Goal: Task Accomplishment & Management: Manage account settings

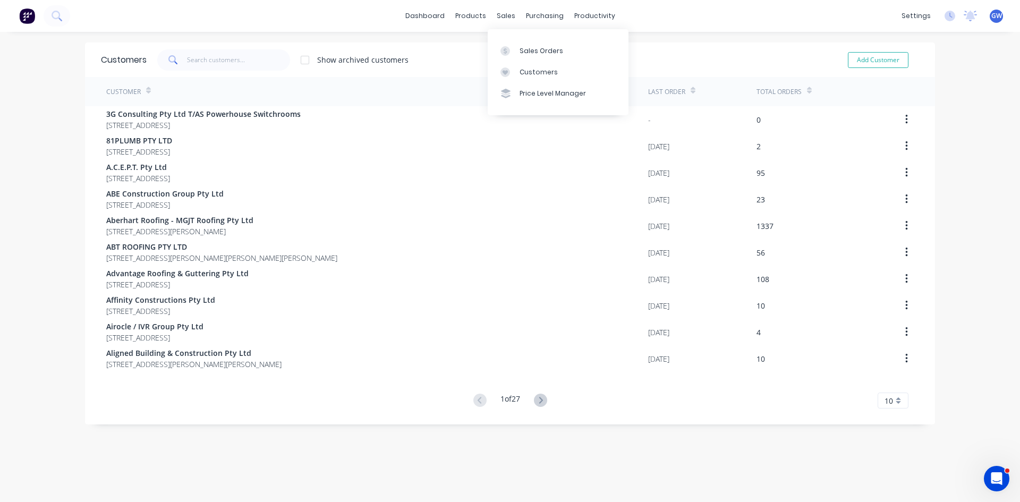
drag, startPoint x: 495, startPoint y: 30, endPoint x: 512, endPoint y: 46, distance: 22.9
click at [512, 46] on div at bounding box center [509, 51] width 16 height 10
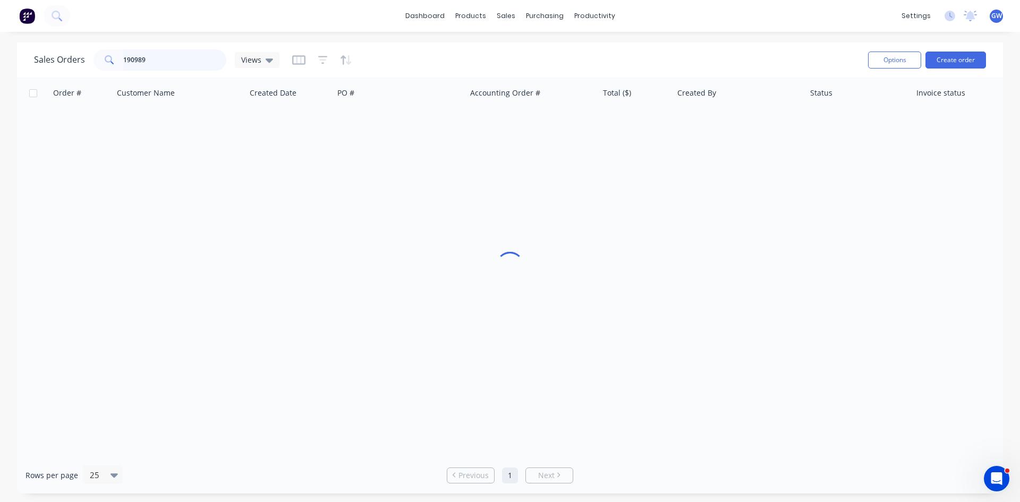
click at [215, 64] on input "190989" at bounding box center [175, 59] width 104 height 21
click at [205, 69] on input "190989" at bounding box center [175, 59] width 104 height 21
type input "190782"
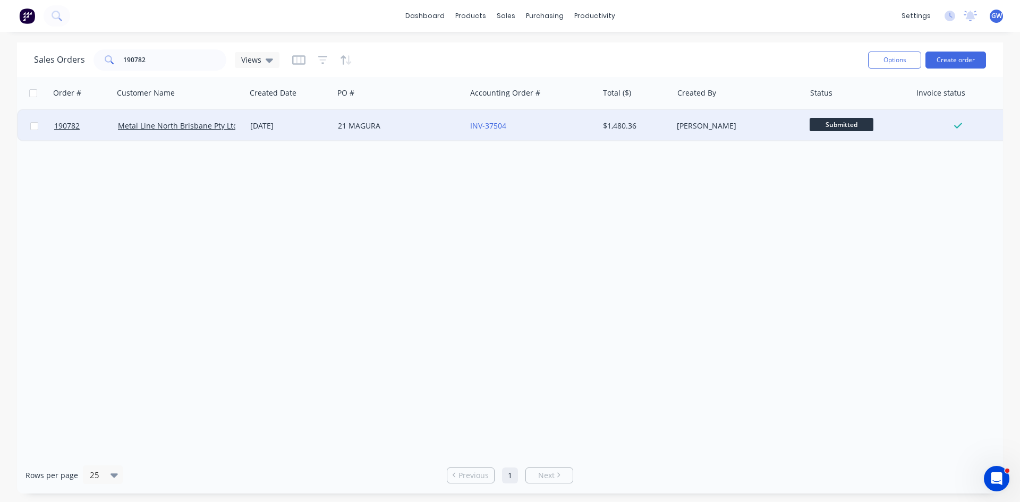
click at [734, 138] on div "[PERSON_NAME]" at bounding box center [739, 126] width 132 height 32
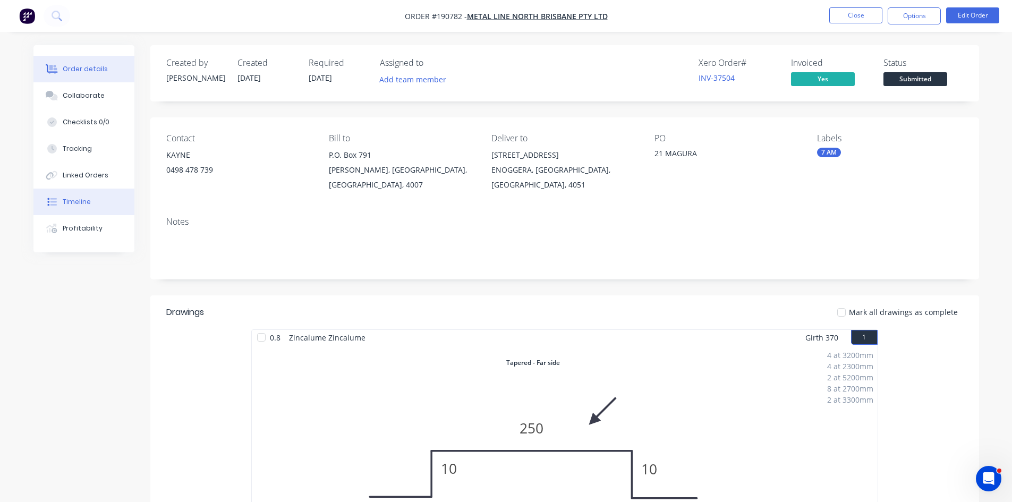
click at [92, 193] on button "Timeline" at bounding box center [83, 202] width 101 height 27
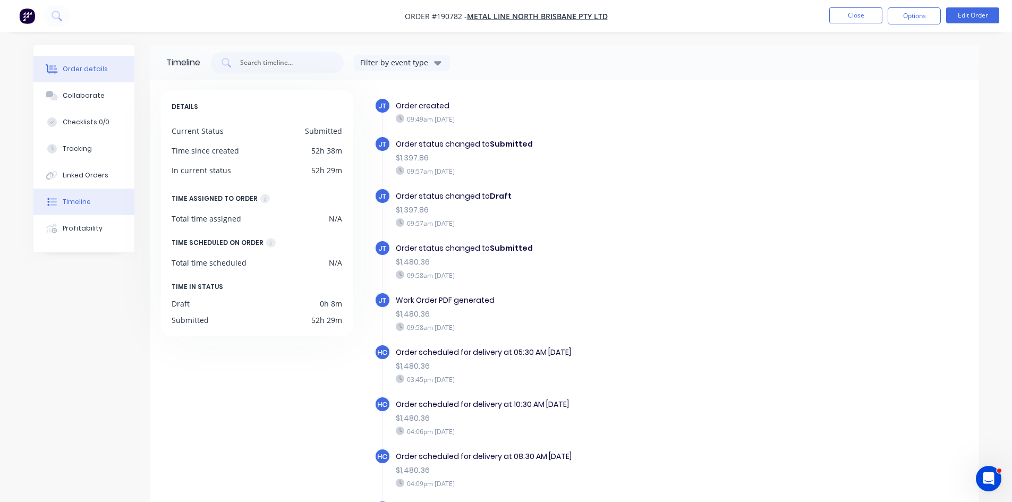
click at [123, 76] on button "Order details" at bounding box center [83, 69] width 101 height 27
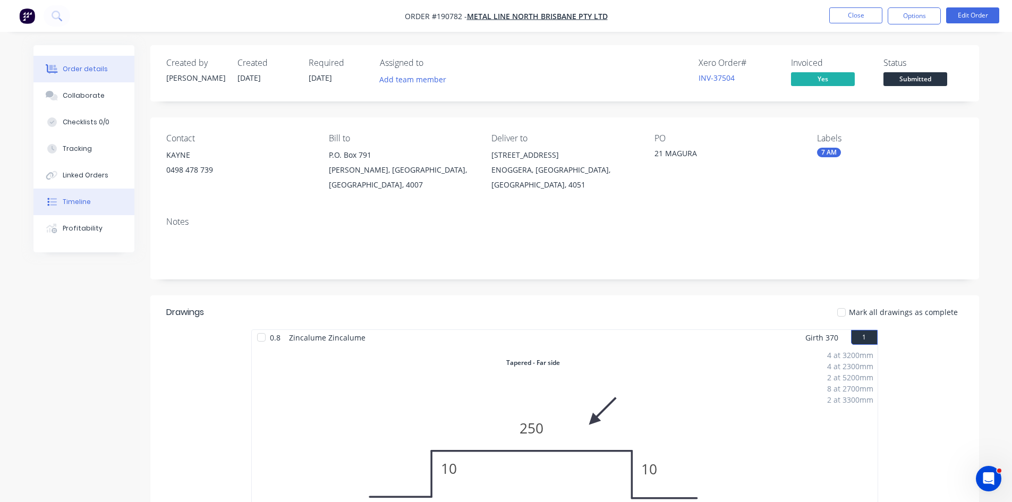
click at [77, 196] on button "Timeline" at bounding box center [83, 202] width 101 height 27
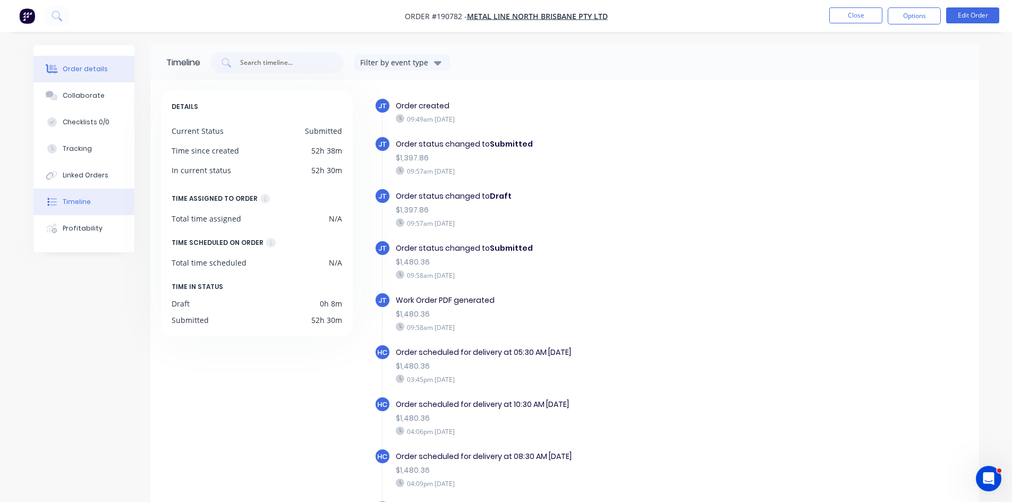
click at [96, 77] on button "Order details" at bounding box center [83, 69] width 101 height 27
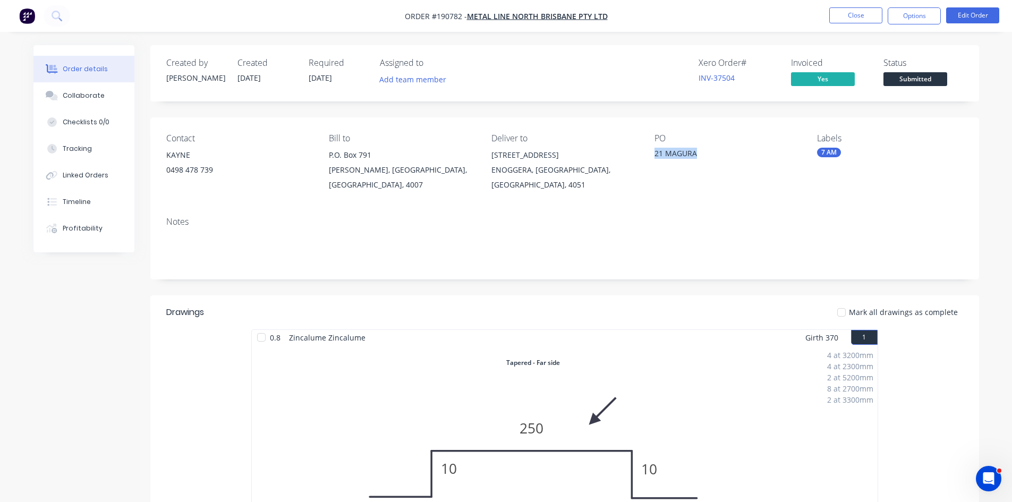
drag, startPoint x: 704, startPoint y: 149, endPoint x: 653, endPoint y: 154, distance: 50.7
click at [653, 154] on div "Contact KAYNE 0498 478 739 Bill to P.O. Box 791 Hamilton B.C., Queensland, Aust…" at bounding box center [564, 162] width 829 height 91
copy div "21 MAGURA"
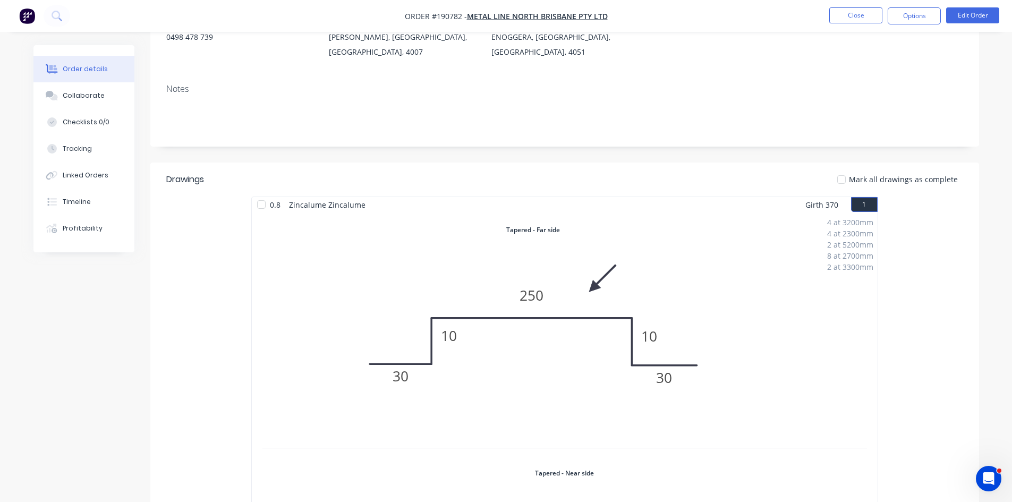
scroll to position [159, 0]
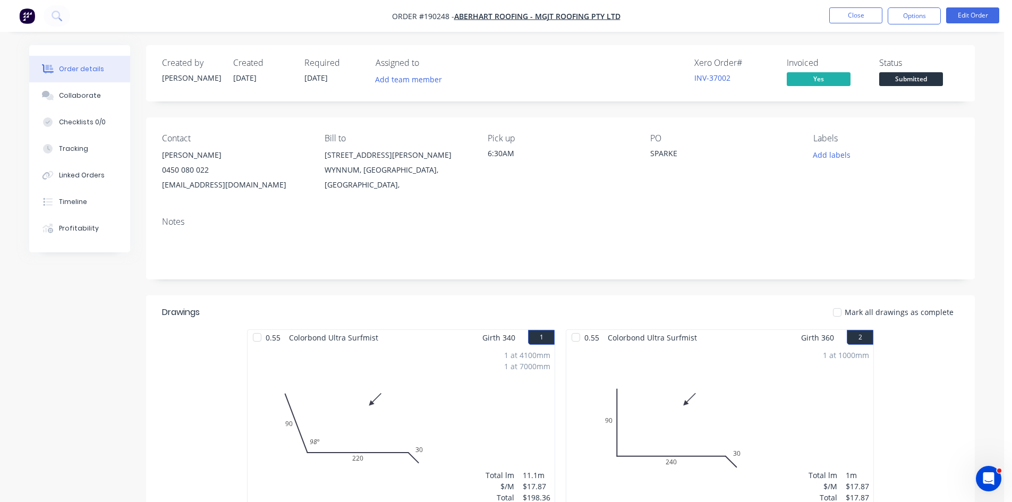
drag, startPoint x: 854, startPoint y: 12, endPoint x: 1018, endPoint y: 55, distance: 169.2
click at [854, 12] on button "Close" at bounding box center [855, 15] width 53 height 16
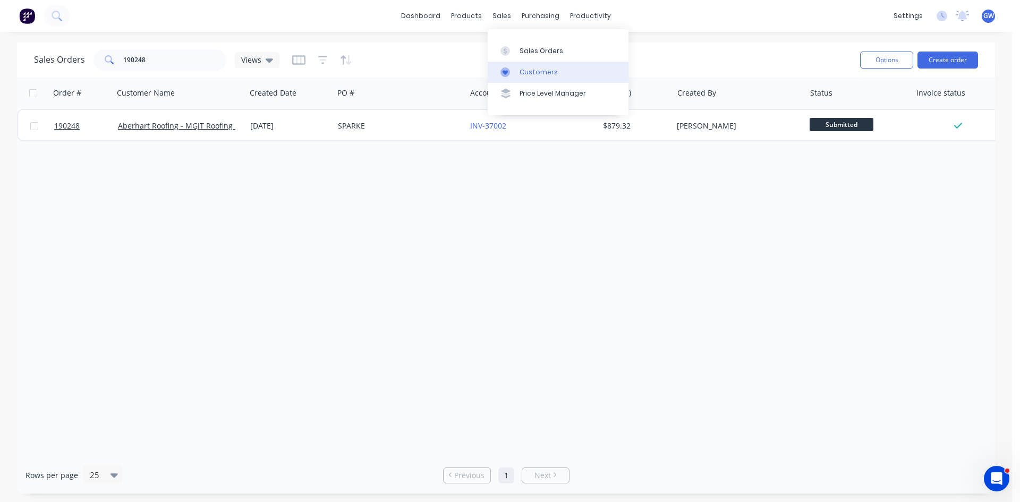
click at [518, 73] on link "Customers" at bounding box center [558, 72] width 141 height 21
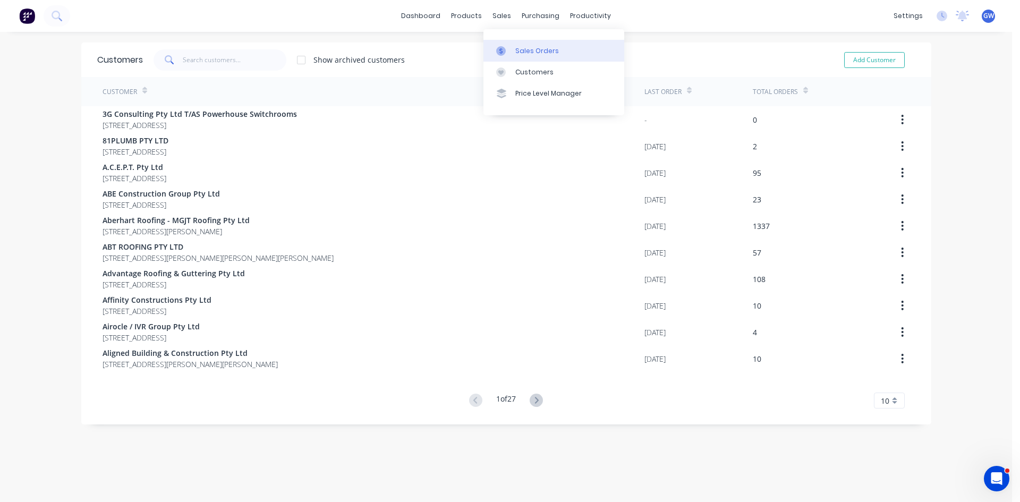
click at [515, 54] on div "Sales Orders" at bounding box center [537, 51] width 44 height 10
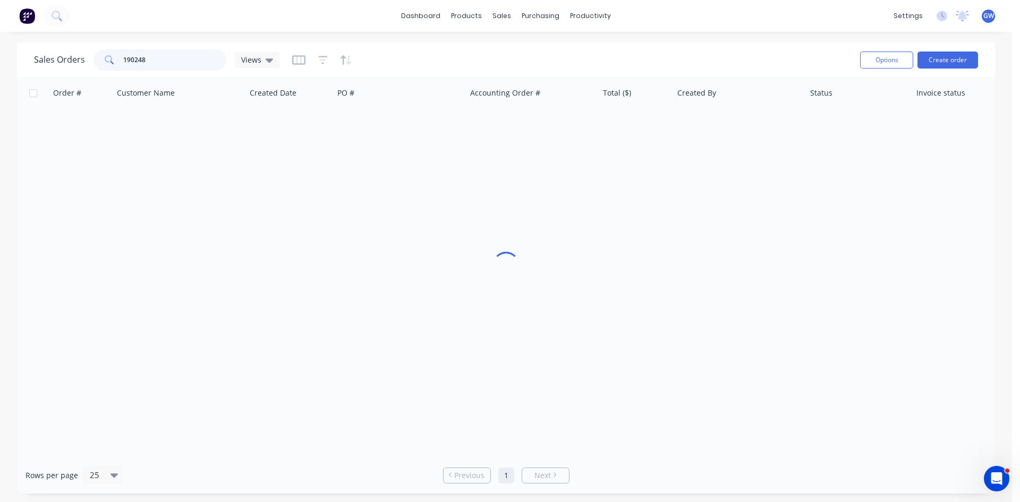
drag, startPoint x: 166, startPoint y: 59, endPoint x: 53, endPoint y: 61, distance: 113.7
click at [53, 61] on div "Sales Orders 190248 Views" at bounding box center [156, 59] width 245 height 21
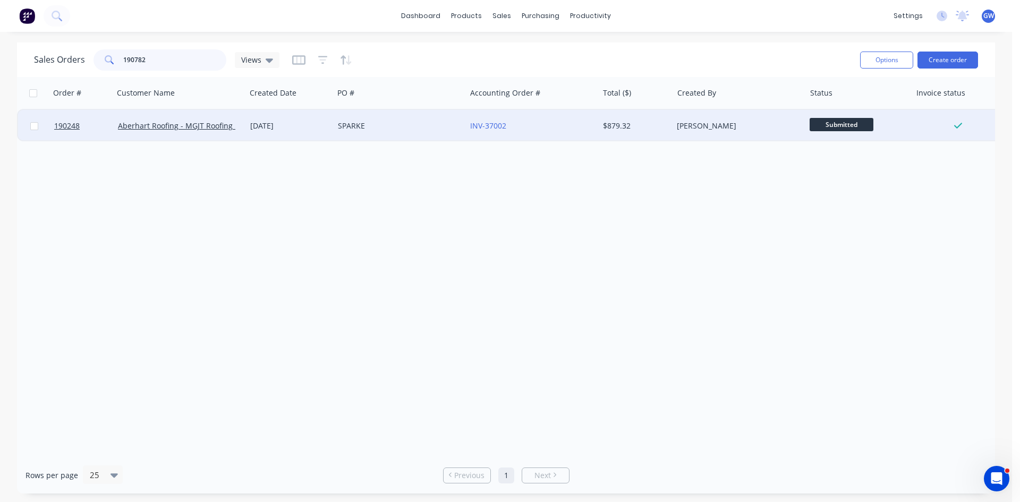
type input "190782"
click at [664, 123] on div "$1,480.36" at bounding box center [634, 126] width 62 height 11
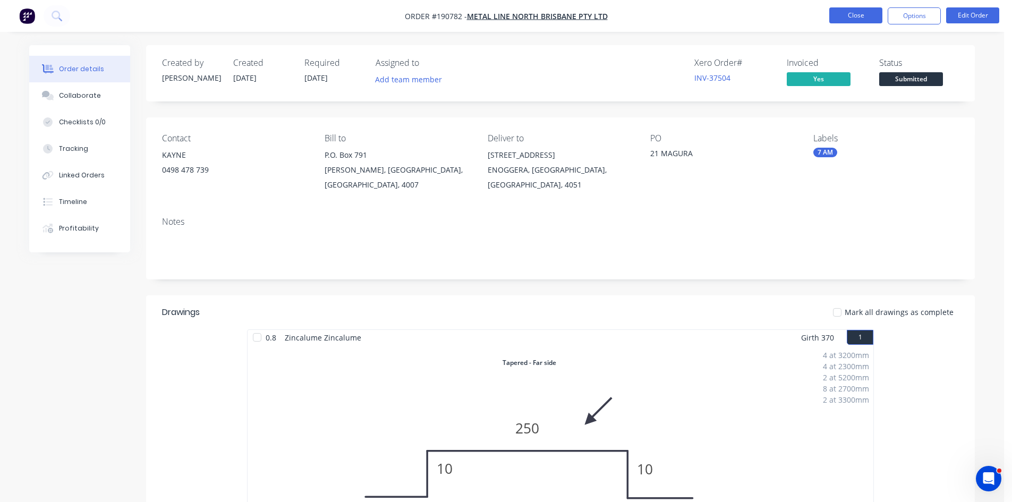
click at [866, 19] on button "Close" at bounding box center [855, 15] width 53 height 16
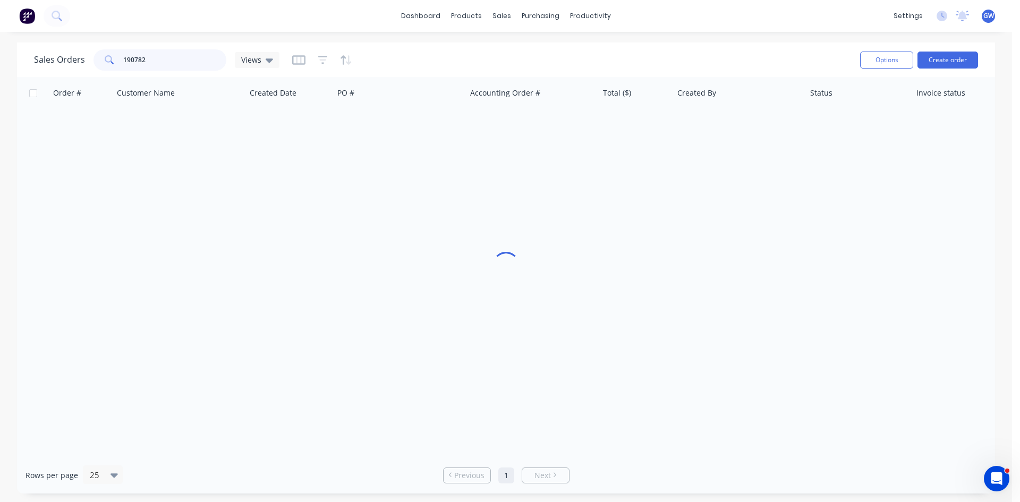
drag, startPoint x: 23, startPoint y: 43, endPoint x: 0, endPoint y: 37, distance: 24.2
click at [0, 37] on div "dashboard products sales purchasing productivity dashboard products Product Cat…" at bounding box center [506, 251] width 1012 height 502
type input "188892"
click at [647, 109] on div "188892 Laid Right Metal Roofing [DATE] 154 BONIFACE INV-35704 $2,763.98 [PERSON…" at bounding box center [514, 125] width 994 height 32
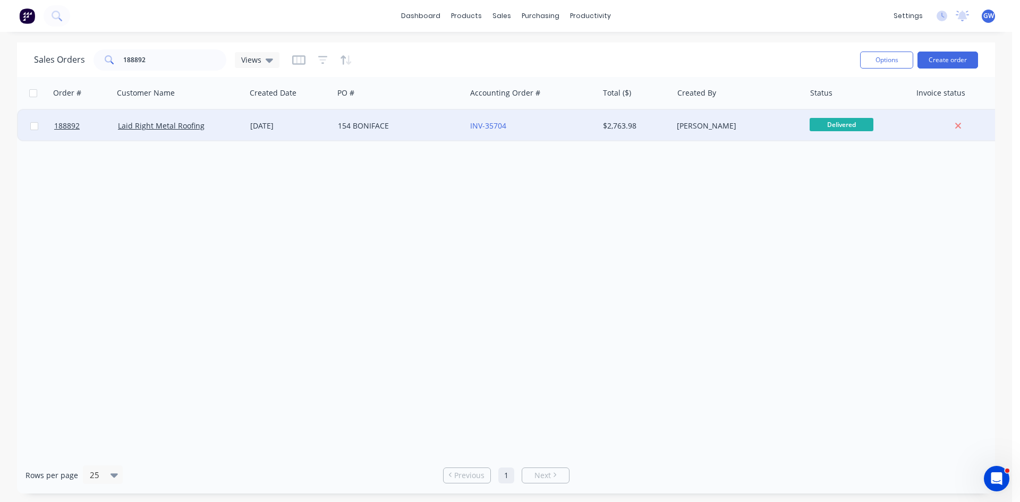
click at [648, 129] on div "$2,763.98" at bounding box center [634, 126] width 62 height 11
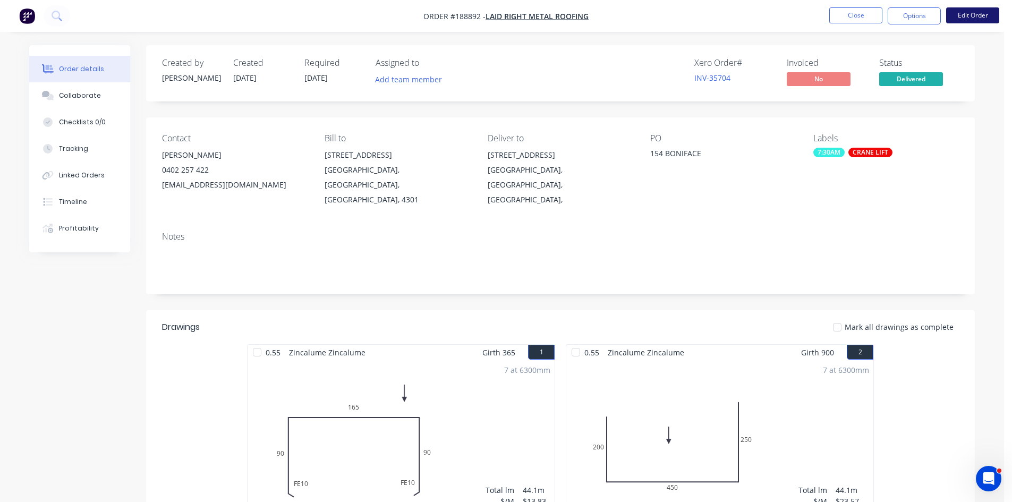
click at [978, 19] on button "Edit Order" at bounding box center [972, 15] width 53 height 16
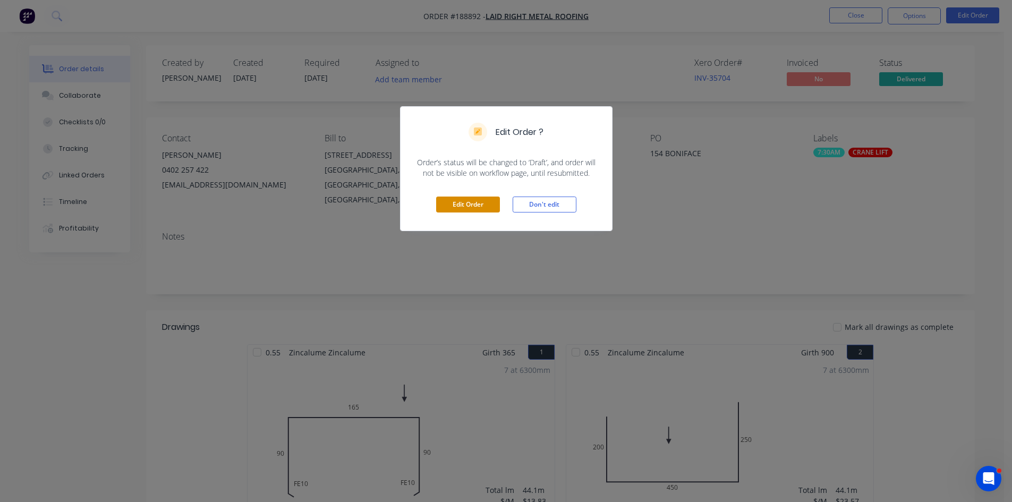
click at [469, 202] on button "Edit Order" at bounding box center [468, 205] width 64 height 16
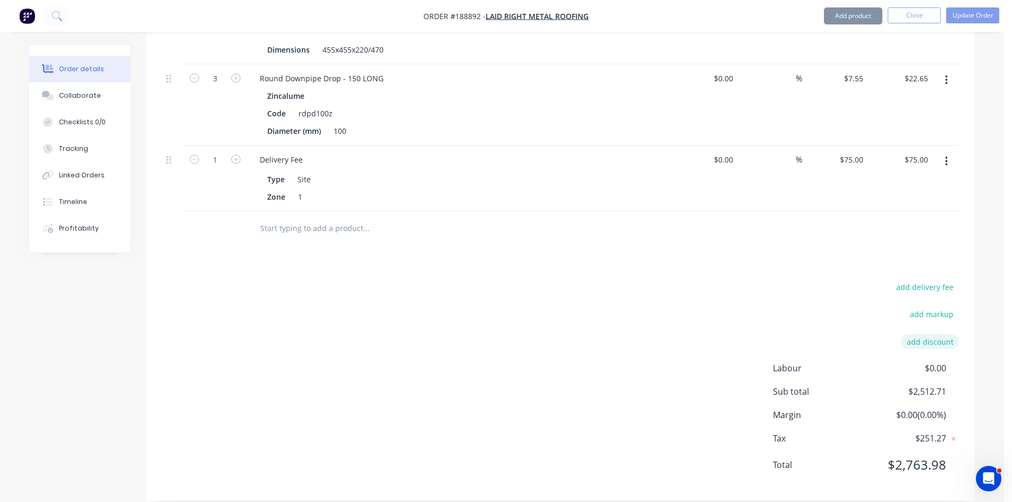
click at [920, 334] on button "add discount" at bounding box center [930, 341] width 58 height 14
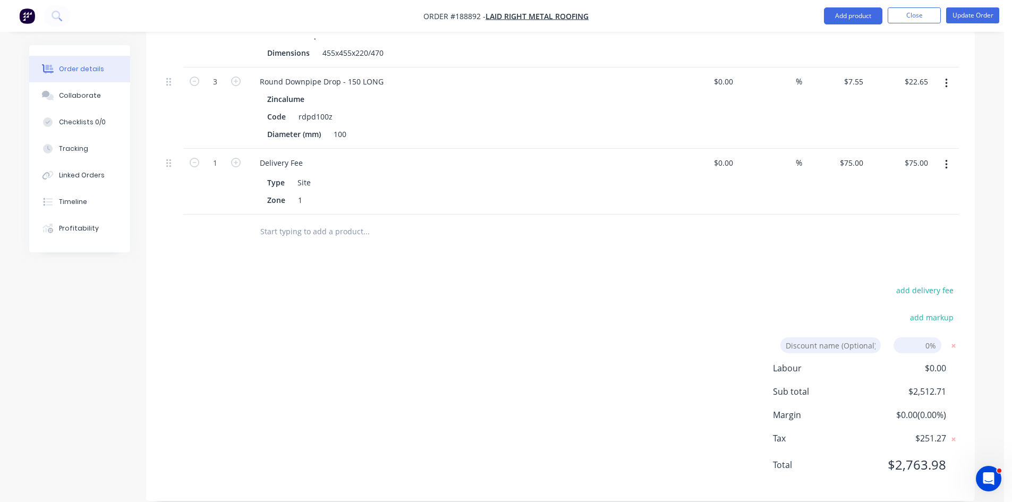
click at [920, 337] on input at bounding box center [918, 345] width 48 height 16
type input "100"
click input "submit" at bounding box center [0, 0] width 0 height 0
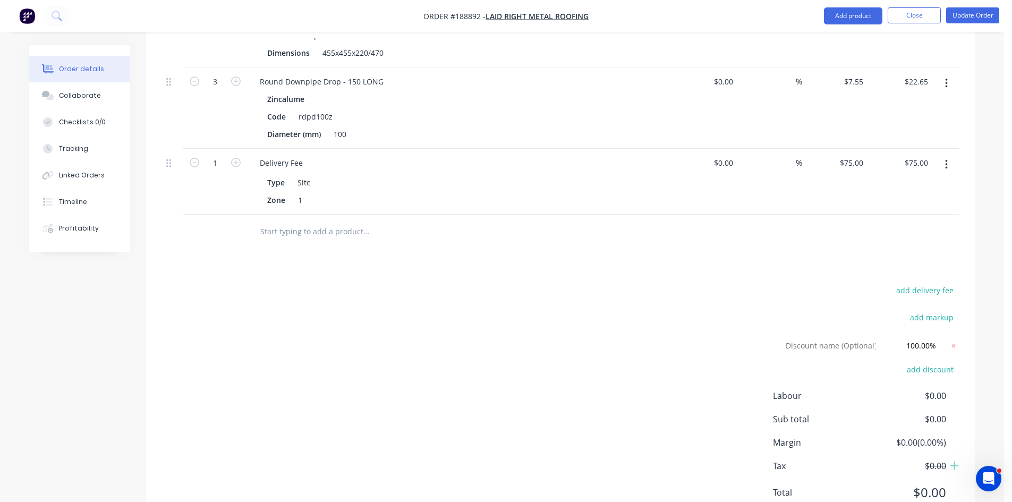
click at [664, 330] on div "add delivery fee add markup Discount name (Optional) 100.00% 100.00% 0% add dis…" at bounding box center [560, 398] width 797 height 230
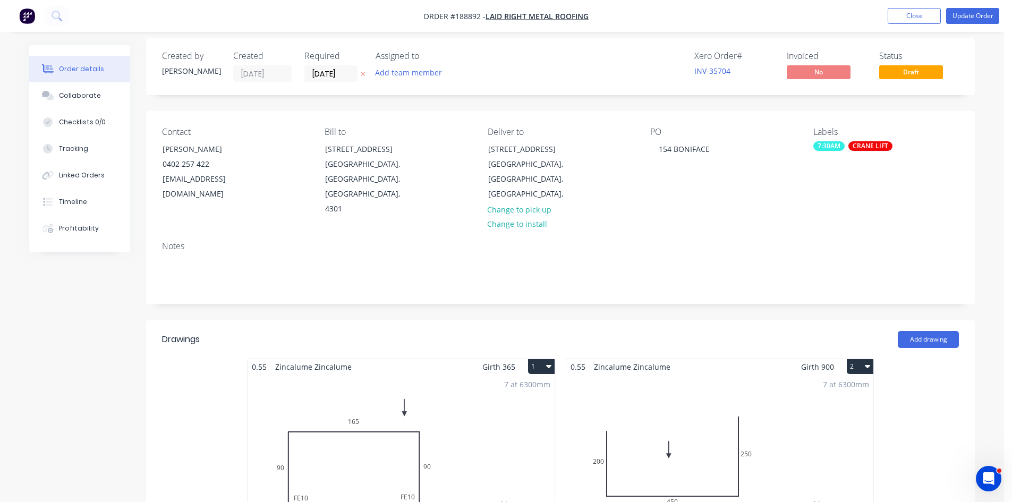
scroll to position [0, 0]
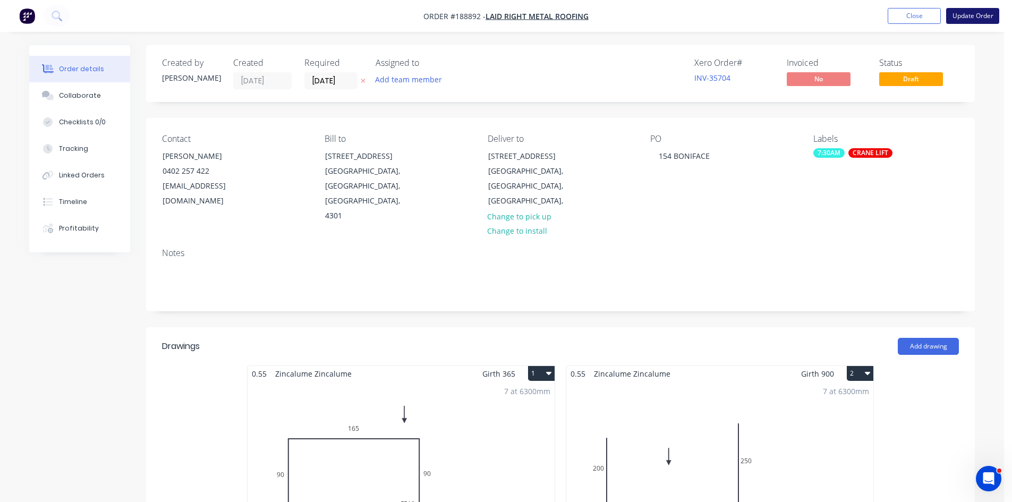
click at [966, 16] on button "Update Order" at bounding box center [972, 16] width 53 height 16
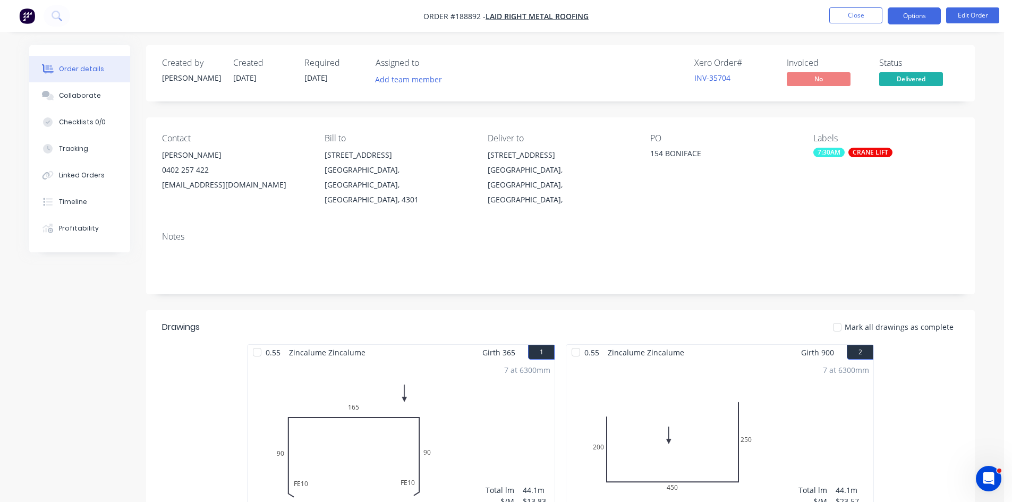
click at [925, 19] on button "Options" at bounding box center [914, 15] width 53 height 17
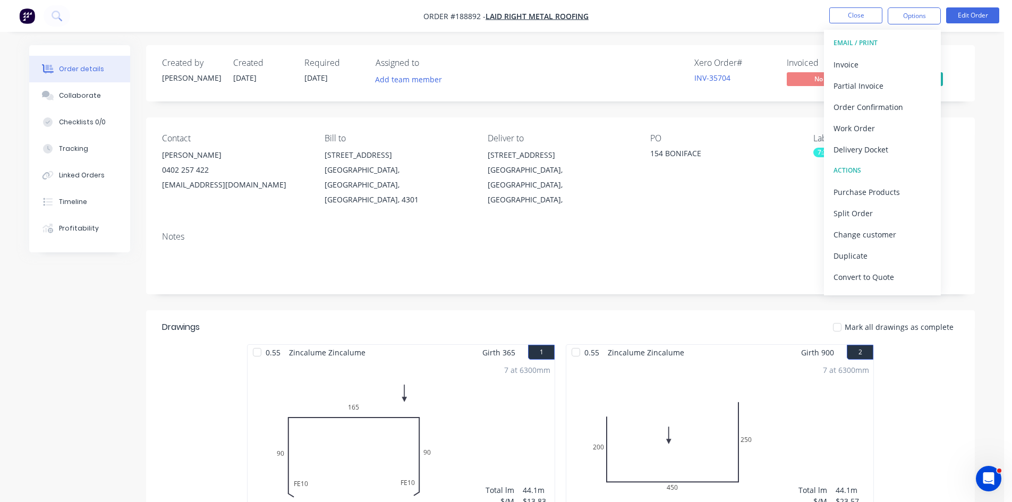
click at [887, 62] on div "Invoice" at bounding box center [883, 64] width 98 height 15
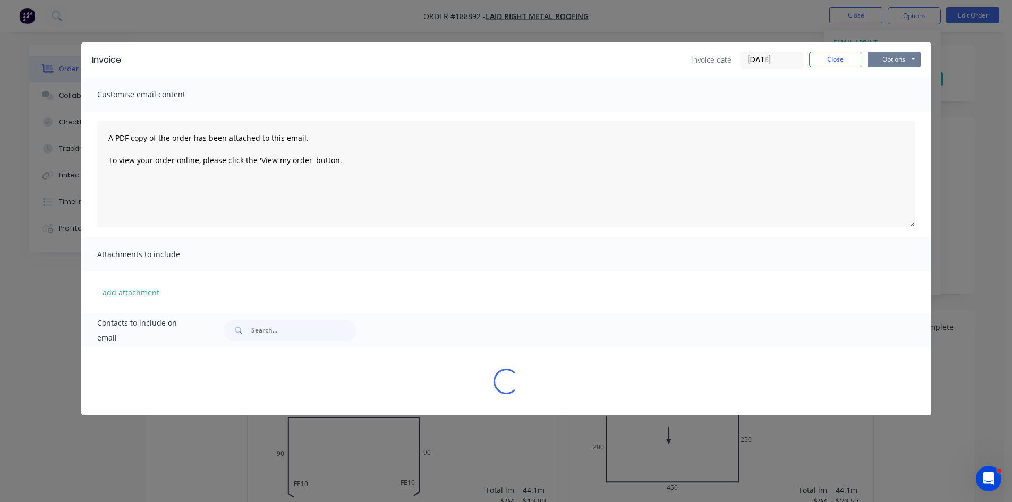
click at [893, 60] on button "Options" at bounding box center [894, 60] width 53 height 16
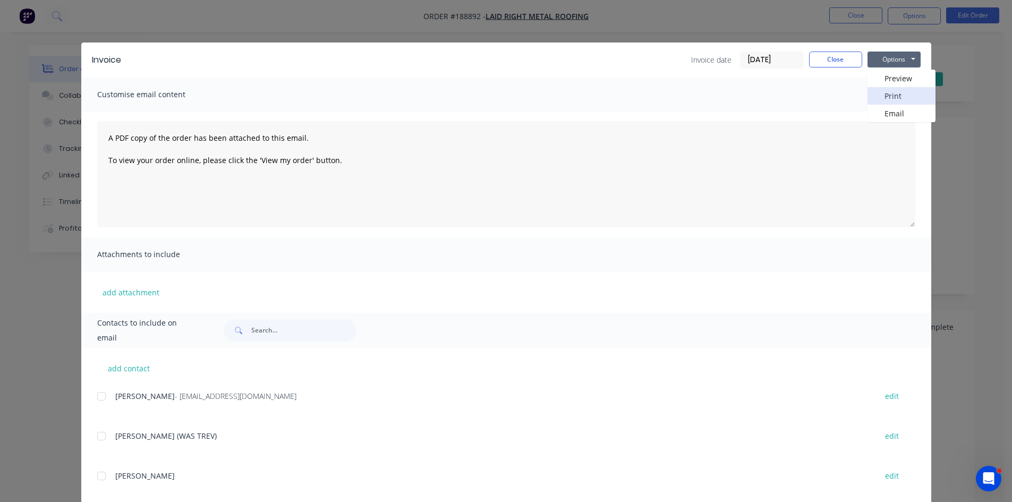
click at [900, 101] on button "Print" at bounding box center [902, 96] width 68 height 18
click at [825, 60] on button "Close" at bounding box center [835, 60] width 53 height 16
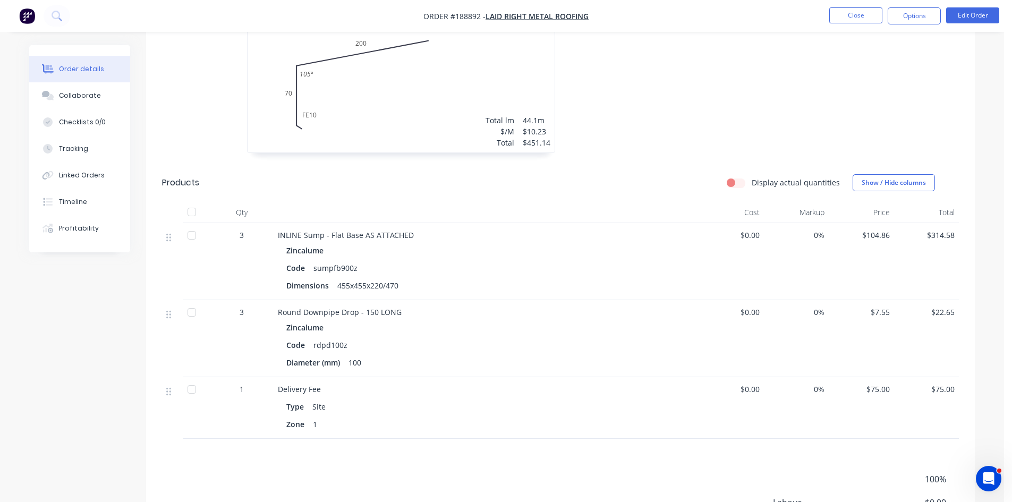
scroll to position [693, 0]
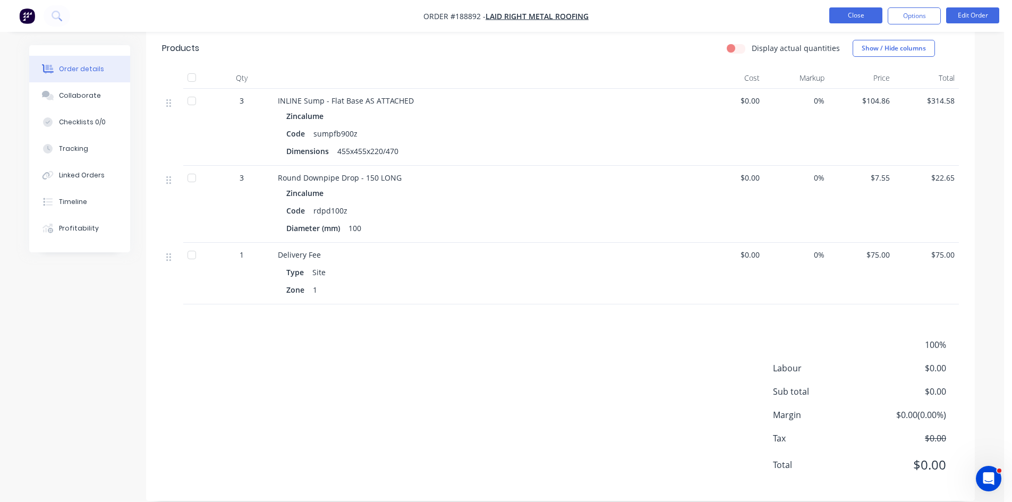
click at [866, 16] on button "Close" at bounding box center [855, 15] width 53 height 16
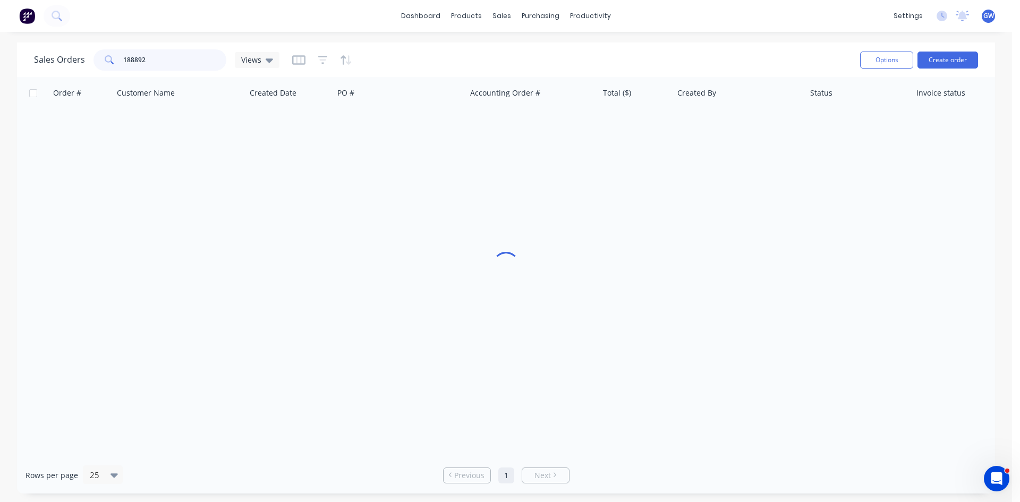
drag, startPoint x: 182, startPoint y: 60, endPoint x: 3, endPoint y: 64, distance: 179.1
click at [3, 64] on div "Sales Orders 188892 Views Options Create order Order # Customer Name Created Da…" at bounding box center [506, 268] width 1012 height 451
type input "190172"
click at [561, 141] on div "190172 Laid Right Metal Roofing [DATE] LR 2532 INV-36924 $507.10 [PERSON_NAME] …" at bounding box center [514, 125] width 994 height 32
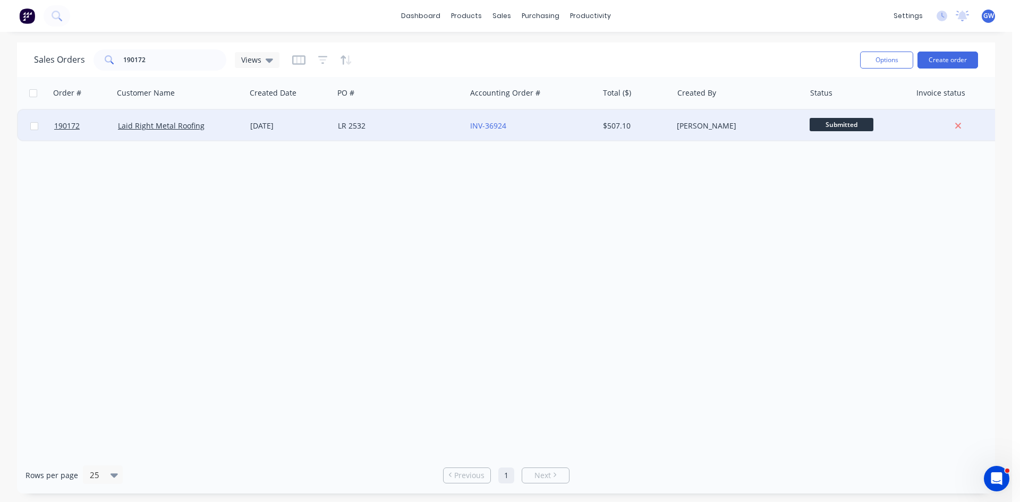
click at [576, 132] on div "INV-36924" at bounding box center [532, 126] width 132 height 32
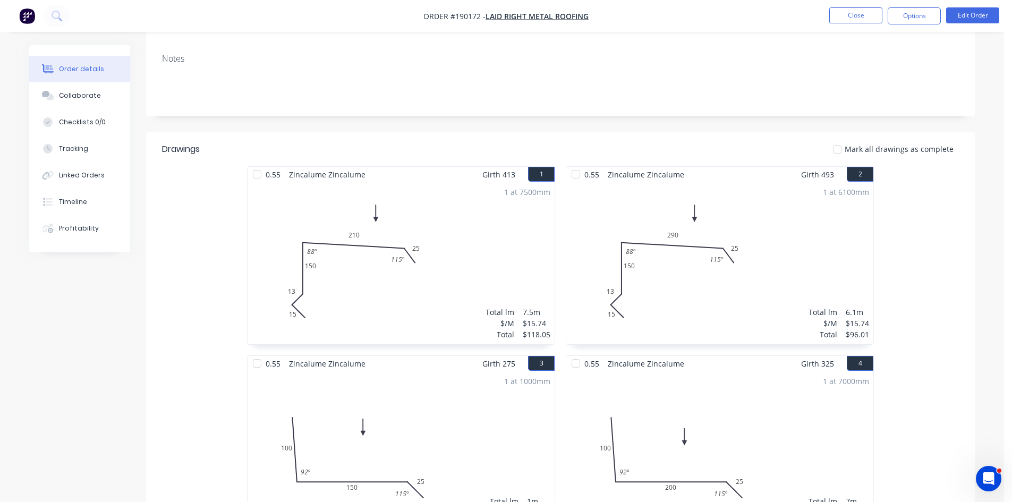
scroll to position [67, 0]
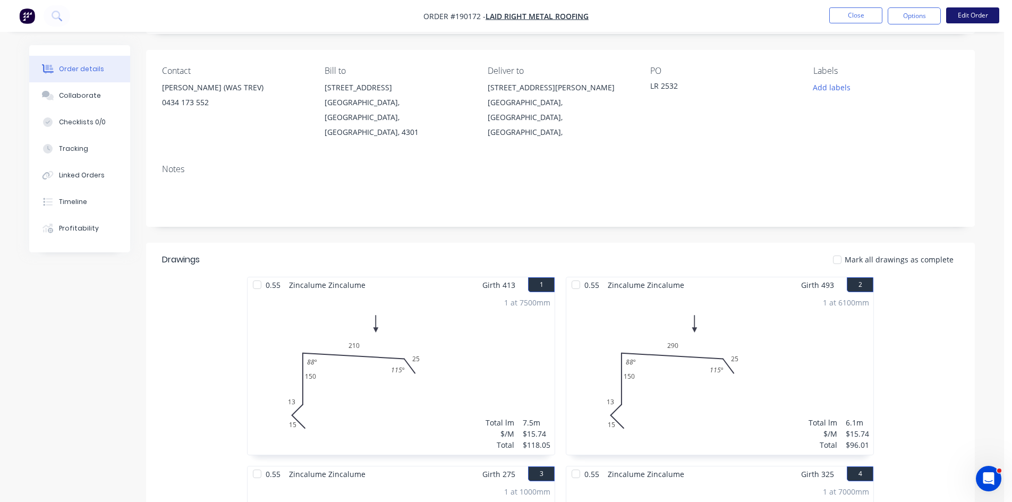
click at [988, 17] on button "Edit Order" at bounding box center [972, 15] width 53 height 16
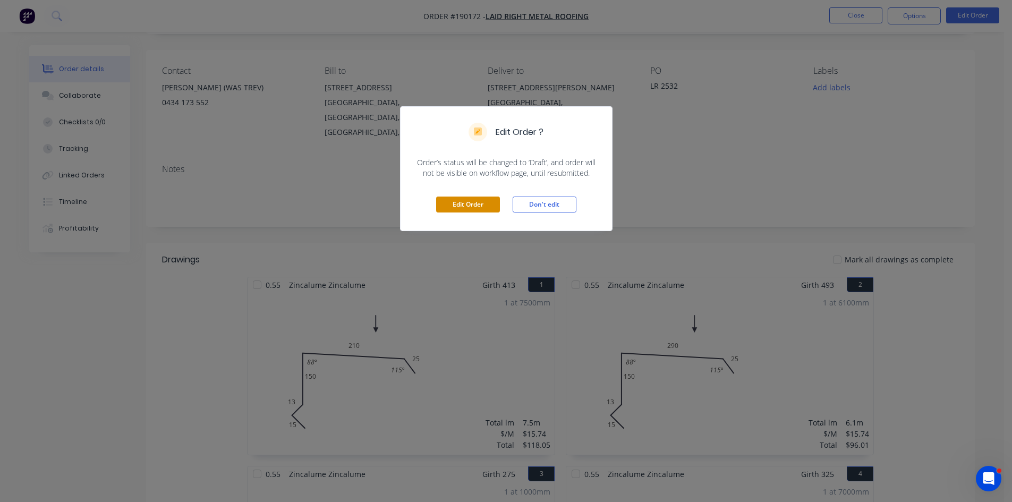
click at [456, 199] on button "Edit Order" at bounding box center [468, 205] width 64 height 16
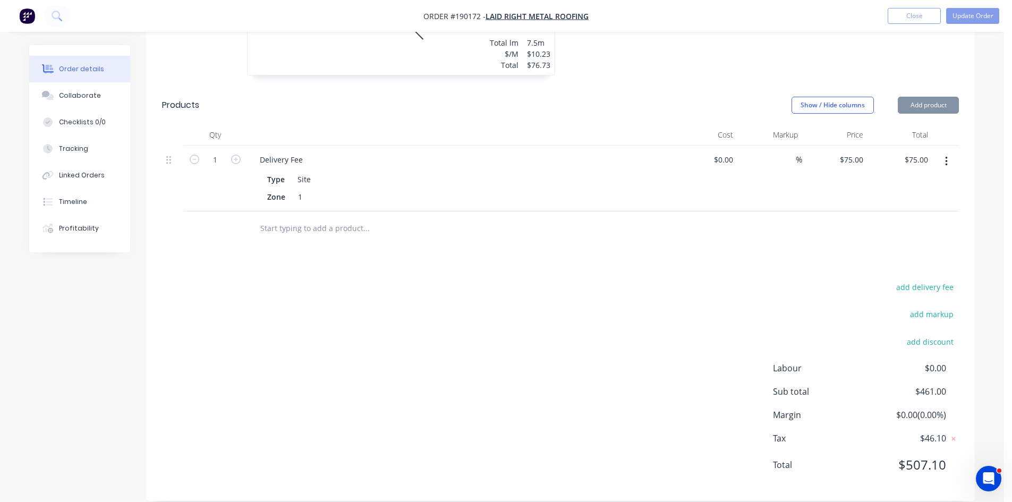
click at [919, 336] on div "add discount" at bounding box center [892, 347] width 133 height 27
click at [929, 334] on button "add discount" at bounding box center [930, 341] width 58 height 14
drag, startPoint x: 929, startPoint y: 328, endPoint x: 932, endPoint y: 285, distance: 43.1
click at [929, 337] on input at bounding box center [918, 345] width 48 height 16
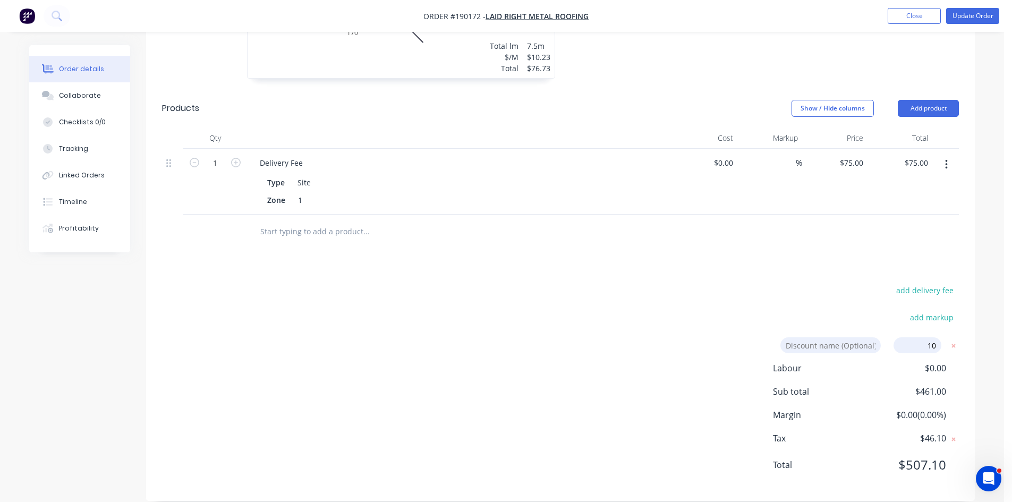
type input "100"
click input "submit" at bounding box center [0, 0] width 0 height 0
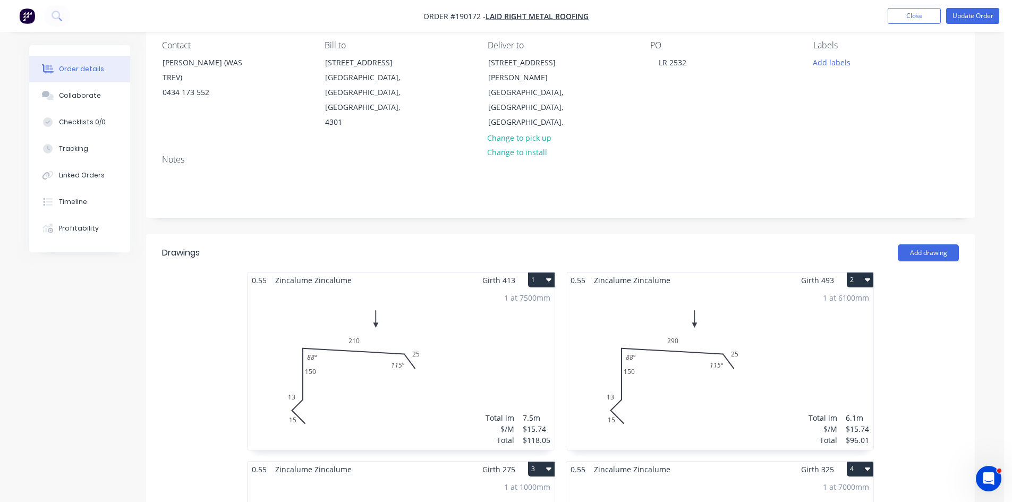
scroll to position [0, 0]
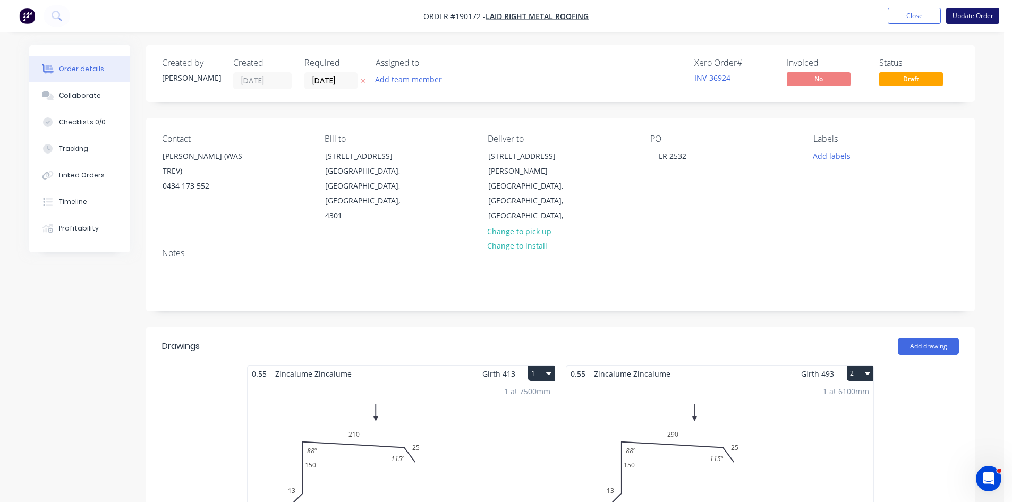
click at [967, 18] on button "Update Order" at bounding box center [972, 16] width 53 height 16
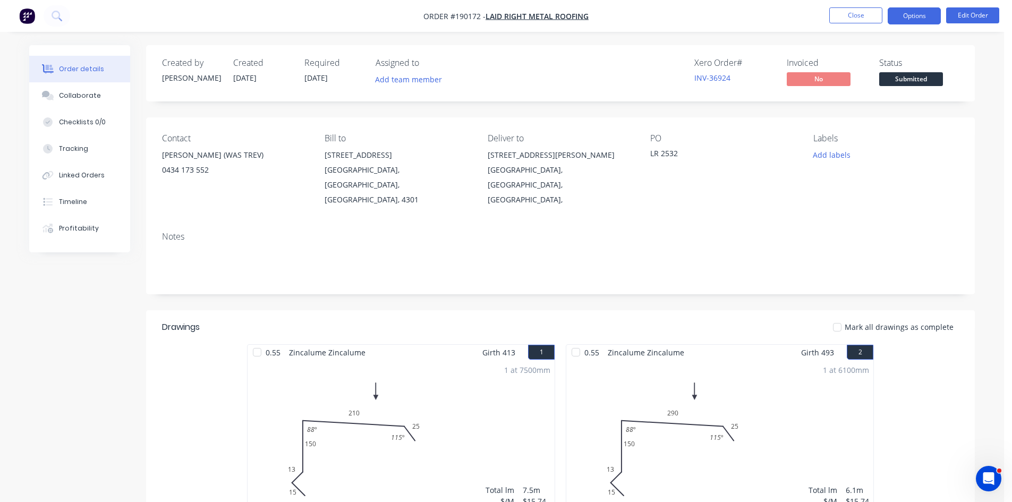
click at [912, 13] on button "Options" at bounding box center [914, 15] width 53 height 17
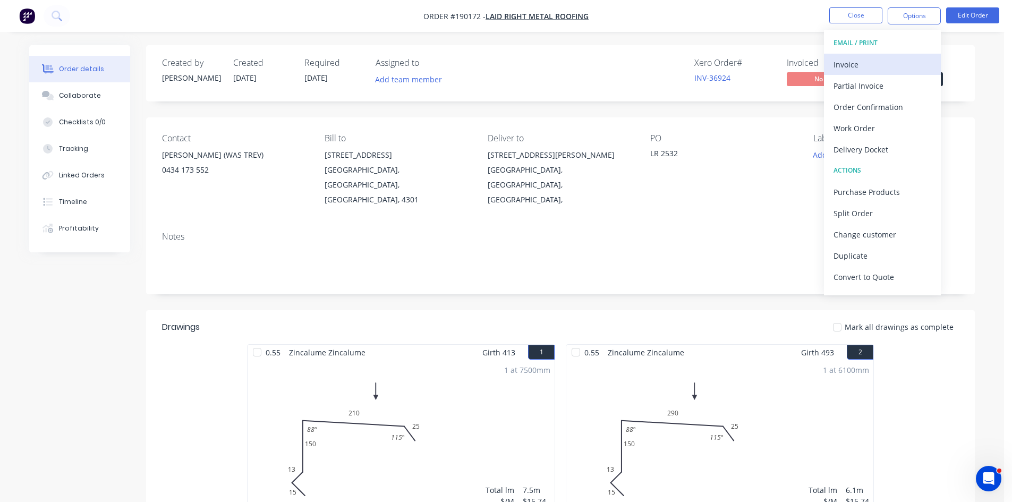
click at [889, 57] on div "Invoice" at bounding box center [883, 64] width 98 height 15
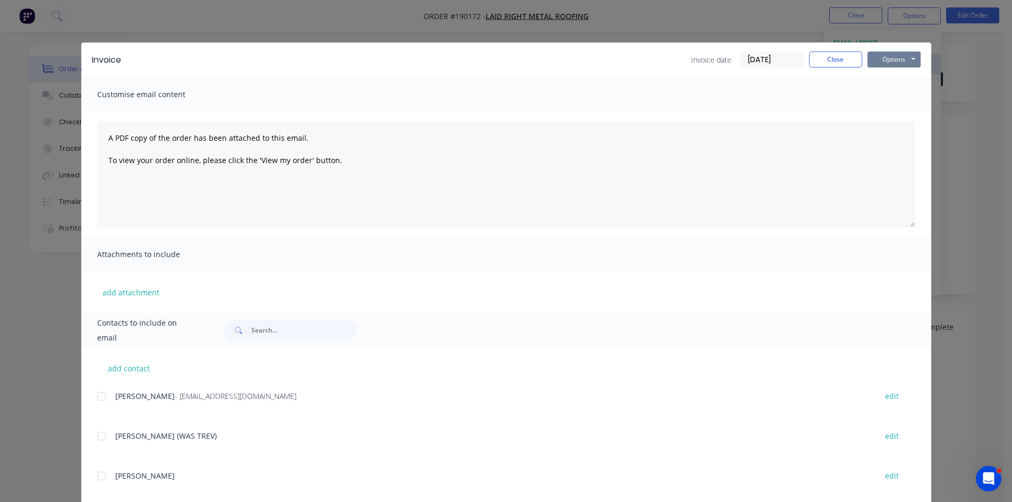
click at [889, 57] on button "Options" at bounding box center [894, 60] width 53 height 16
click at [893, 92] on button "Print" at bounding box center [902, 96] width 68 height 18
click at [832, 69] on div "Invoice Invoice date [DATE] Close Options Preview Print Email" at bounding box center [506, 60] width 850 height 35
click at [829, 64] on button "Close" at bounding box center [835, 60] width 53 height 16
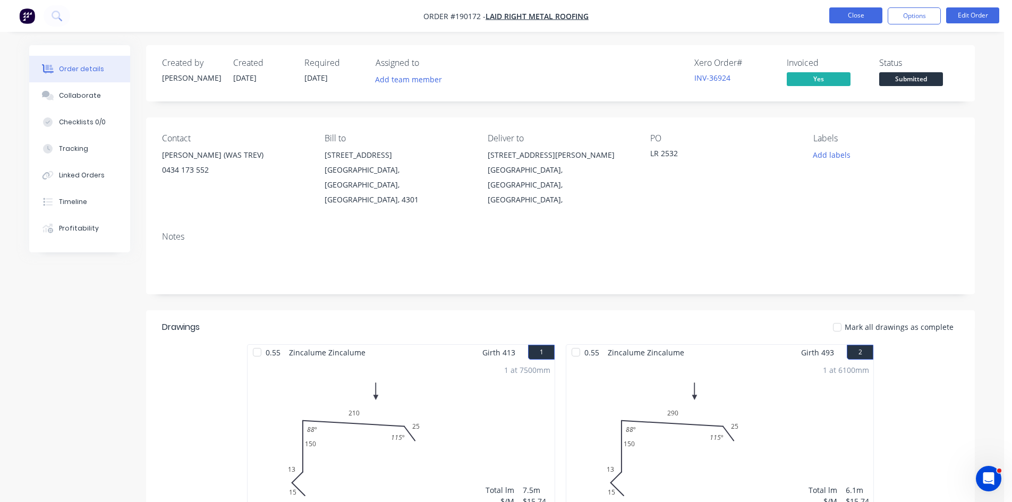
click at [861, 14] on button "Close" at bounding box center [855, 15] width 53 height 16
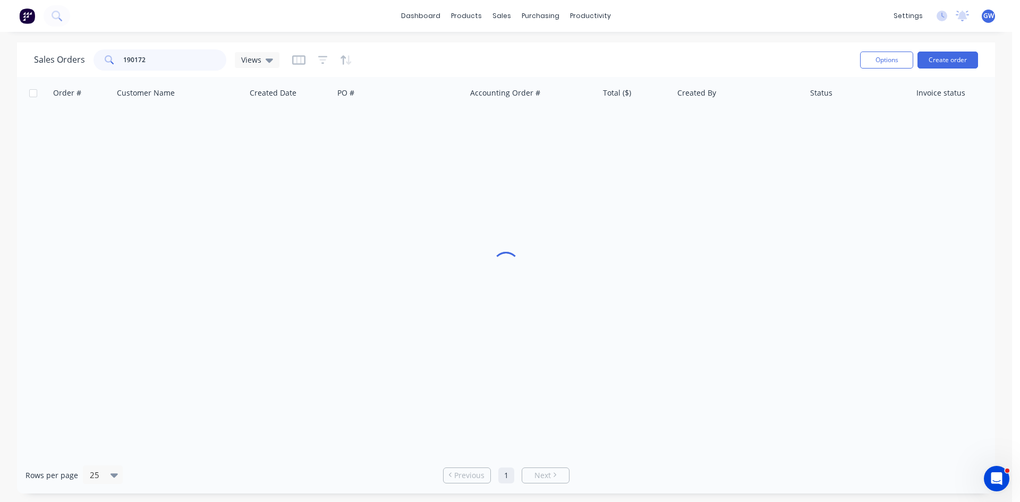
drag, startPoint x: 173, startPoint y: 66, endPoint x: 0, endPoint y: 56, distance: 173.0
click at [0, 56] on div "Sales Orders 190172 Views Options Create order Order # Customer Name Created Da…" at bounding box center [506, 268] width 1012 height 451
type input "189299"
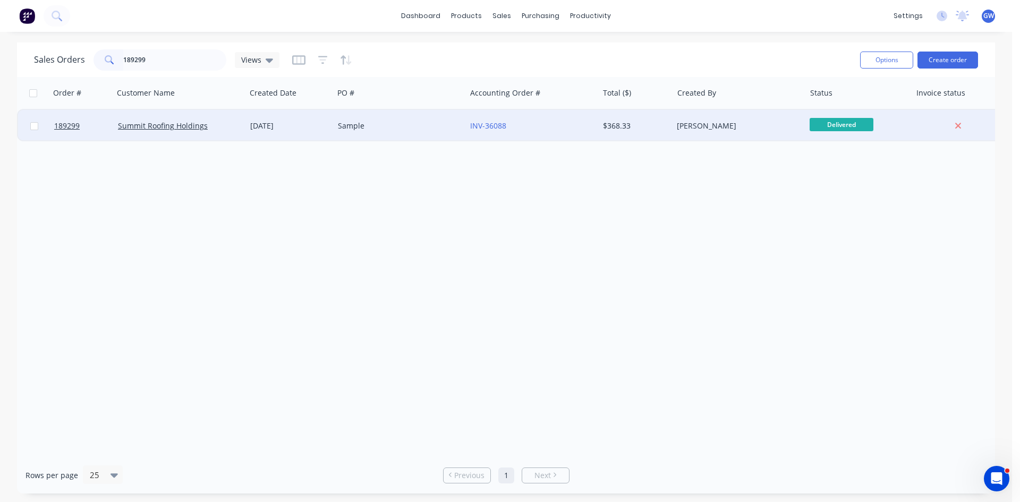
click at [581, 131] on div "INV-36088" at bounding box center [529, 126] width 118 height 11
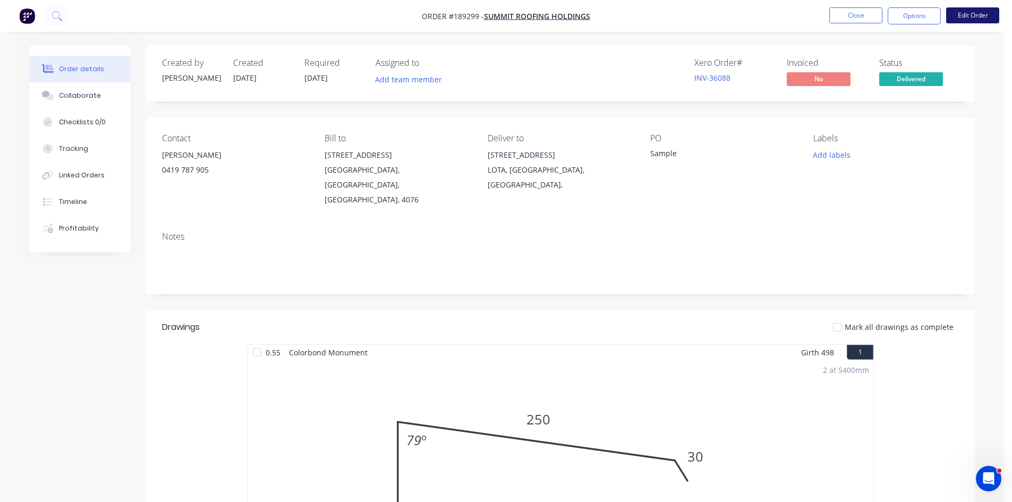
click at [977, 15] on button "Edit Order" at bounding box center [972, 15] width 53 height 16
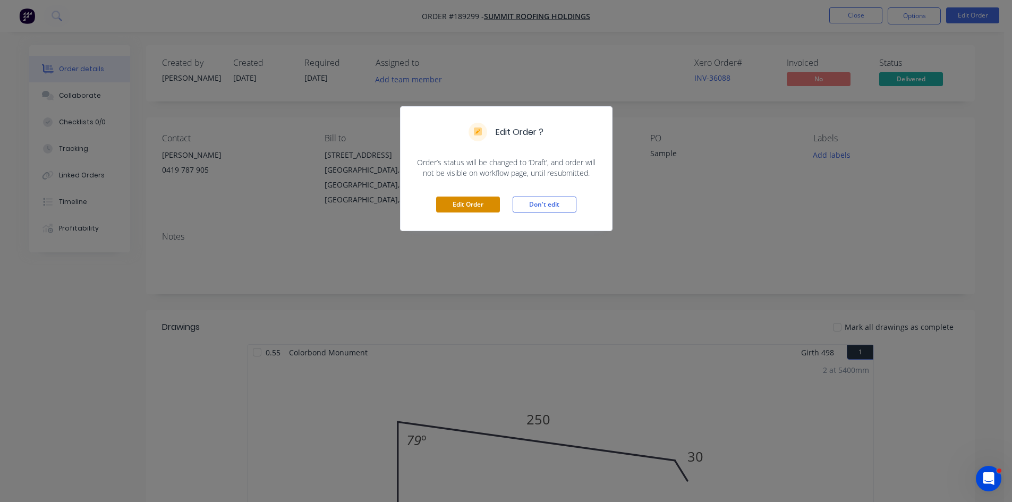
click at [456, 209] on button "Edit Order" at bounding box center [468, 205] width 64 height 16
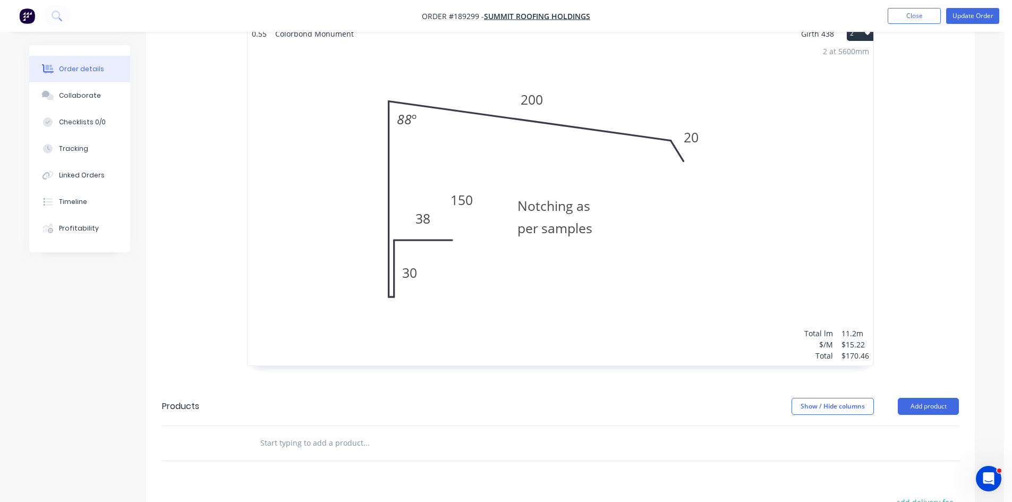
scroll to position [902, 0]
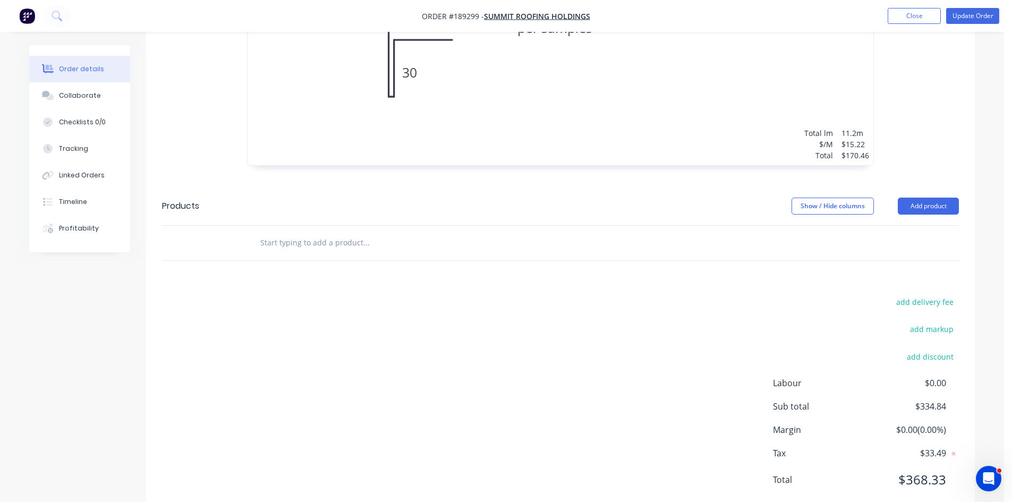
click at [930, 322] on div "add markup" at bounding box center [892, 335] width 133 height 27
click at [928, 349] on button "add discount" at bounding box center [930, 356] width 58 height 14
click at [928, 352] on input at bounding box center [918, 360] width 48 height 16
type input "100"
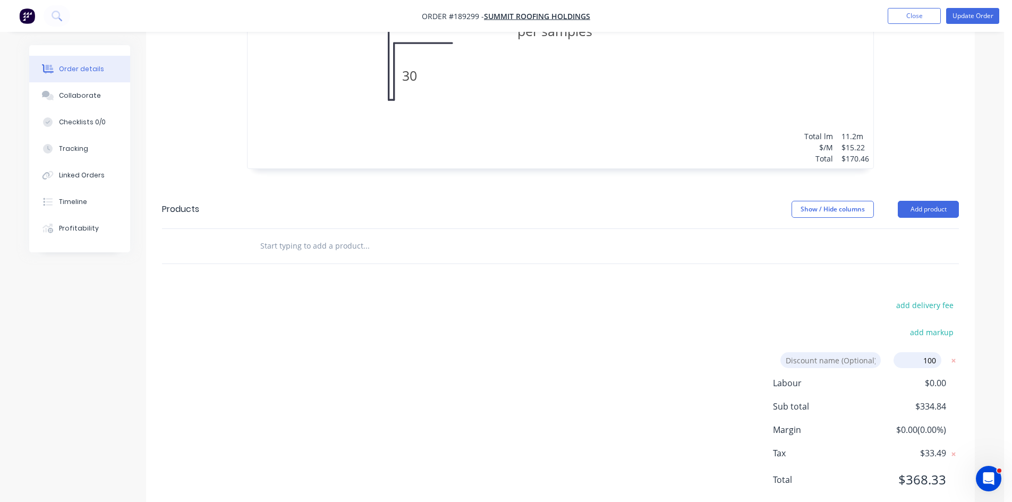
click input "submit" at bounding box center [0, 0] width 0 height 0
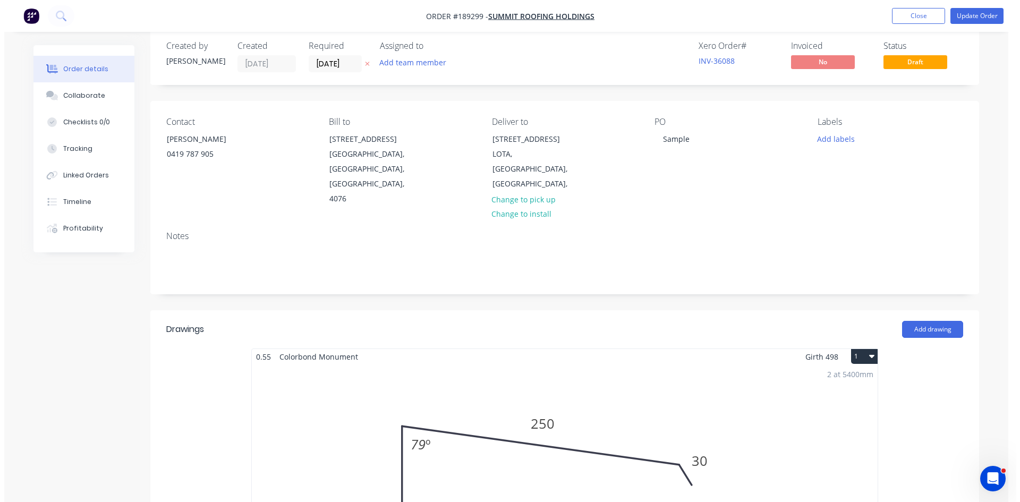
scroll to position [0, 0]
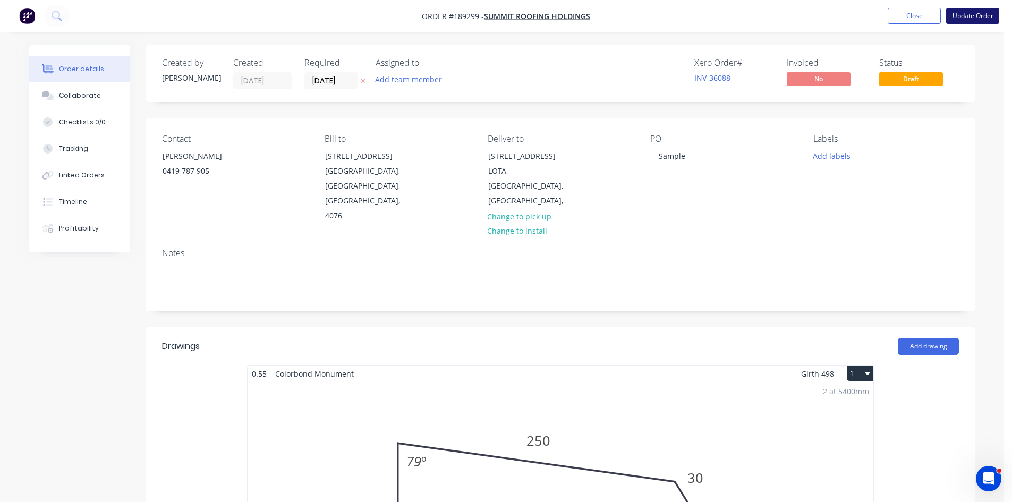
click at [968, 20] on button "Update Order" at bounding box center [972, 16] width 53 height 16
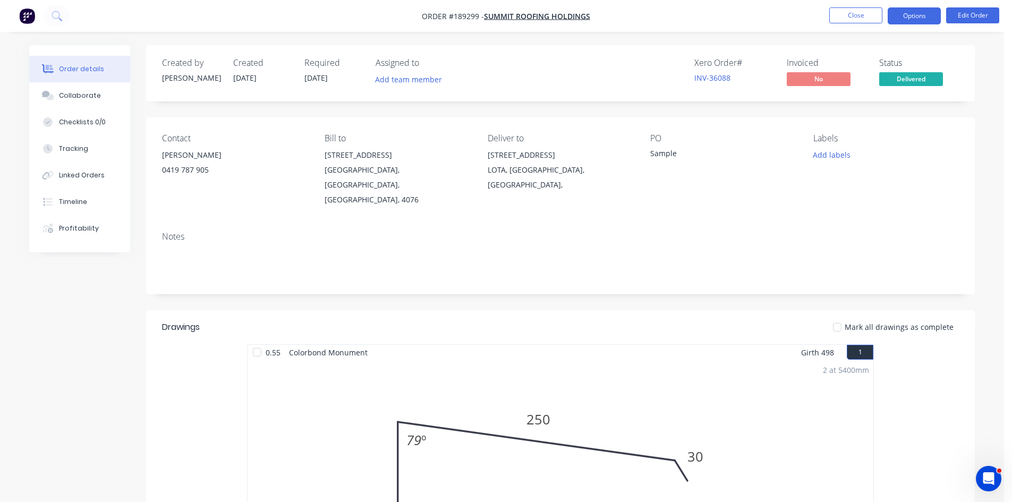
click at [916, 16] on button "Options" at bounding box center [914, 15] width 53 height 17
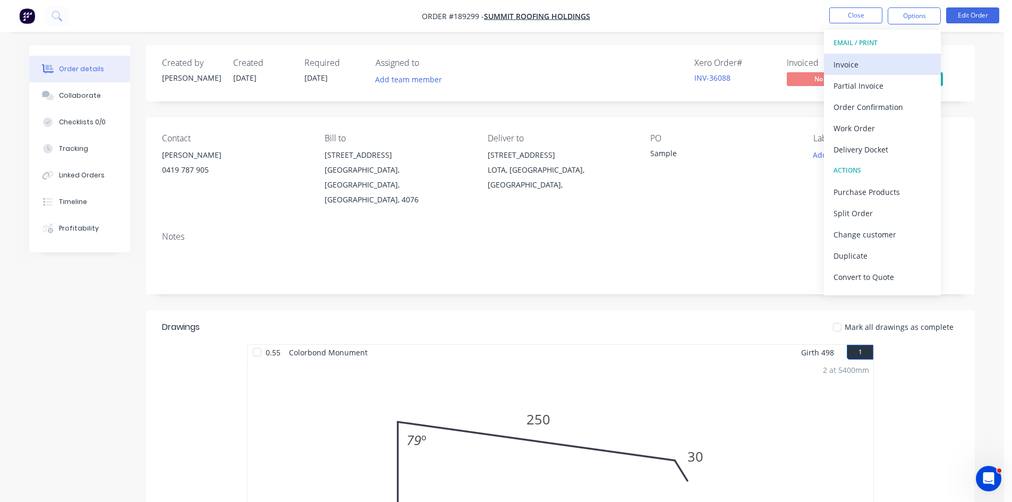
click at [879, 62] on div "Invoice" at bounding box center [883, 64] width 98 height 15
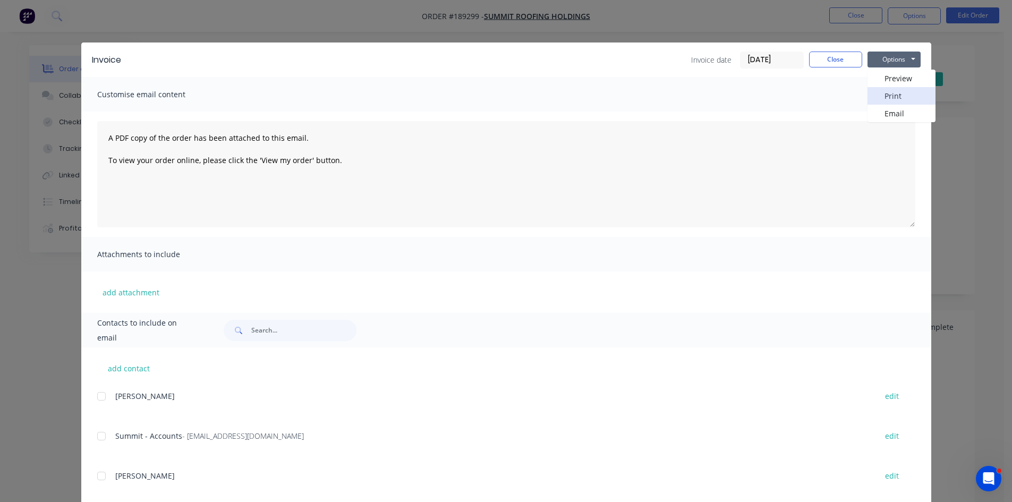
click at [898, 96] on button "Print" at bounding box center [902, 96] width 68 height 18
click at [823, 58] on button "Close" at bounding box center [835, 60] width 53 height 16
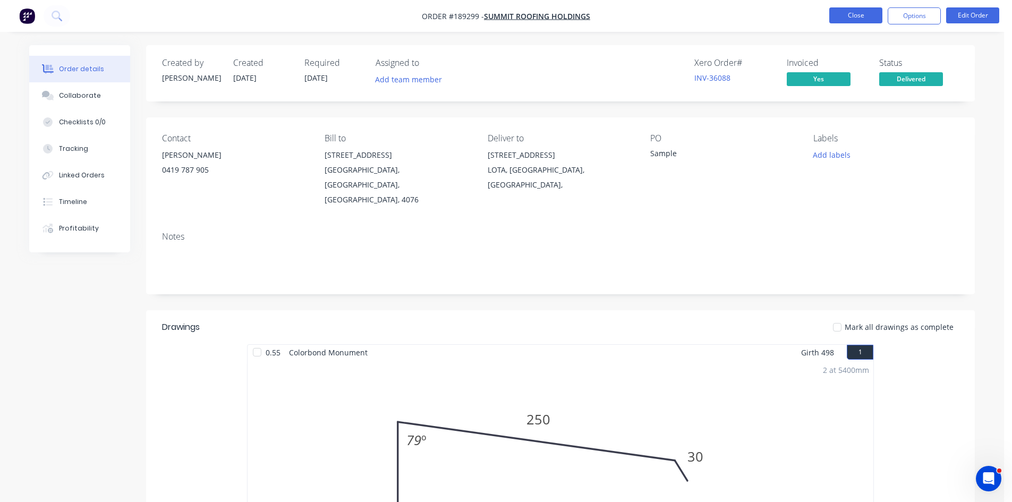
click at [856, 22] on button "Close" at bounding box center [855, 15] width 53 height 16
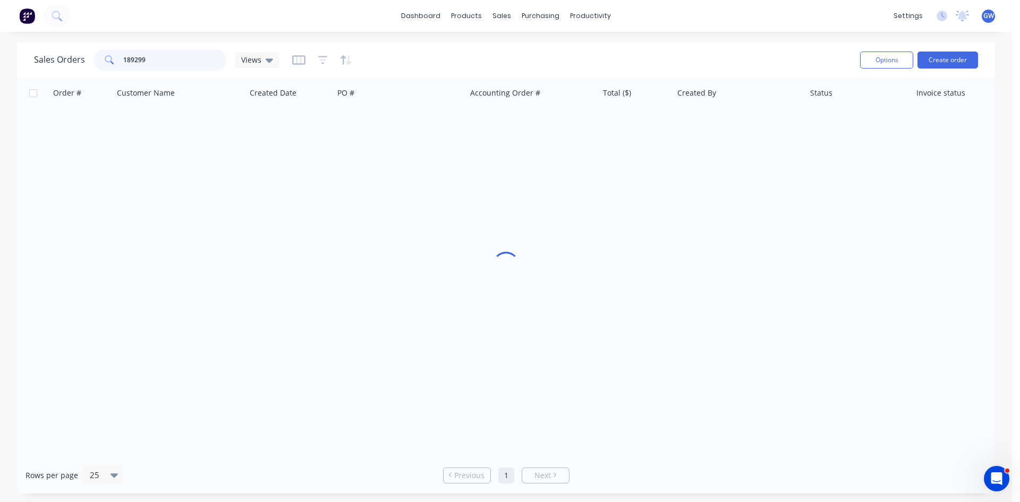
drag, startPoint x: 160, startPoint y: 63, endPoint x: 42, endPoint y: 59, distance: 118.6
click at [42, 59] on div "Sales Orders 189299 Views" at bounding box center [156, 59] width 245 height 21
type input "187818"
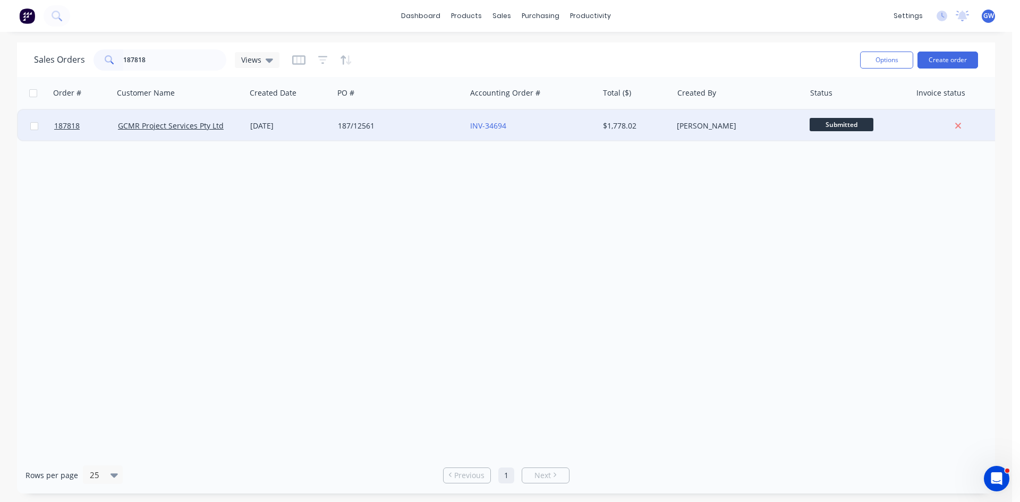
click at [701, 131] on div "[PERSON_NAME]" at bounding box center [736, 126] width 118 height 11
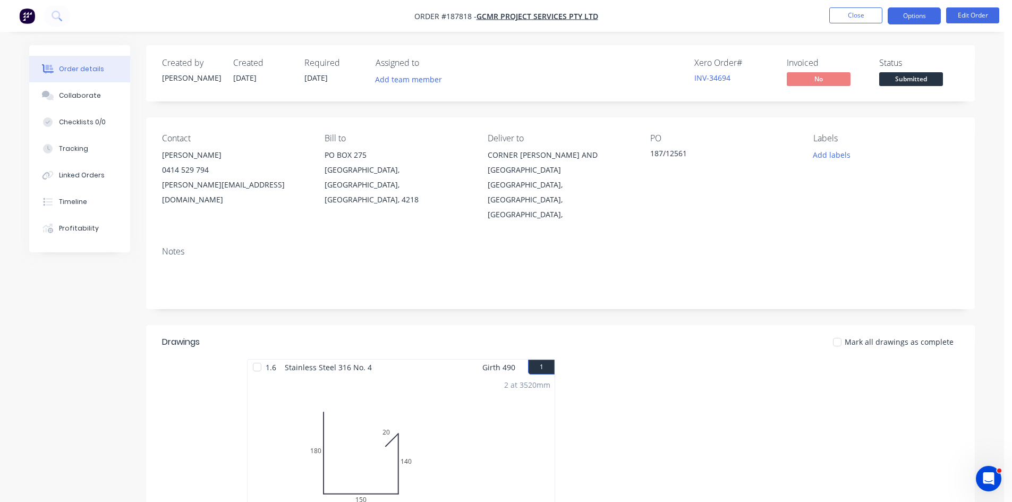
click at [918, 16] on button "Options" at bounding box center [914, 15] width 53 height 17
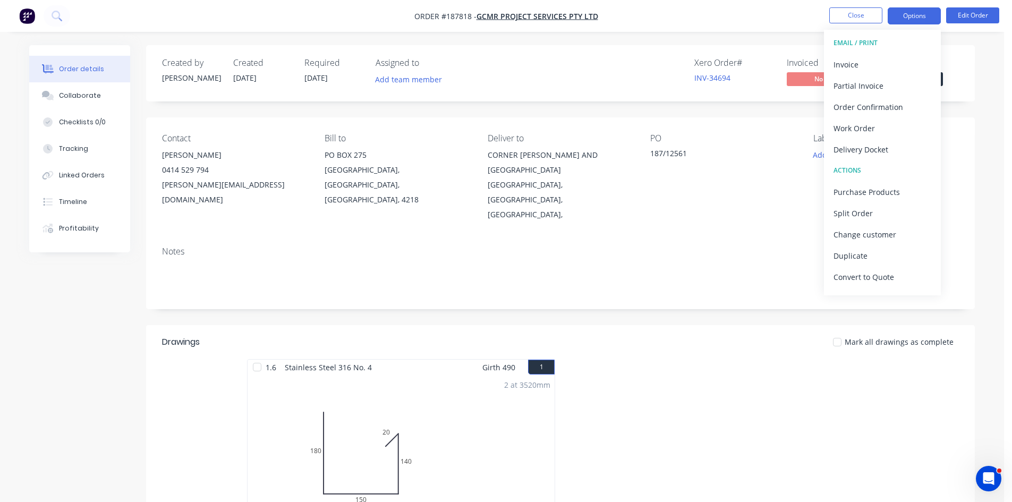
click at [887, 60] on div "Invoice" at bounding box center [883, 64] width 98 height 15
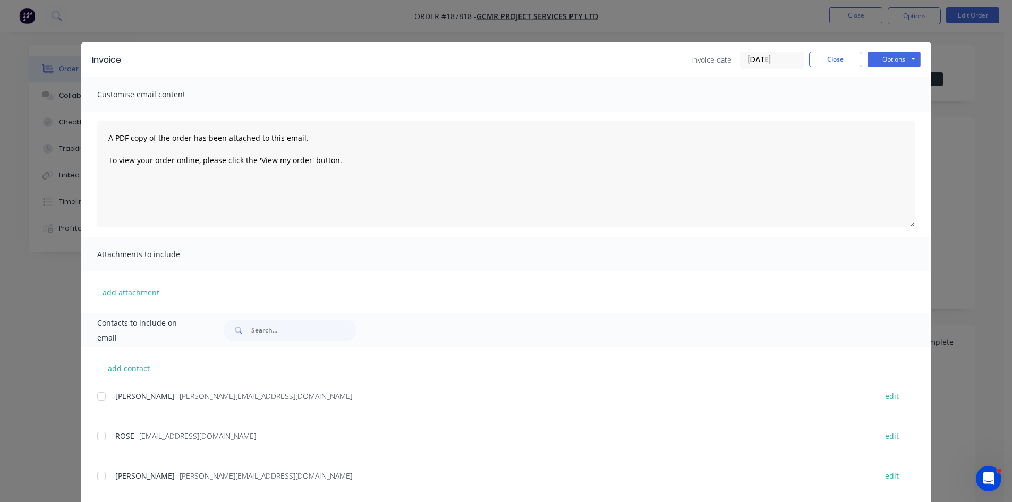
drag, startPoint x: 104, startPoint y: 394, endPoint x: 91, endPoint y: 441, distance: 49.0
click at [103, 396] on div at bounding box center [101, 396] width 21 height 21
click at [91, 442] on div "add contact SIMON - [EMAIL_ADDRESS][DOMAIN_NAME] edit ROSE - [EMAIL_ADDRESS][DO…" at bounding box center [506, 494] width 850 height 293
click at [106, 433] on div at bounding box center [101, 436] width 21 height 21
click at [889, 54] on button "Options" at bounding box center [894, 60] width 53 height 16
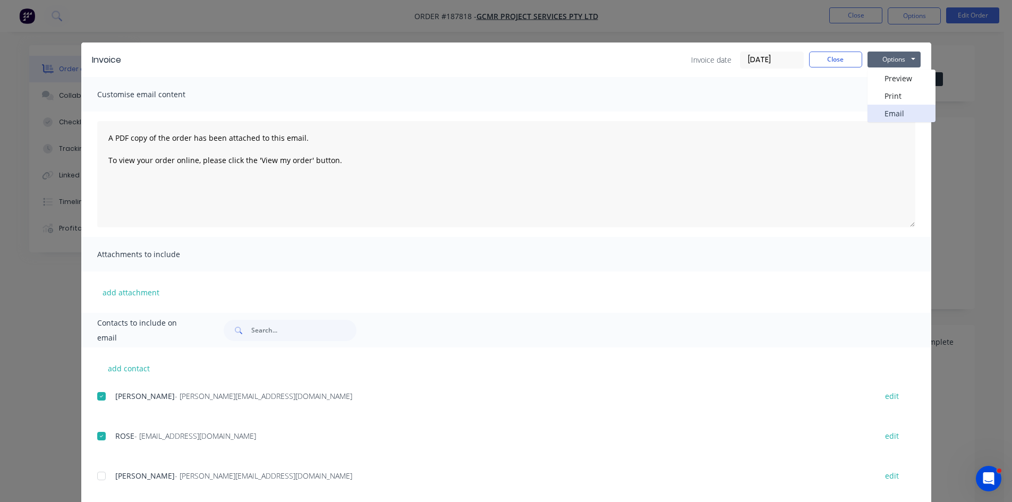
click at [910, 118] on button "Email" at bounding box center [902, 114] width 68 height 18
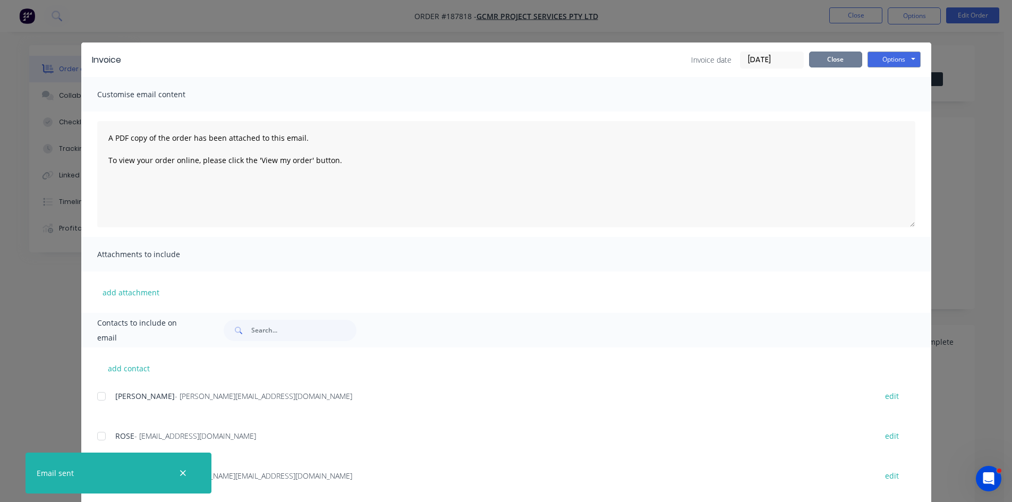
drag, startPoint x: 826, startPoint y: 53, endPoint x: 826, endPoint y: 63, distance: 9.6
click at [826, 63] on button "Close" at bounding box center [835, 60] width 53 height 16
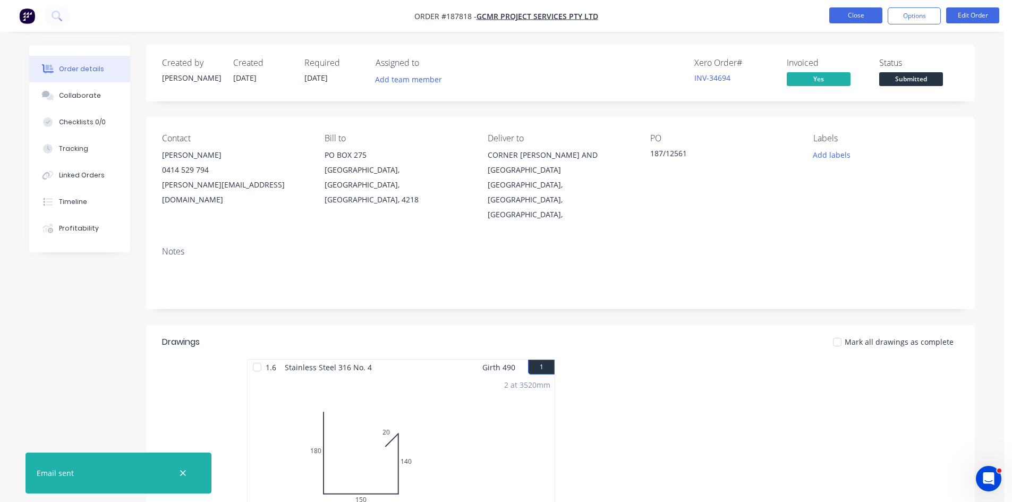
click at [859, 19] on button "Close" at bounding box center [855, 15] width 53 height 16
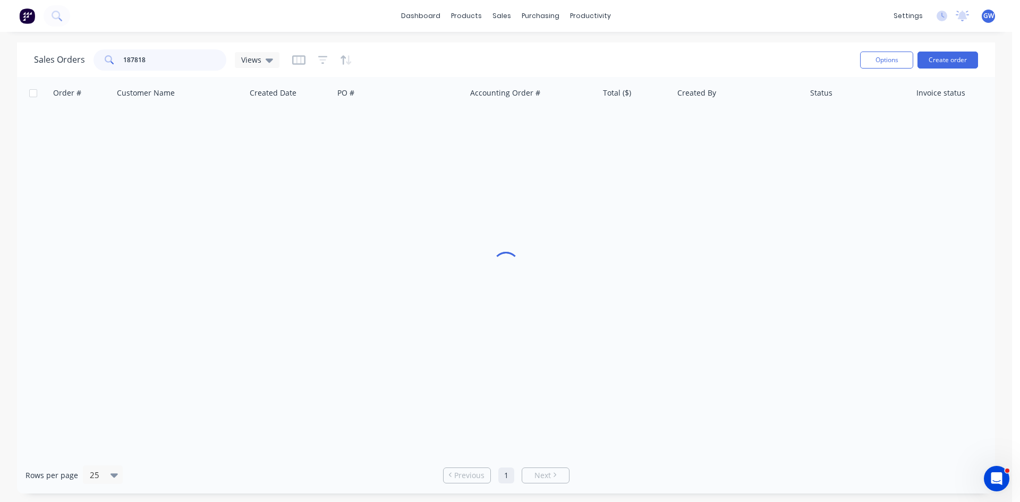
drag, startPoint x: 178, startPoint y: 60, endPoint x: 12, endPoint y: 64, distance: 165.8
click at [12, 64] on div "Sales Orders 187818 Views Options Create order Order # Customer Name Created Da…" at bounding box center [506, 268] width 1012 height 451
type input "189394"
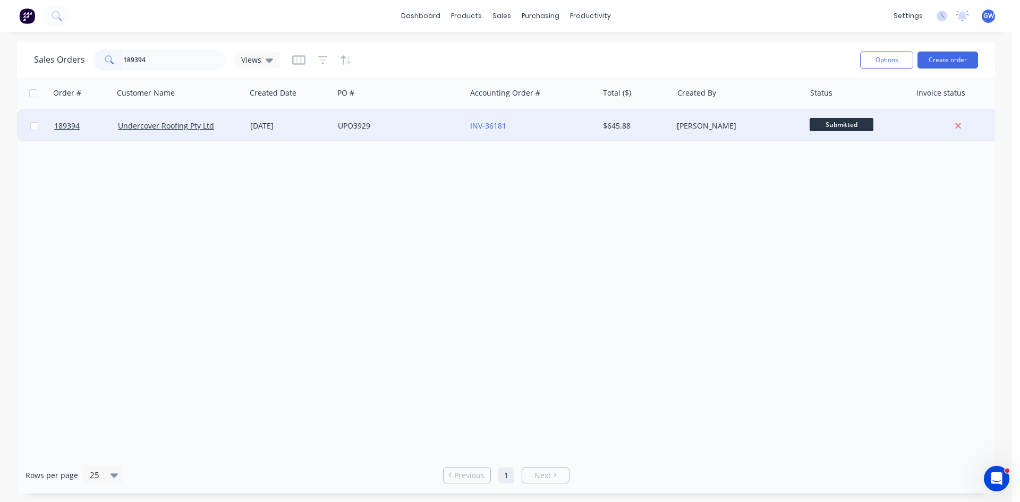
click at [666, 133] on div "$645.88" at bounding box center [636, 126] width 74 height 32
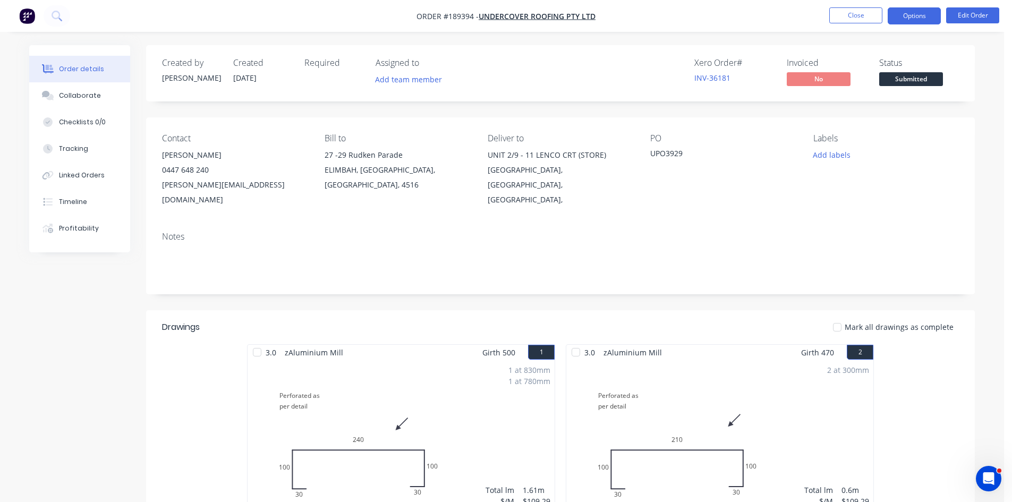
click at [901, 20] on button "Options" at bounding box center [914, 15] width 53 height 17
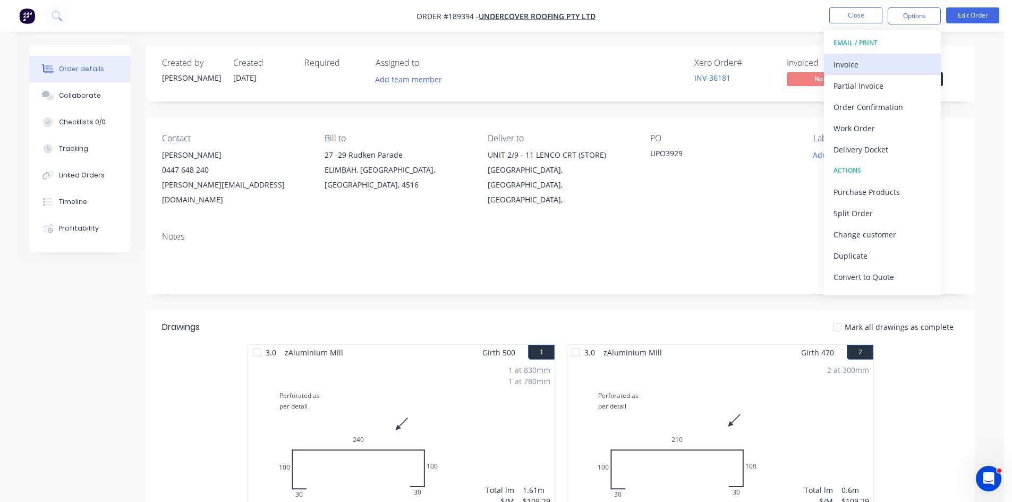
click at [883, 70] on div "Invoice" at bounding box center [883, 64] width 98 height 15
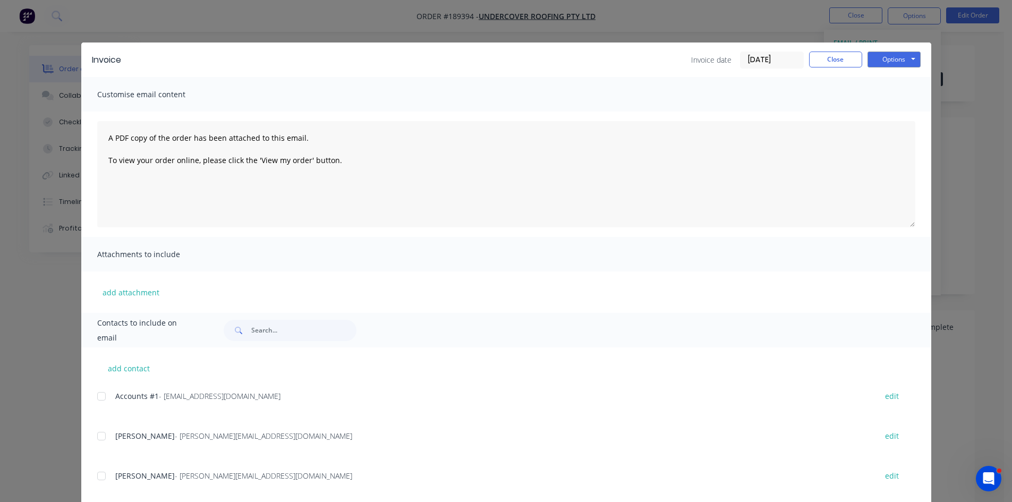
click at [98, 391] on div at bounding box center [101, 396] width 21 height 21
drag, startPoint x: 891, startPoint y: 56, endPoint x: 893, endPoint y: 66, distance: 10.3
click at [891, 57] on button "Options" at bounding box center [894, 60] width 53 height 16
click at [900, 117] on button "Email" at bounding box center [902, 114] width 68 height 18
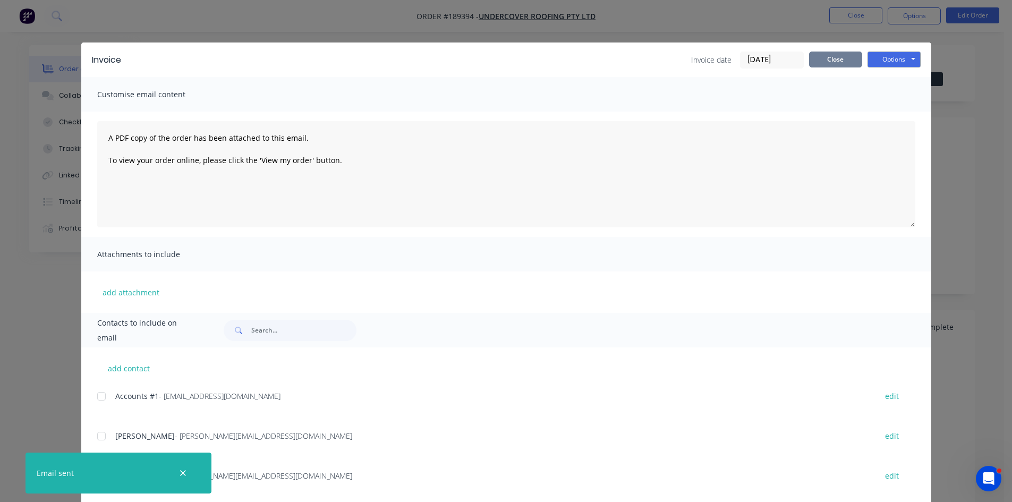
click at [845, 60] on button "Close" at bounding box center [835, 60] width 53 height 16
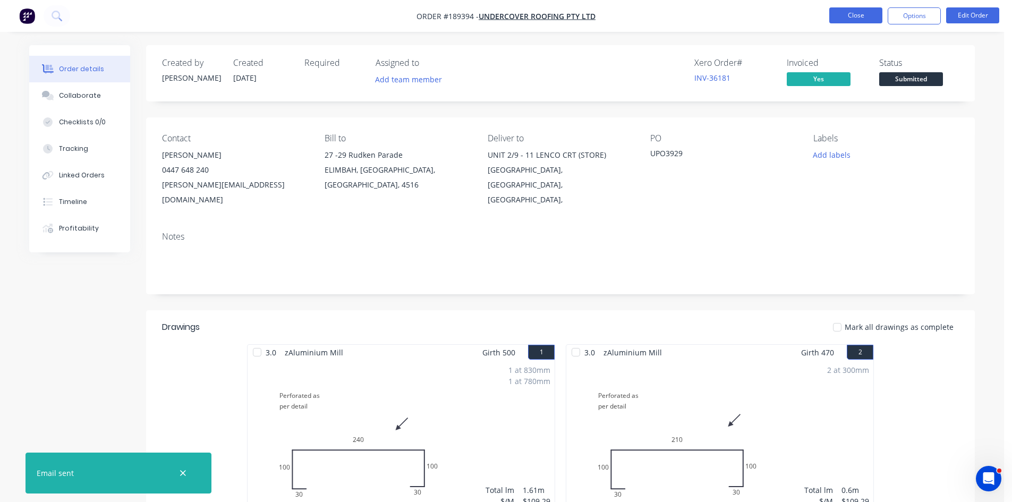
click at [843, 13] on button "Close" at bounding box center [855, 15] width 53 height 16
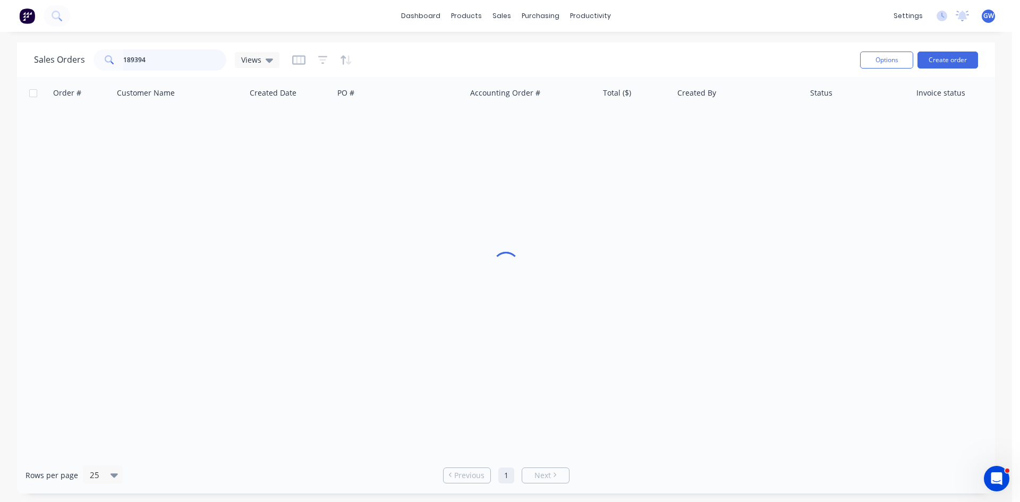
drag, startPoint x: 167, startPoint y: 62, endPoint x: 0, endPoint y: 62, distance: 166.9
click at [0, 62] on div "Sales Orders 189394 Views Options Create order Order # Customer Name Created Da…" at bounding box center [506, 268] width 1012 height 451
type input "188957"
click at [667, 120] on div "$3,850.00" at bounding box center [636, 126] width 74 height 32
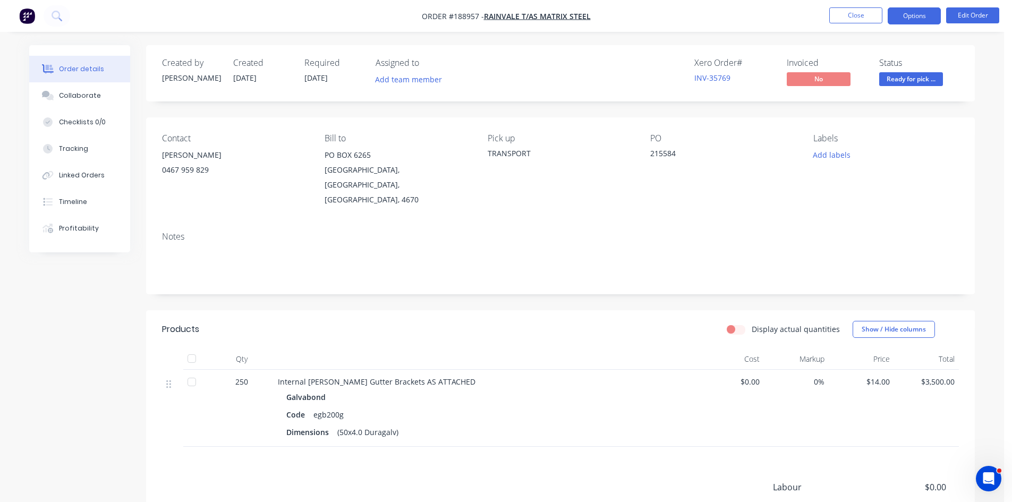
click at [922, 16] on button "Options" at bounding box center [914, 15] width 53 height 17
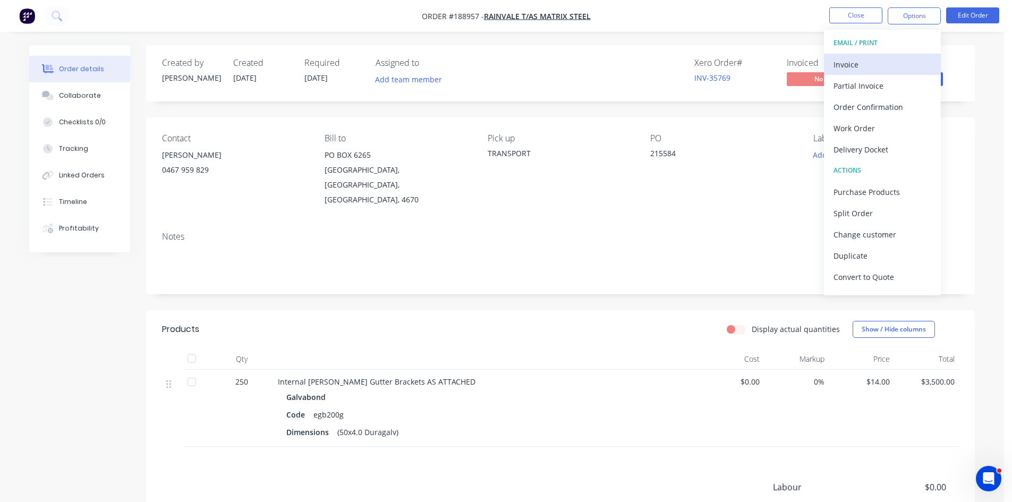
click at [894, 64] on div "Invoice" at bounding box center [883, 64] width 98 height 15
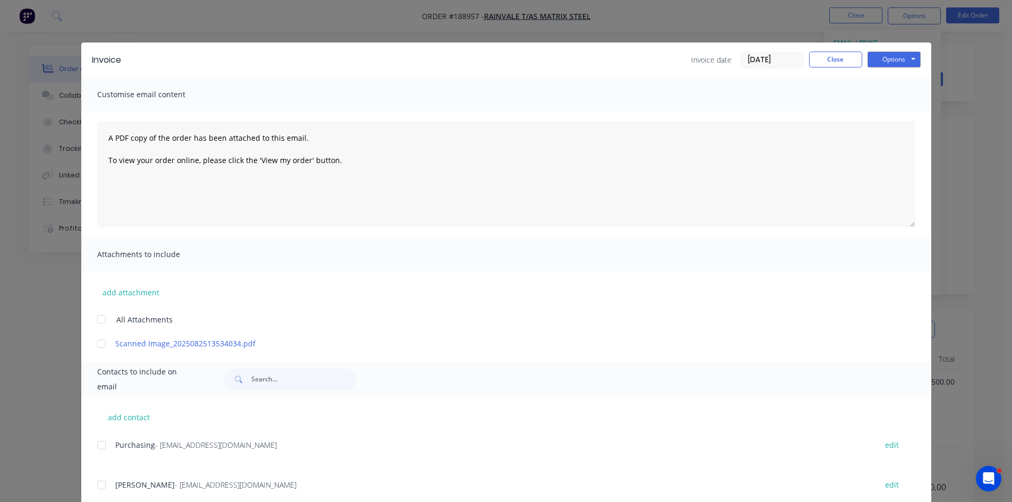
click at [98, 446] on div at bounding box center [101, 445] width 21 height 21
click at [96, 484] on div at bounding box center [101, 485] width 21 height 21
click at [908, 67] on button "Options" at bounding box center [894, 60] width 53 height 16
click at [911, 116] on button "Email" at bounding box center [902, 114] width 68 height 18
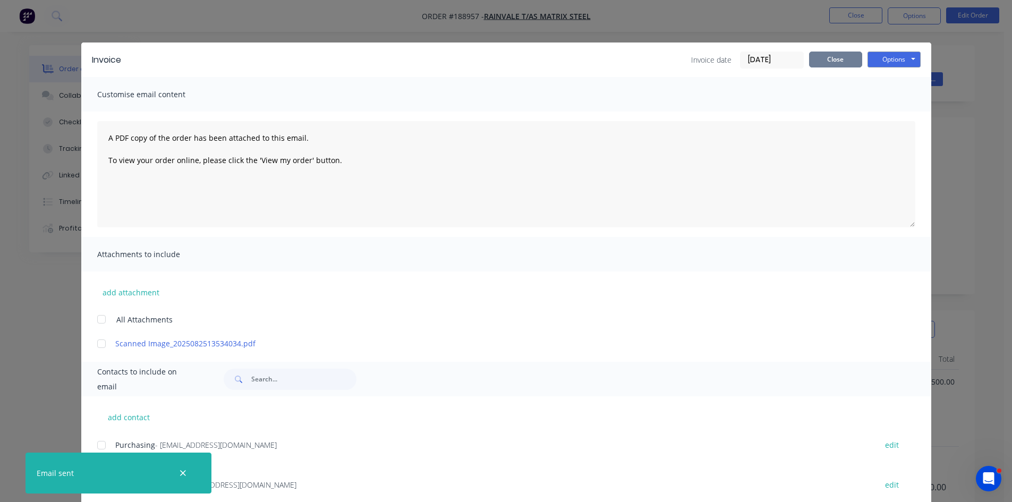
click at [814, 64] on button "Close" at bounding box center [835, 60] width 53 height 16
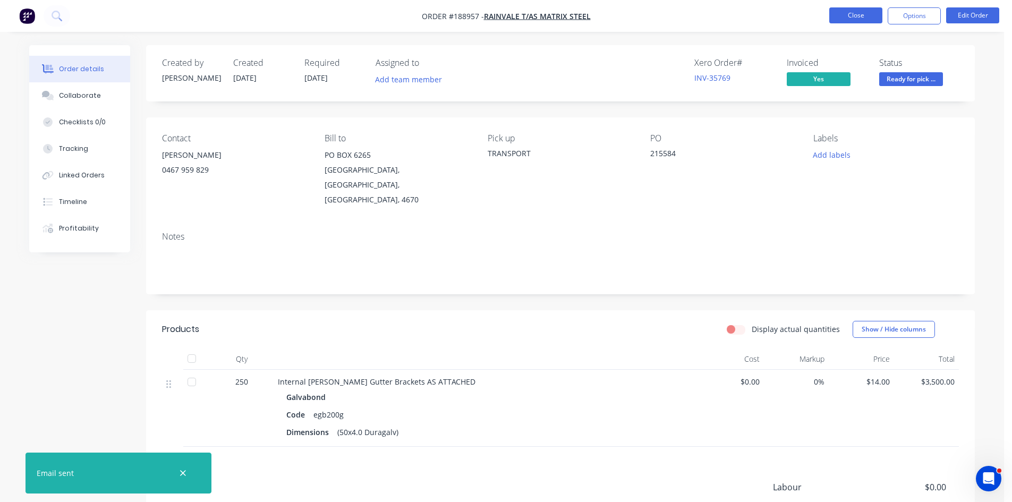
click at [857, 23] on button "Close" at bounding box center [855, 15] width 53 height 16
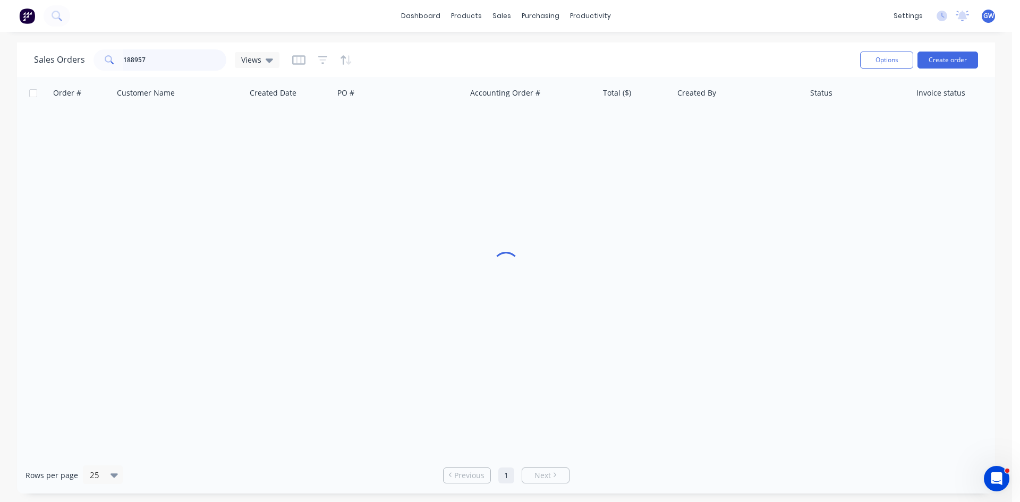
click at [126, 56] on input "188957" at bounding box center [175, 59] width 104 height 21
drag, startPoint x: 158, startPoint y: 61, endPoint x: 63, endPoint y: 56, distance: 95.2
click at [63, 56] on div "Sales Orders 188957 Views" at bounding box center [156, 59] width 245 height 21
type input "189246"
click at [683, 126] on div "[PERSON_NAME]" at bounding box center [736, 126] width 118 height 11
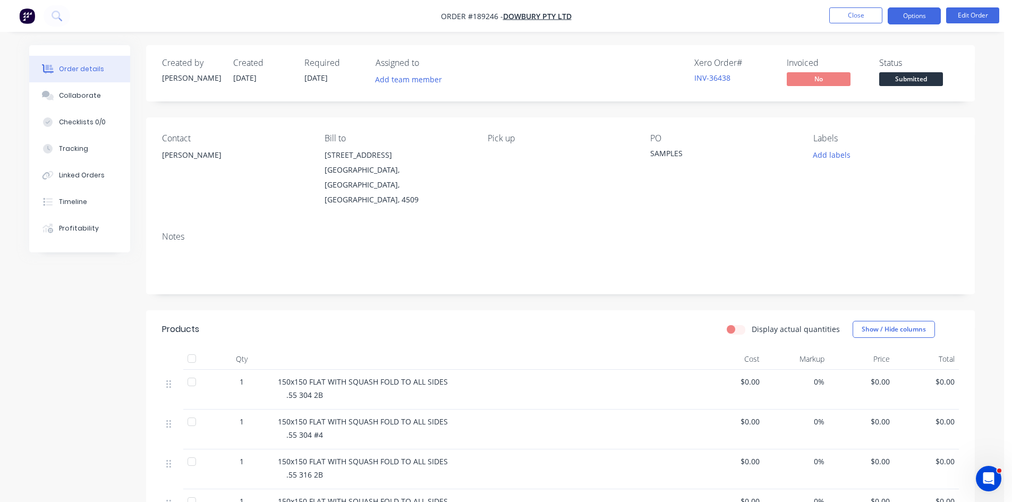
click at [903, 21] on button "Options" at bounding box center [914, 15] width 53 height 17
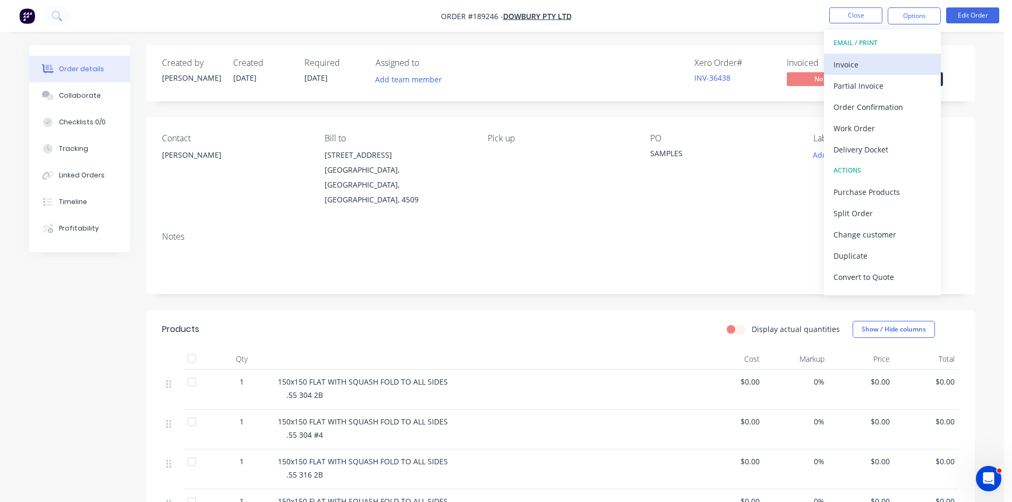
click at [870, 63] on div "Invoice" at bounding box center [883, 64] width 98 height 15
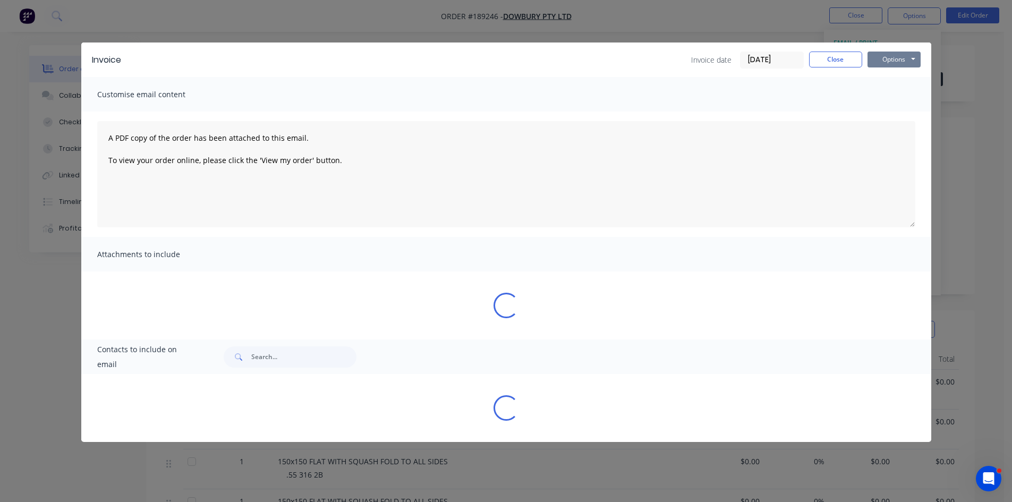
click at [887, 57] on button "Options" at bounding box center [894, 60] width 53 height 16
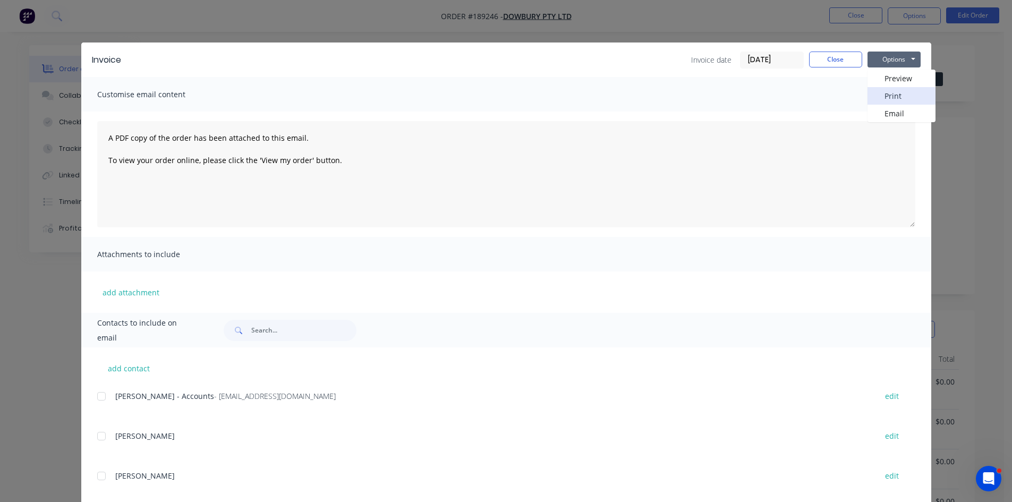
click at [885, 89] on button "Print" at bounding box center [902, 96] width 68 height 18
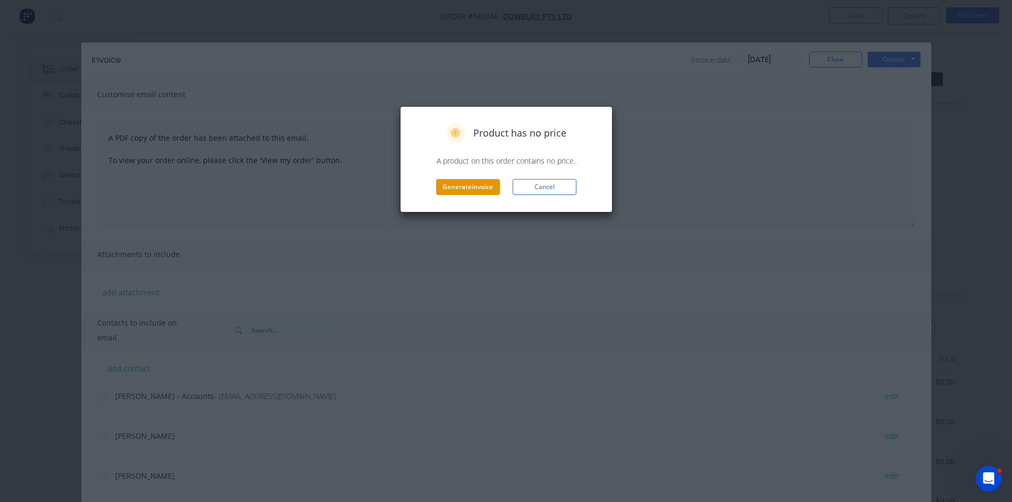
click at [493, 188] on button "Generate invoice" at bounding box center [468, 187] width 64 height 16
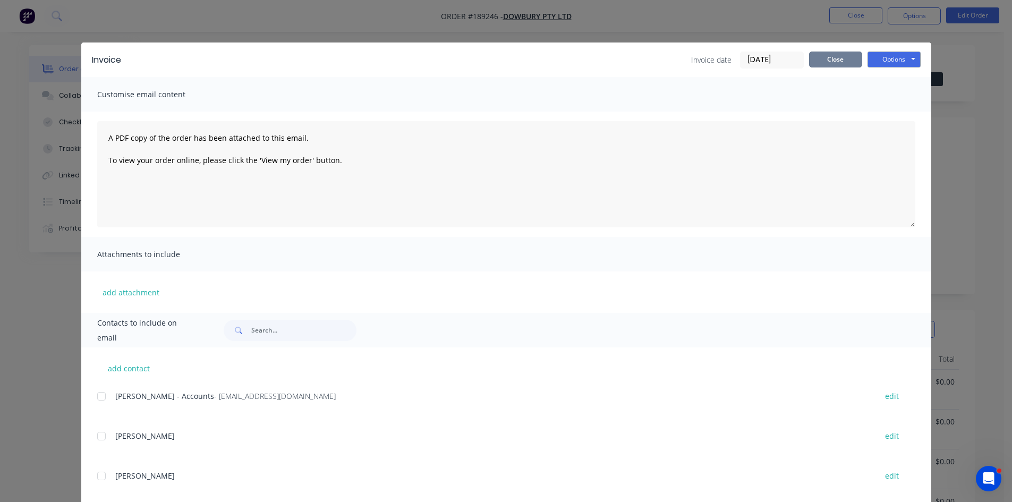
click at [822, 58] on button "Close" at bounding box center [835, 60] width 53 height 16
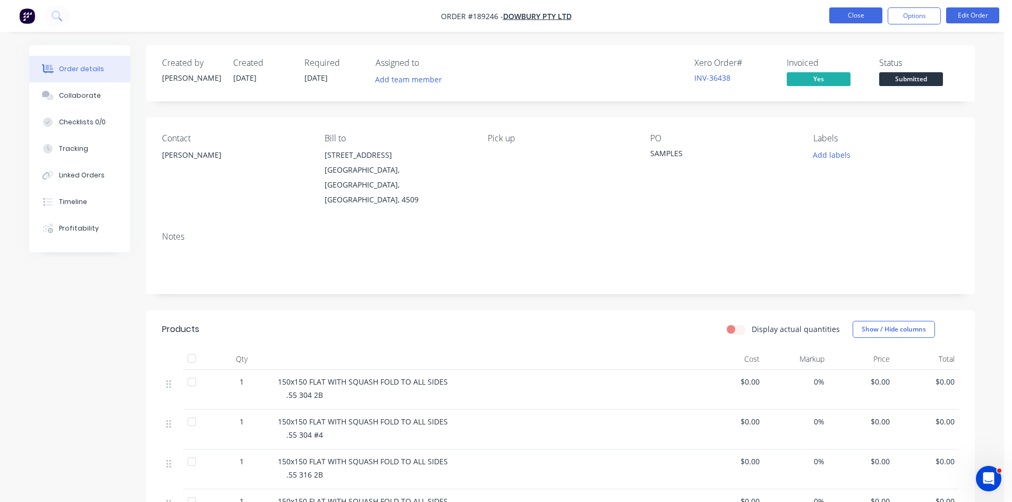
click at [859, 14] on button "Close" at bounding box center [855, 15] width 53 height 16
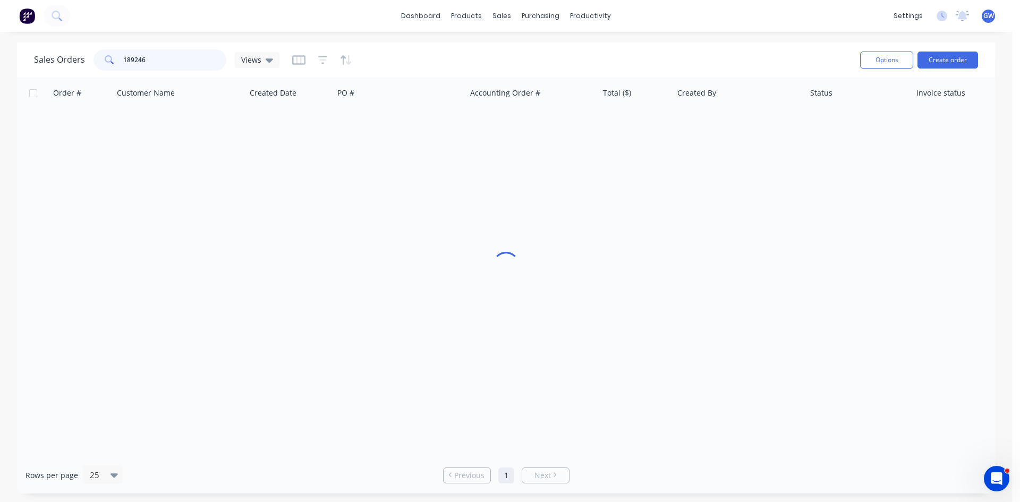
click at [112, 56] on div "189246" at bounding box center [160, 59] width 133 height 21
type input "190218"
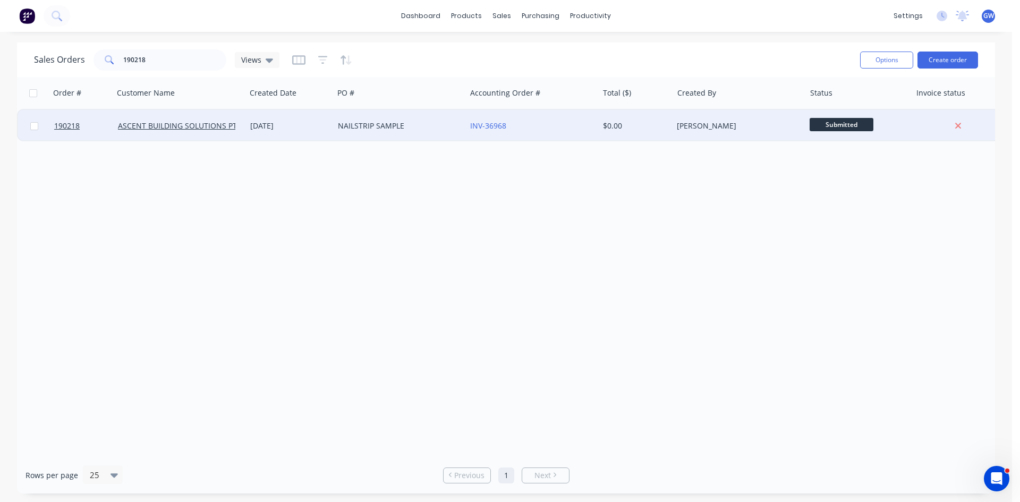
click at [621, 134] on div "$0.00" at bounding box center [636, 126] width 74 height 32
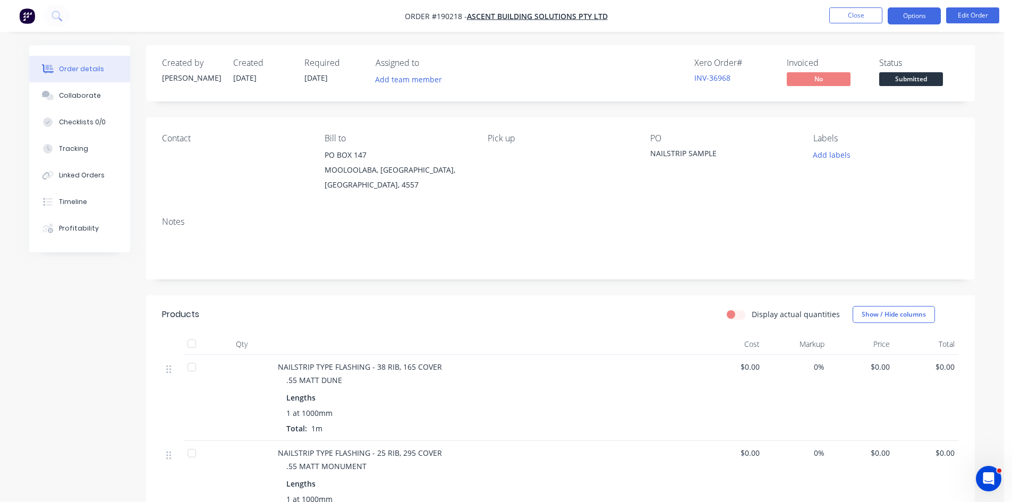
click at [909, 19] on button "Options" at bounding box center [914, 15] width 53 height 17
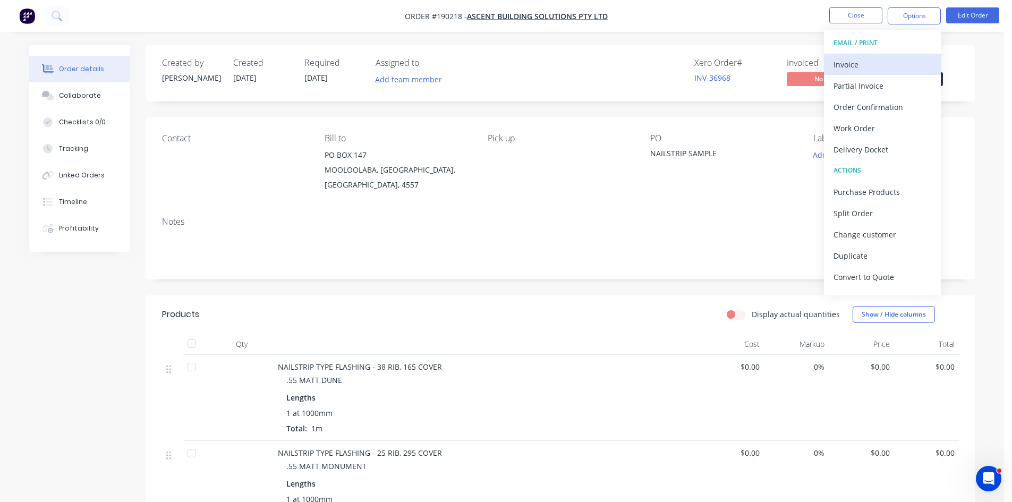
click at [885, 56] on button "Invoice" at bounding box center [882, 64] width 117 height 21
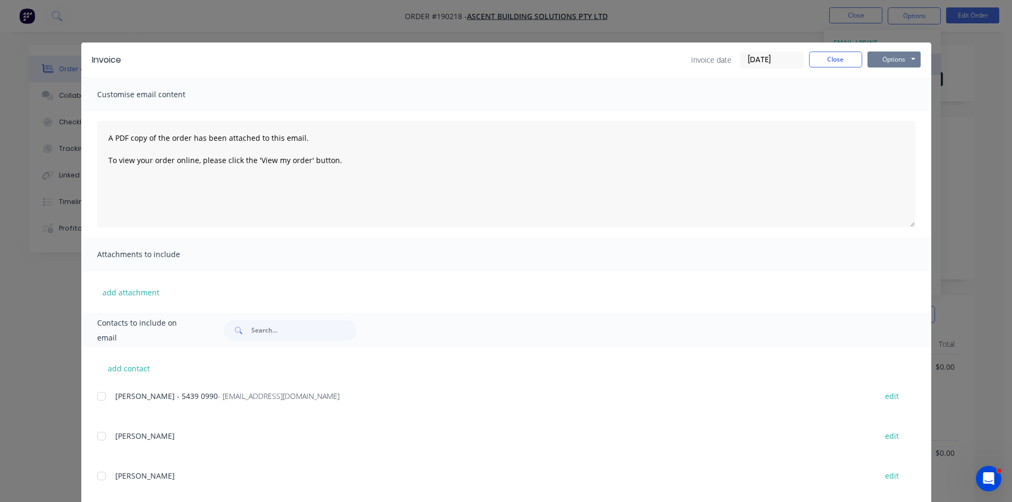
click at [898, 56] on button "Options" at bounding box center [894, 60] width 53 height 16
click at [898, 101] on button "Print" at bounding box center [902, 96] width 68 height 18
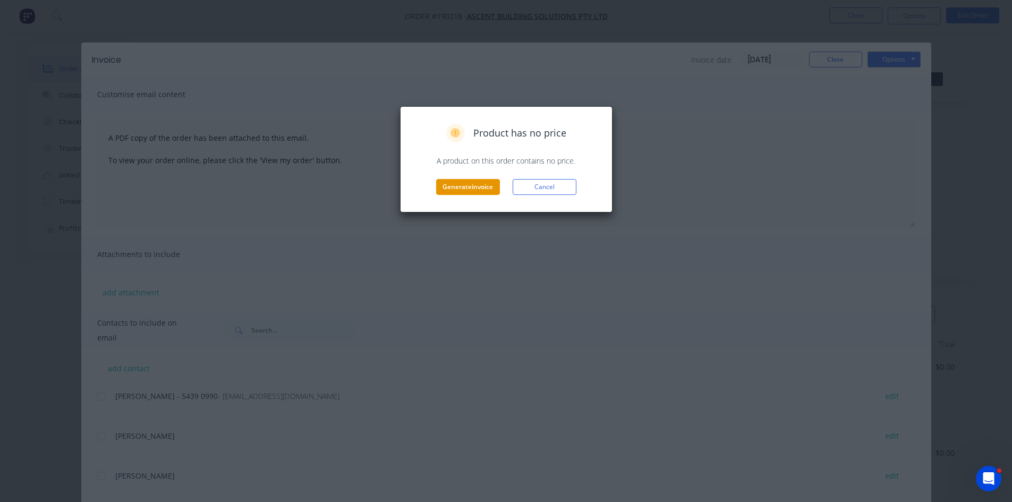
click at [485, 190] on button "Generate invoice" at bounding box center [468, 187] width 64 height 16
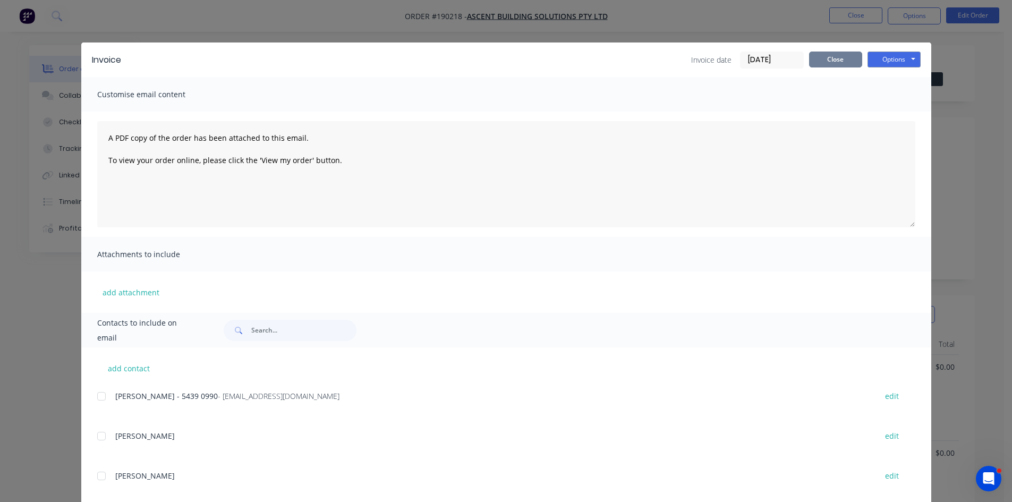
click at [842, 56] on button "Close" at bounding box center [835, 60] width 53 height 16
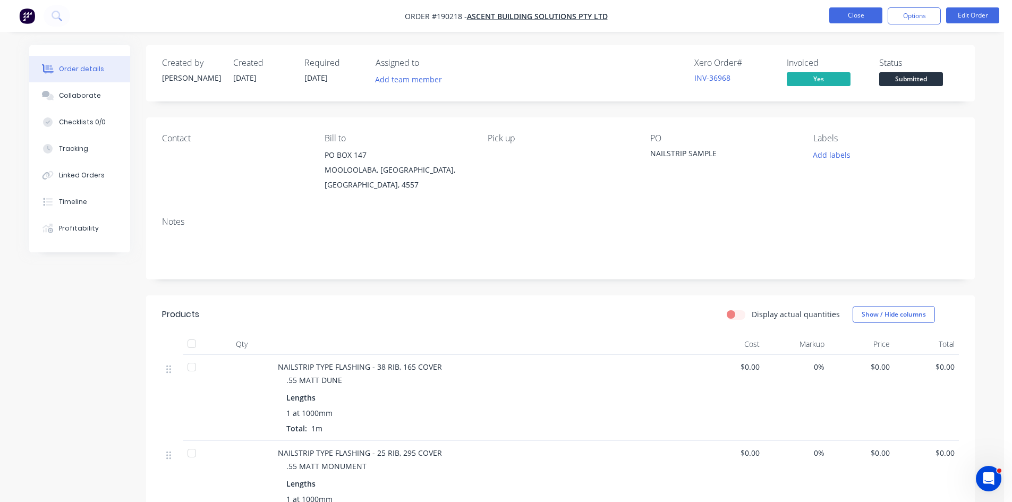
click at [853, 17] on button "Close" at bounding box center [855, 15] width 53 height 16
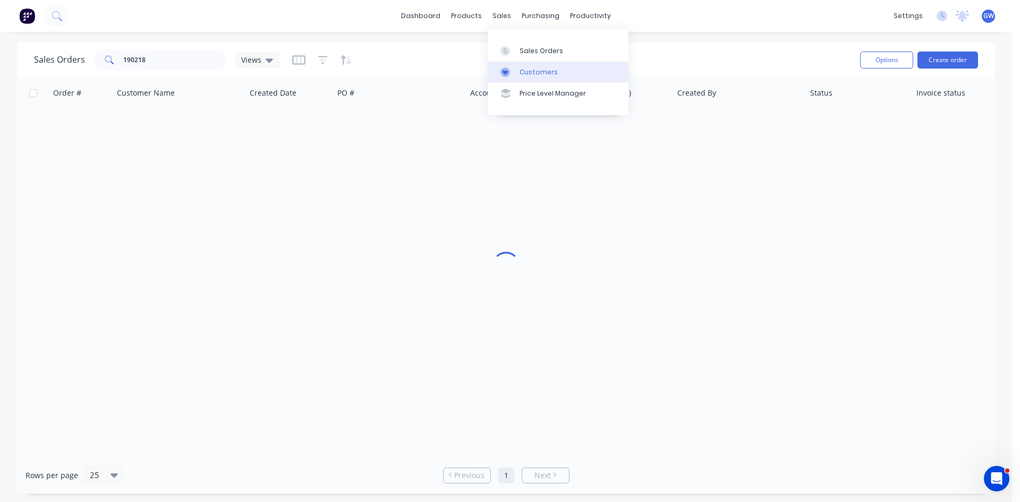
click at [509, 70] on icon at bounding box center [506, 72] width 10 height 10
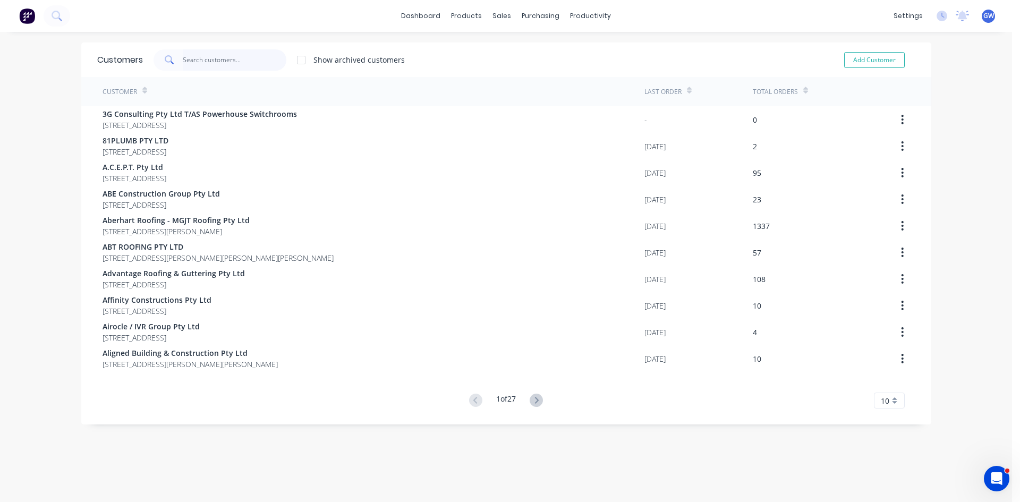
click at [220, 51] on input "text" at bounding box center [235, 59] width 104 height 21
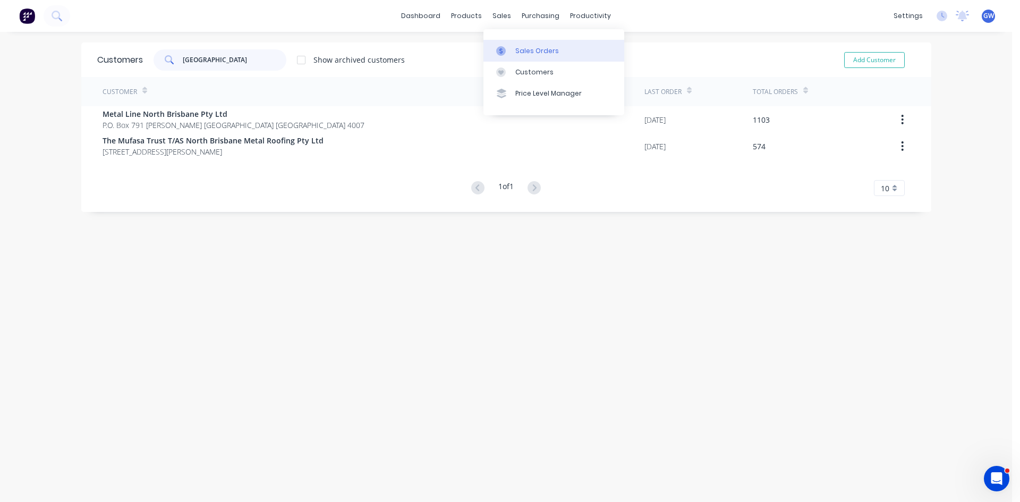
type input "[GEOGRAPHIC_DATA]"
click at [511, 54] on div at bounding box center [504, 51] width 16 height 10
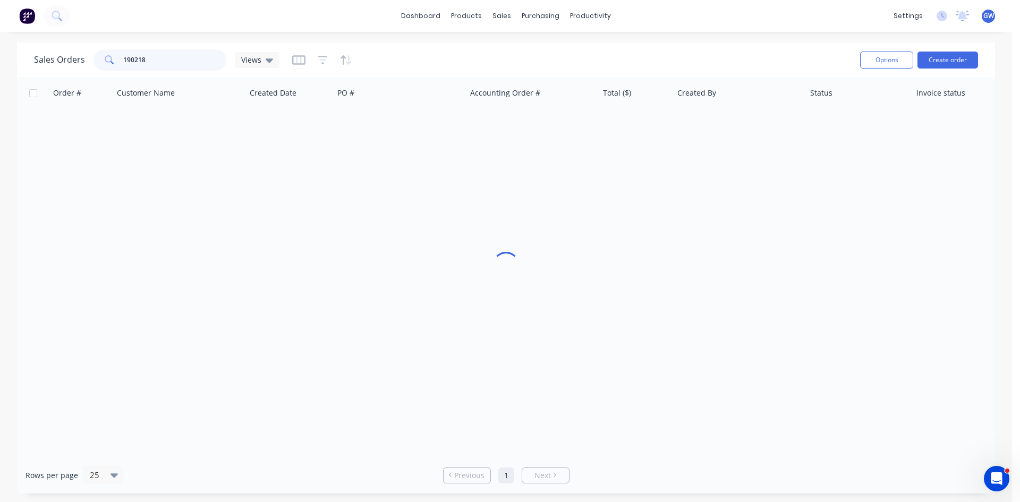
drag, startPoint x: 185, startPoint y: 63, endPoint x: 67, endPoint y: 63, distance: 118.5
click at [67, 63] on div "Sales Orders 190218 Views" at bounding box center [156, 59] width 245 height 21
type input "189156"
click at [639, 128] on div "$0.00" at bounding box center [634, 126] width 62 height 11
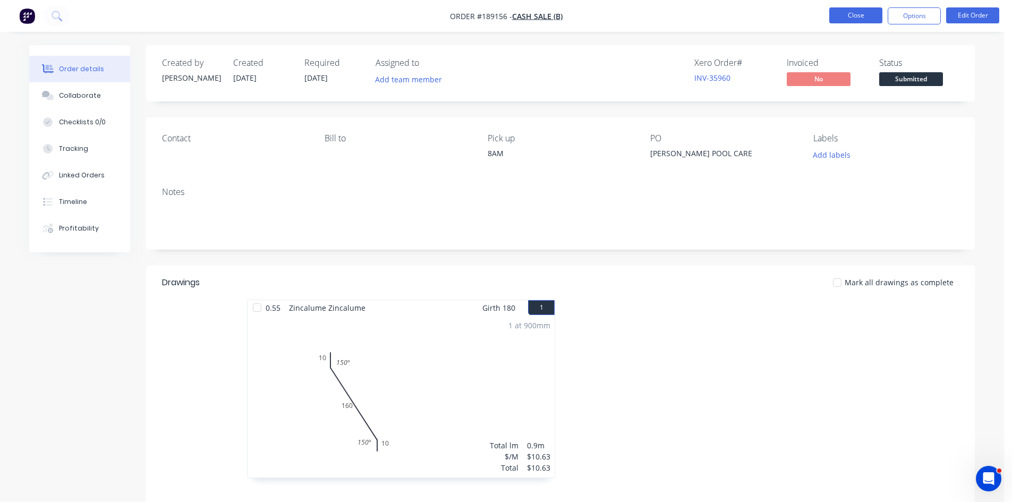
click at [874, 17] on button "Close" at bounding box center [855, 15] width 53 height 16
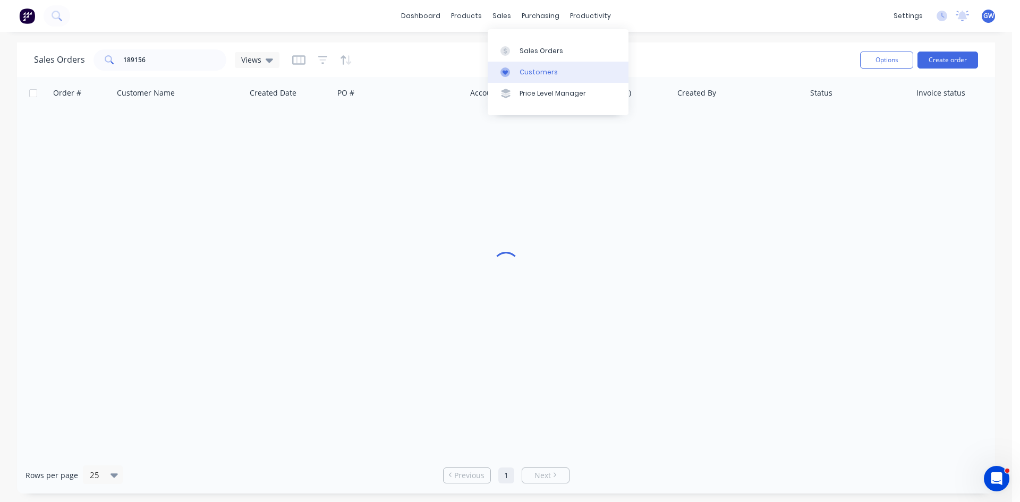
click at [513, 70] on div at bounding box center [509, 72] width 16 height 10
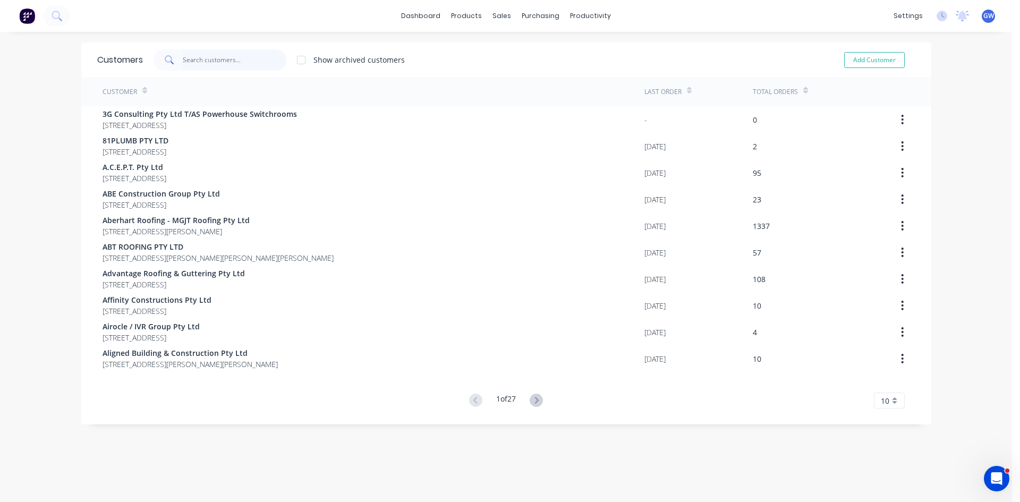
click at [201, 57] on input "text" at bounding box center [235, 59] width 104 height 21
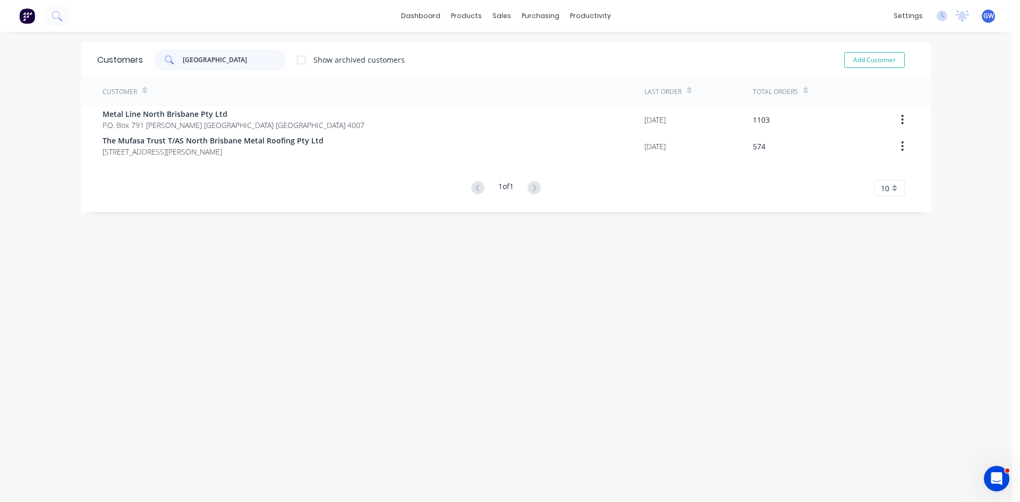
type input "[GEOGRAPHIC_DATA]"
click at [517, 55] on div "Sales Orders" at bounding box center [537, 51] width 44 height 10
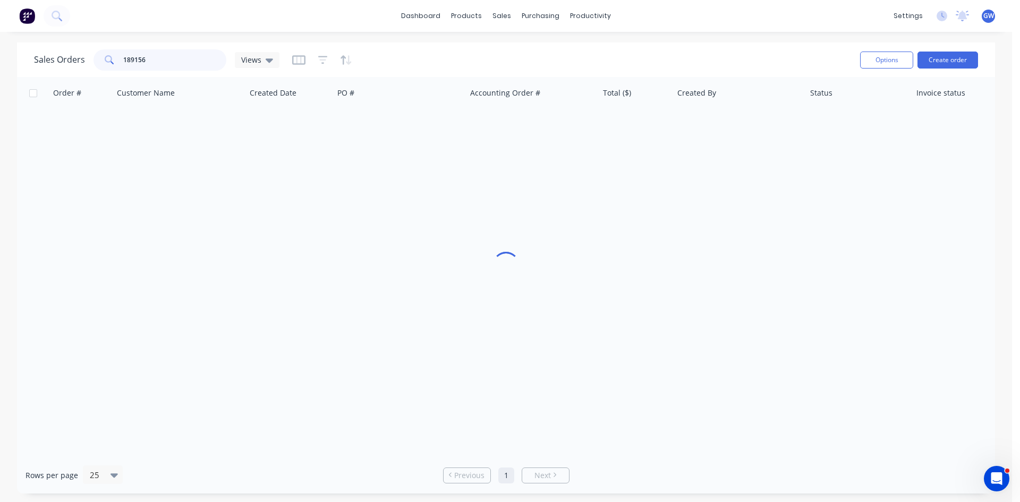
drag, startPoint x: 172, startPoint y: 65, endPoint x: 43, endPoint y: 66, distance: 129.1
click at [43, 66] on div "Sales Orders 189156 Views" at bounding box center [156, 59] width 245 height 21
type input "189201"
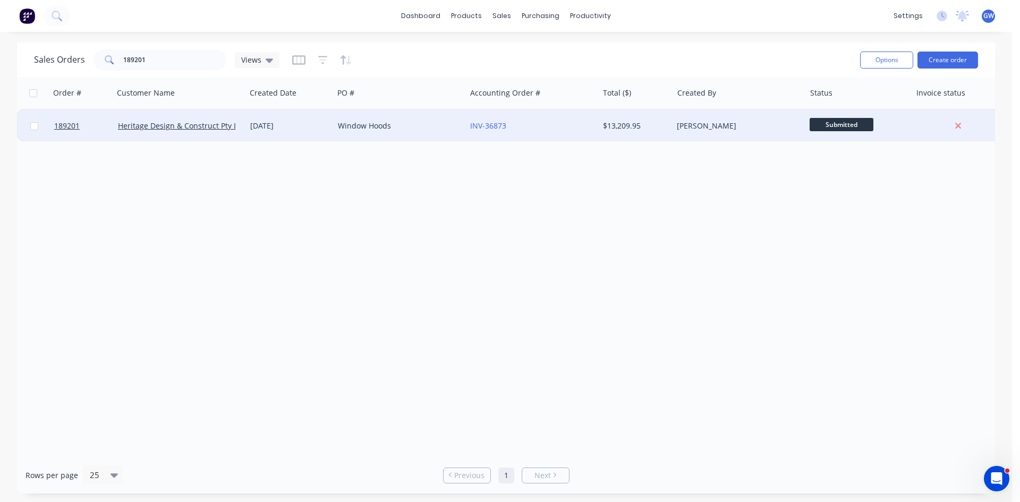
click at [645, 121] on div "$13,209.95" at bounding box center [634, 126] width 62 height 11
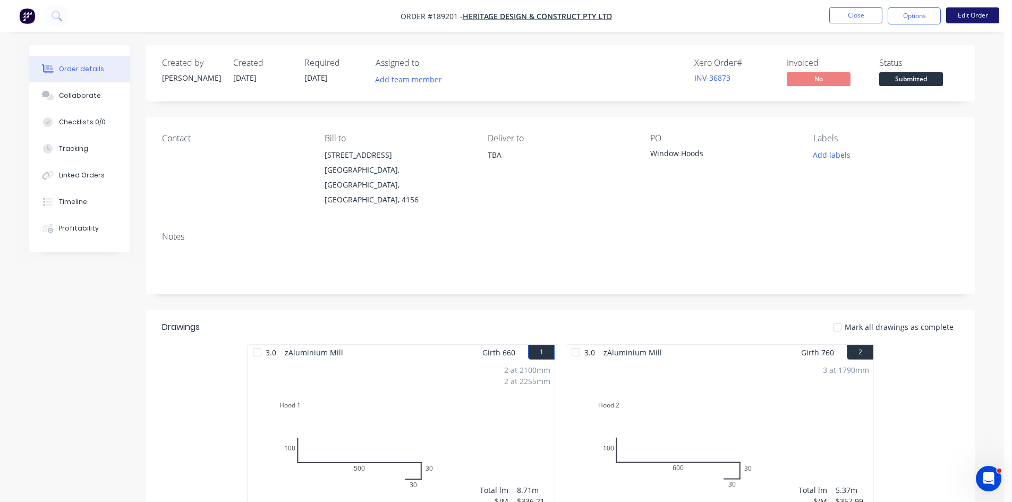
click at [979, 12] on button "Edit Order" at bounding box center [972, 15] width 53 height 16
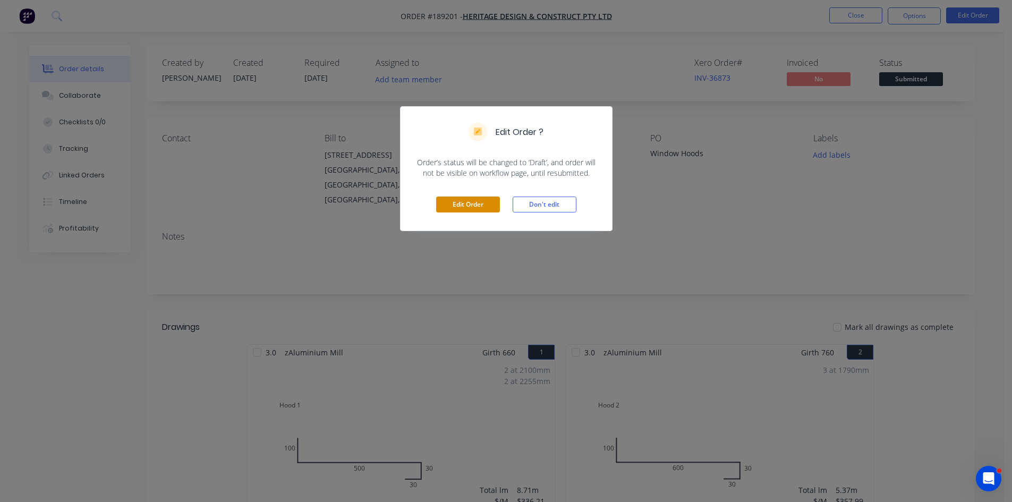
click at [449, 199] on button "Edit Order" at bounding box center [468, 205] width 64 height 16
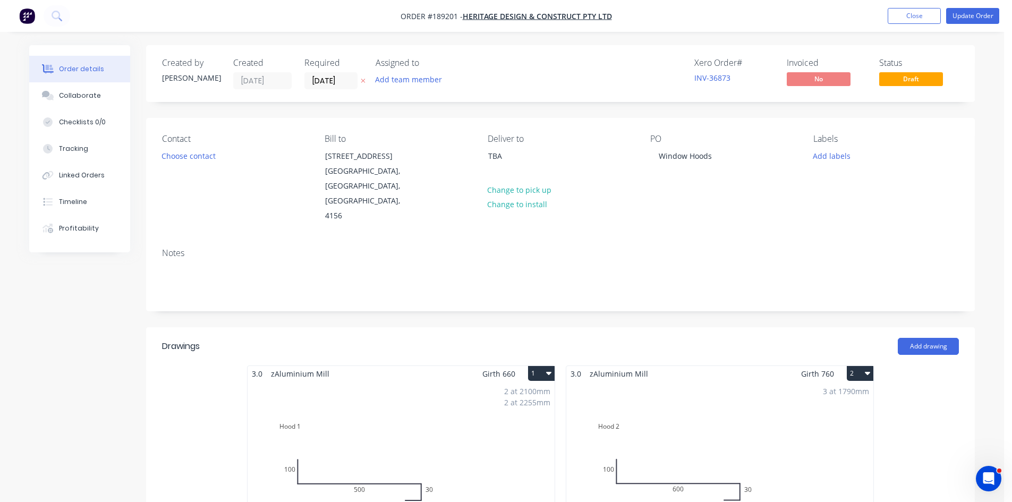
click at [366, 80] on icon at bounding box center [363, 81] width 5 height 6
click at [565, 82] on div "Xero Order # INV-36873 Invoiced No Status Draft" at bounding box center [720, 73] width 477 height 31
click at [978, 13] on button "Update Order" at bounding box center [972, 16] width 53 height 16
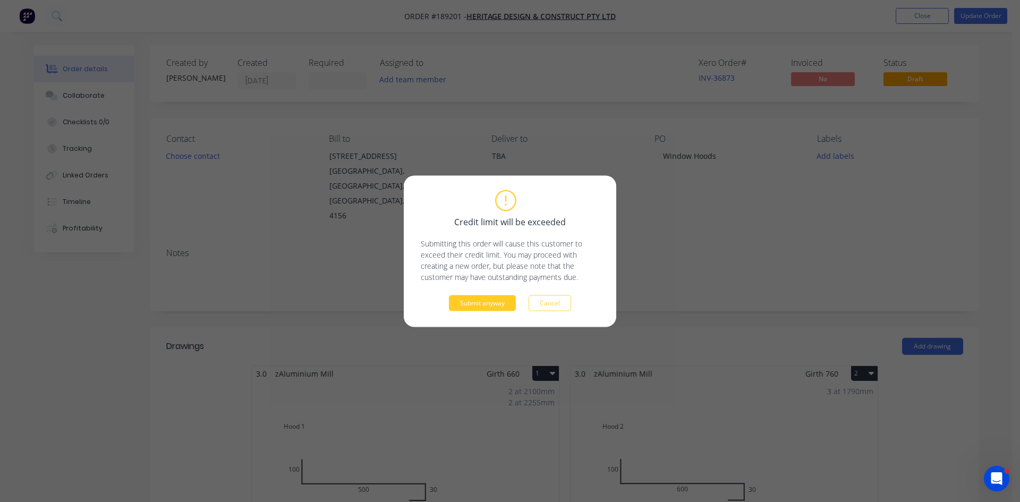
click at [497, 306] on button "Submit anyway" at bounding box center [482, 303] width 67 height 16
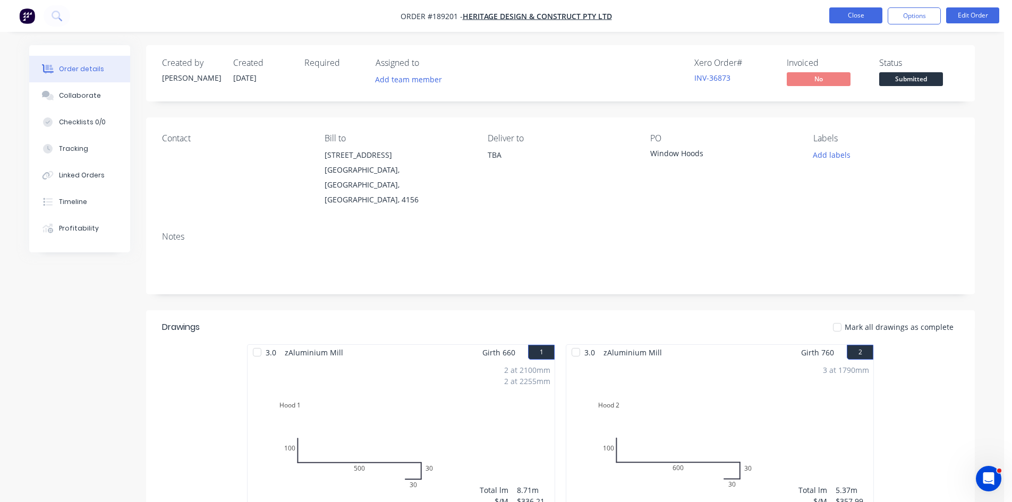
click at [876, 14] on button "Close" at bounding box center [855, 15] width 53 height 16
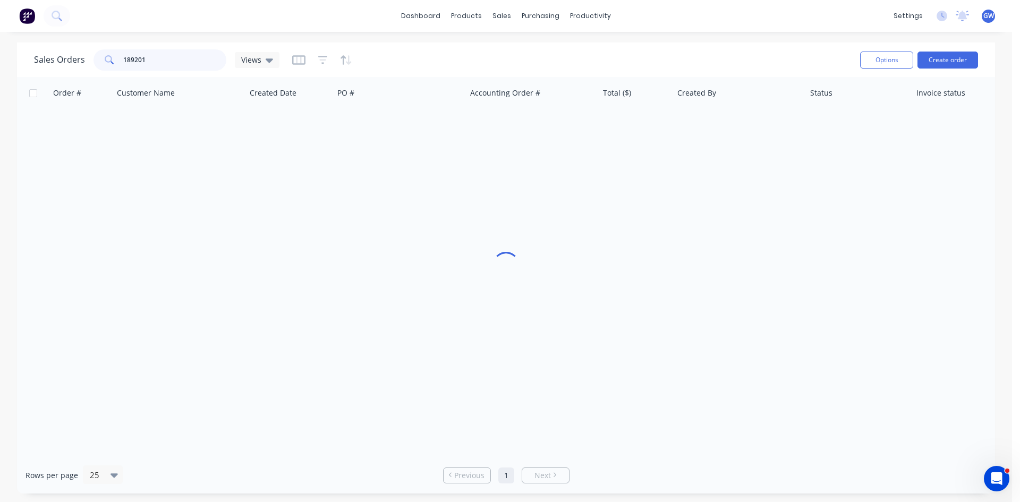
drag, startPoint x: 173, startPoint y: 63, endPoint x: 98, endPoint y: 63, distance: 74.4
click at [98, 63] on div "189201" at bounding box center [160, 59] width 133 height 21
type input "189054"
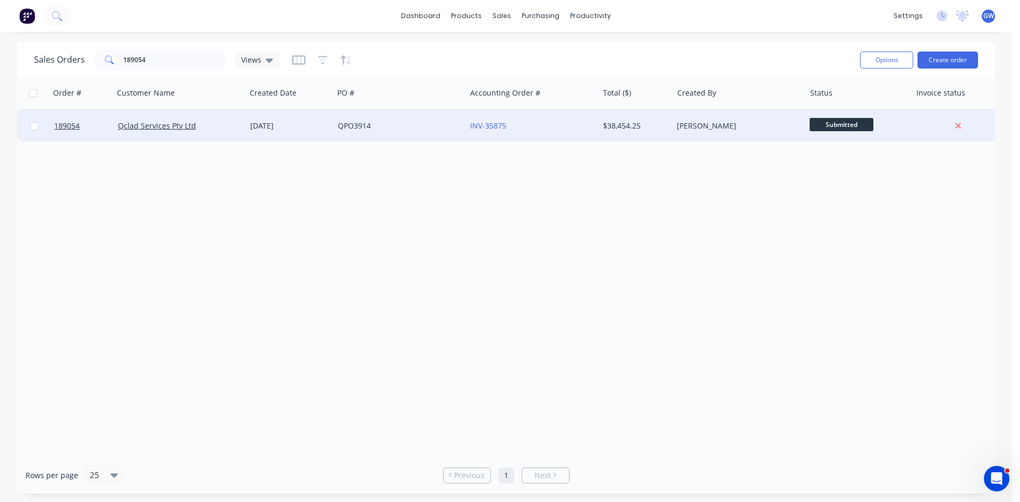
click at [605, 130] on div "$38,454.25" at bounding box center [634, 126] width 62 height 11
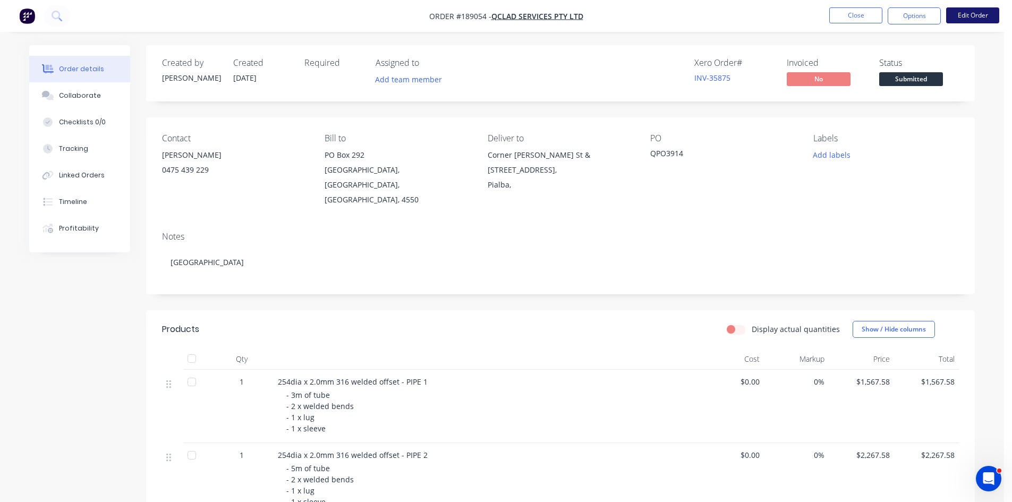
click at [975, 15] on button "Edit Order" at bounding box center [972, 15] width 53 height 16
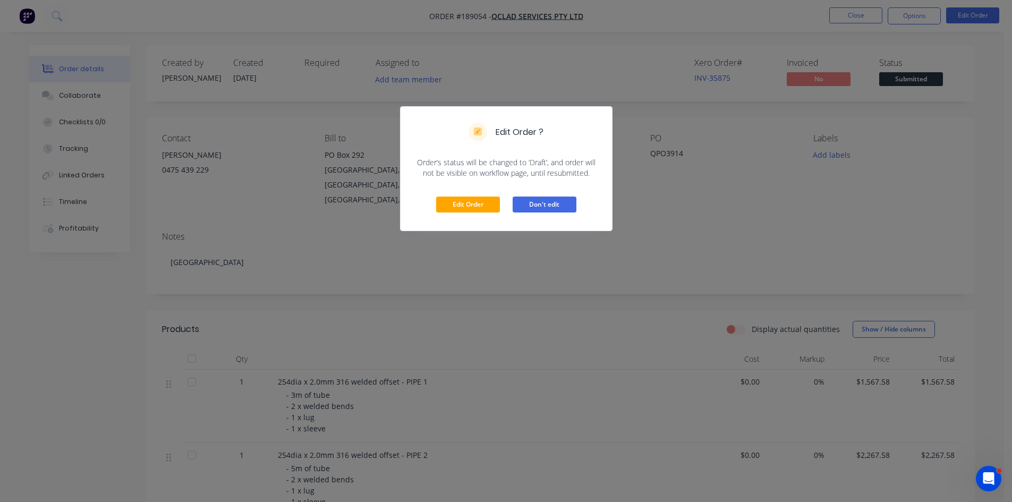
click at [553, 208] on button "Don't edit" at bounding box center [545, 205] width 64 height 16
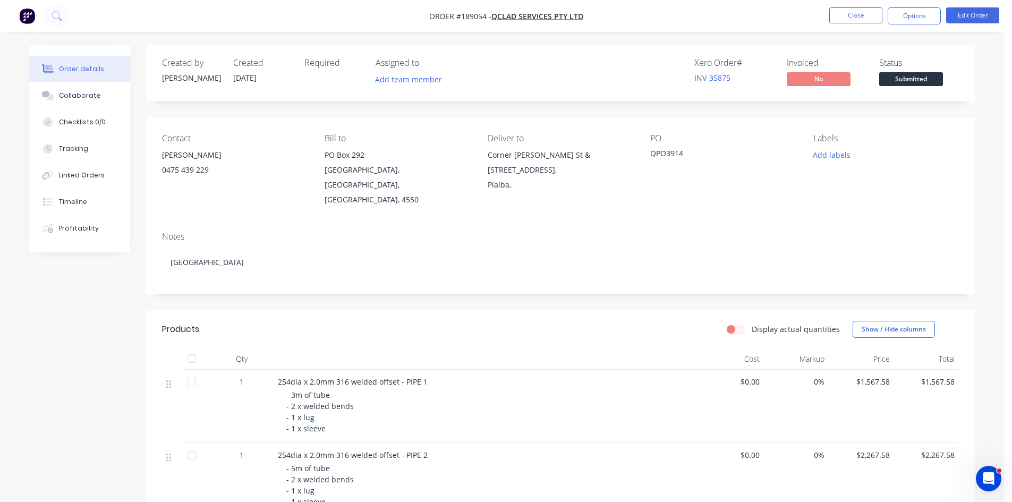
click at [604, 89] on div "Created by [PERSON_NAME] Created [DATE] Required Assigned to Add team member Xe…" at bounding box center [560, 73] width 829 height 56
click at [847, 18] on button "Close" at bounding box center [855, 15] width 53 height 16
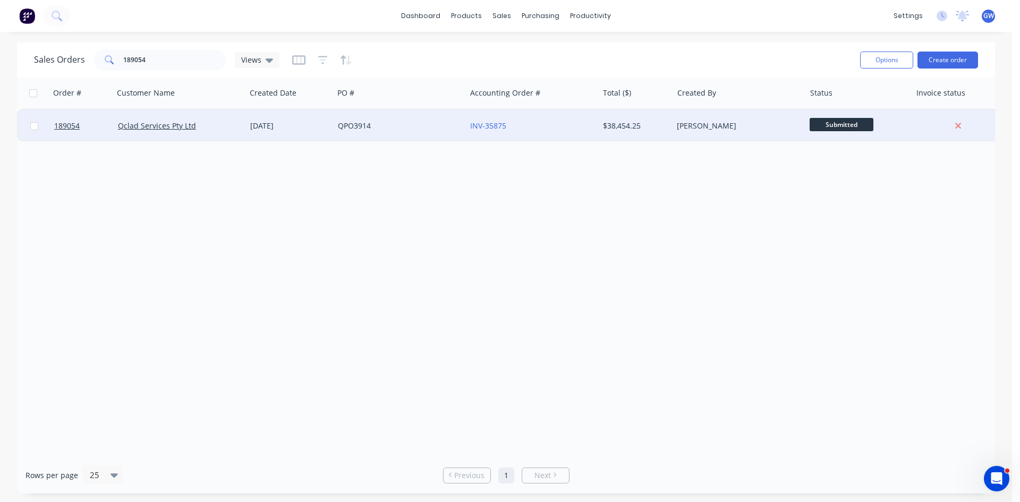
click at [435, 121] on div "QPO3914" at bounding box center [397, 126] width 118 height 11
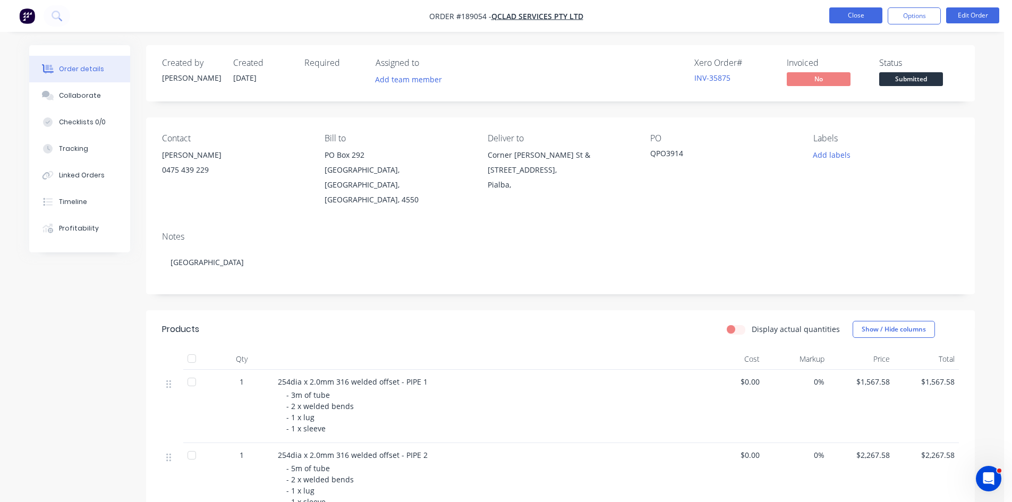
click at [860, 14] on button "Close" at bounding box center [855, 15] width 53 height 16
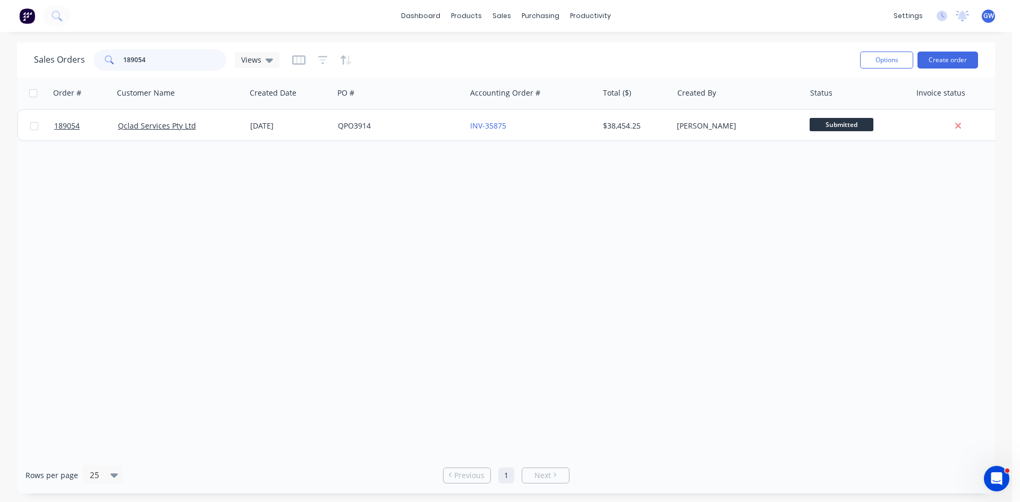
drag, startPoint x: 160, startPoint y: 55, endPoint x: 75, endPoint y: 62, distance: 85.3
click at [75, 62] on div "Sales Orders 189054 Views" at bounding box center [156, 59] width 245 height 21
type input "189156"
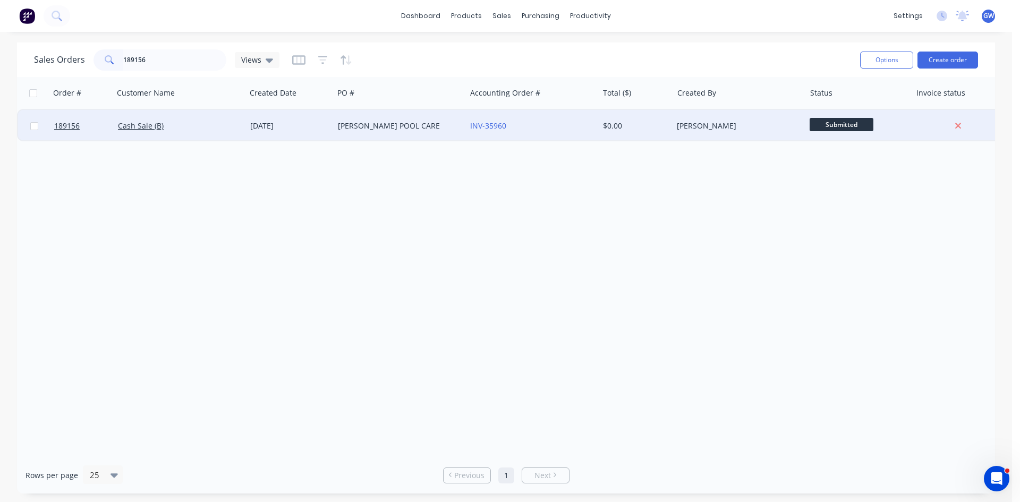
click at [651, 130] on div "$0.00" at bounding box center [634, 126] width 62 height 11
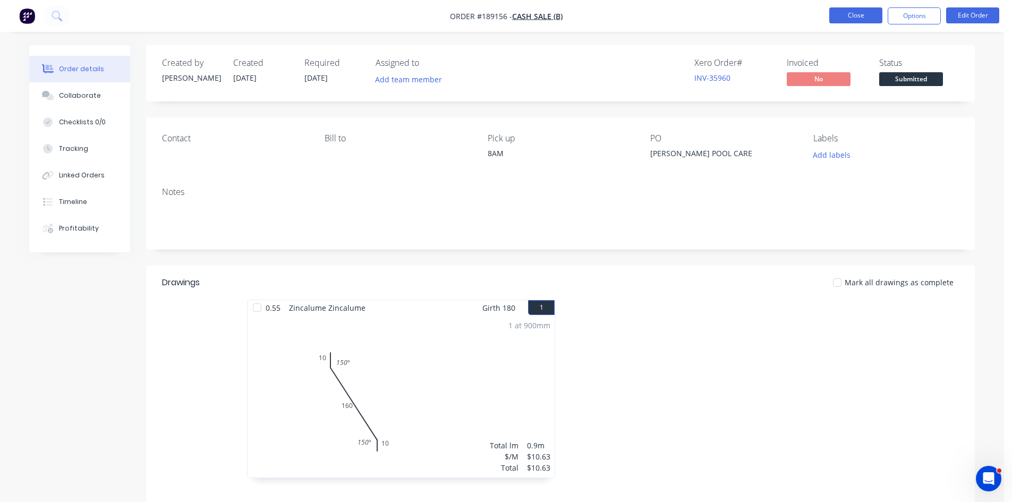
click at [862, 19] on button "Close" at bounding box center [855, 15] width 53 height 16
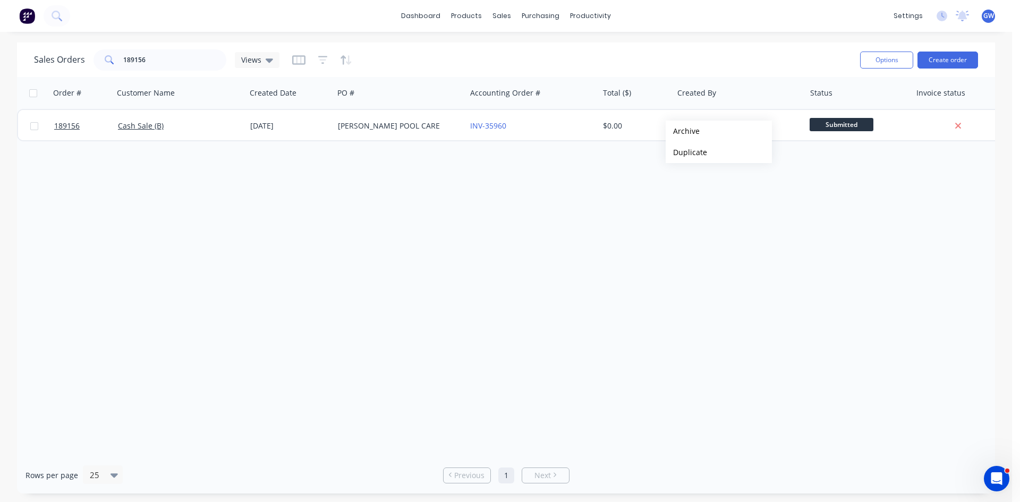
click at [633, 183] on div "Order # Customer Name Created Date PO # Accounting Order # Total ($) Created By…" at bounding box center [506, 267] width 978 height 380
click at [675, 139] on button "Archive" at bounding box center [681, 130] width 106 height 21
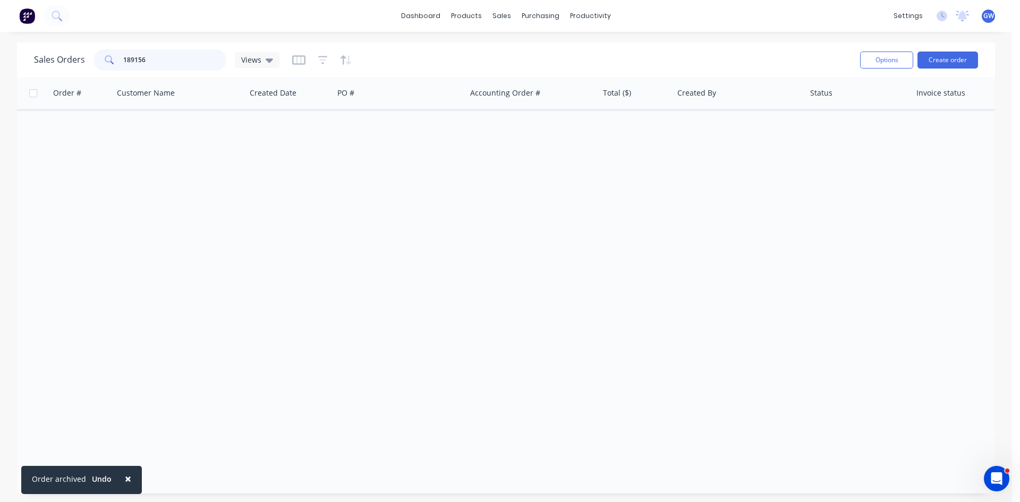
drag, startPoint x: 189, startPoint y: 62, endPoint x: 73, endPoint y: 57, distance: 115.4
click at [73, 57] on div "Sales Orders 189156 Views" at bounding box center [156, 59] width 245 height 21
click at [160, 51] on input "189156" at bounding box center [175, 59] width 104 height 21
type input "1"
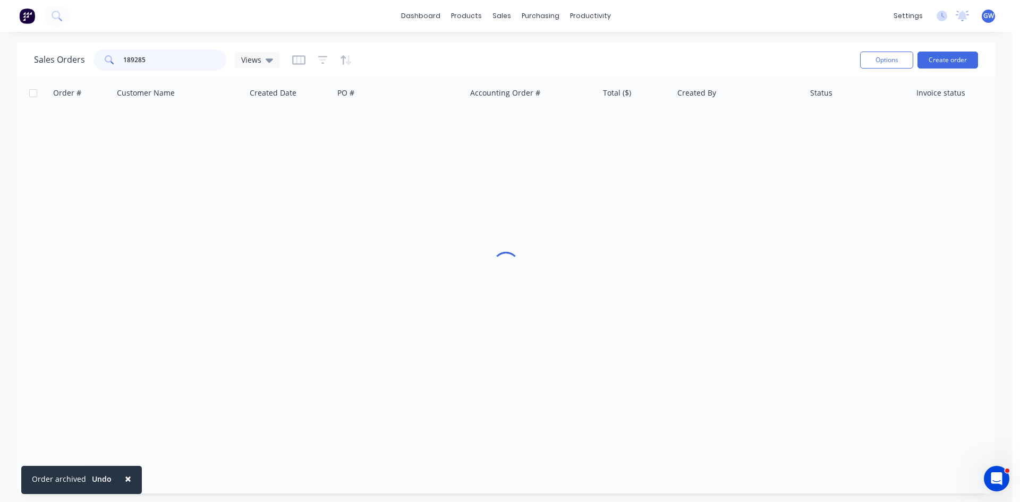
type input "189285"
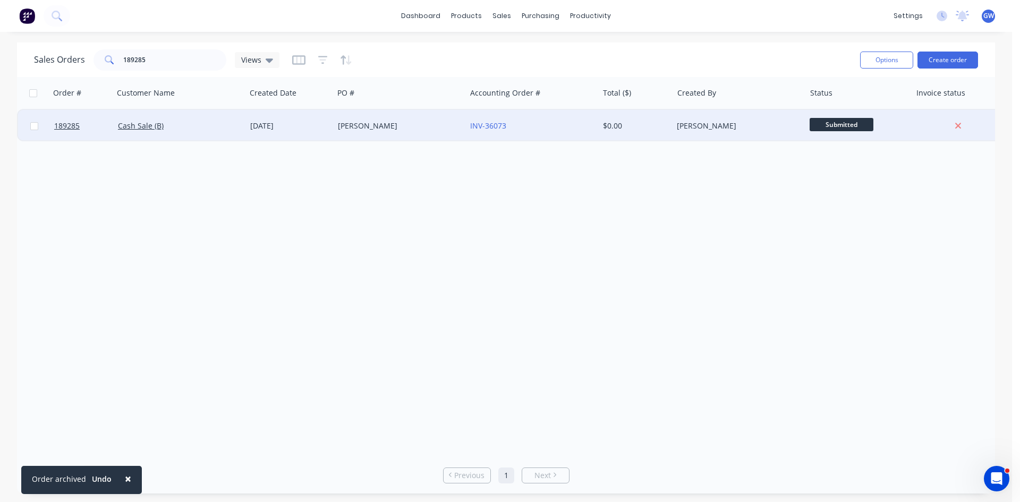
click at [582, 121] on div "INV-36073" at bounding box center [529, 126] width 118 height 11
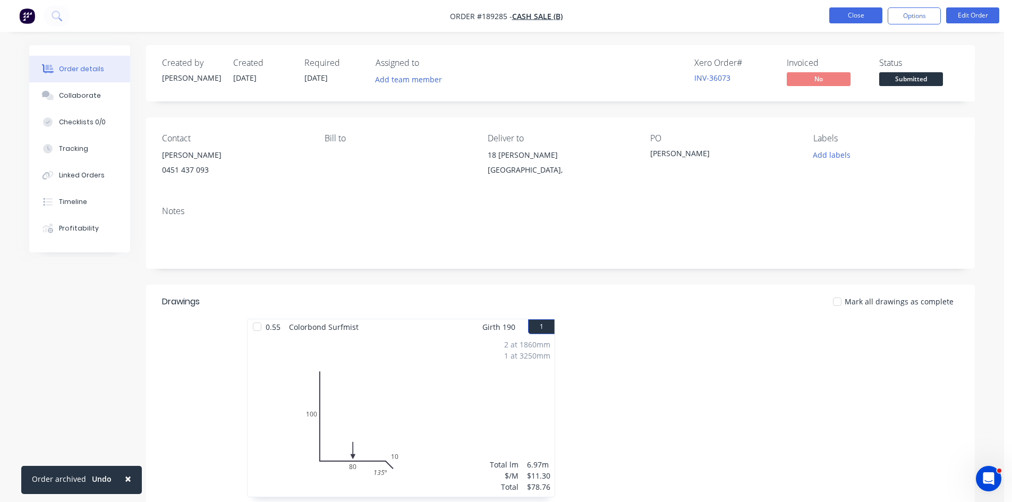
click at [870, 18] on button "Close" at bounding box center [855, 15] width 53 height 16
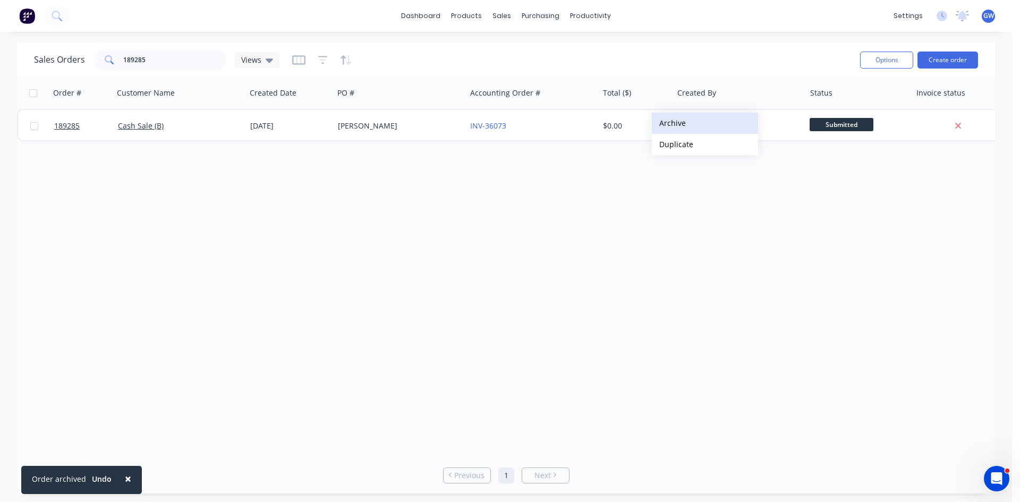
click at [694, 126] on button "Archive" at bounding box center [705, 123] width 106 height 21
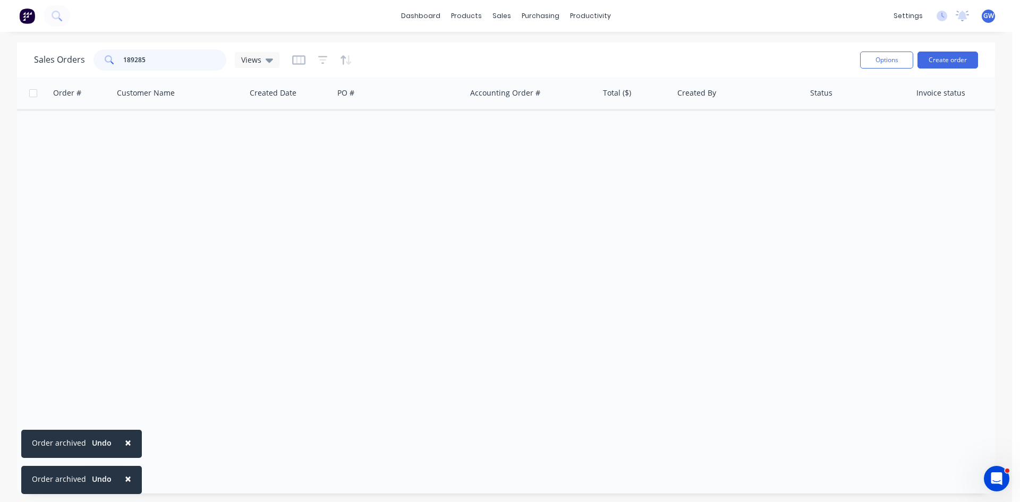
drag, startPoint x: 155, startPoint y: 61, endPoint x: 42, endPoint y: 56, distance: 113.3
click at [42, 56] on div "Sales Orders 189285 Views" at bounding box center [156, 59] width 245 height 21
type input "190424"
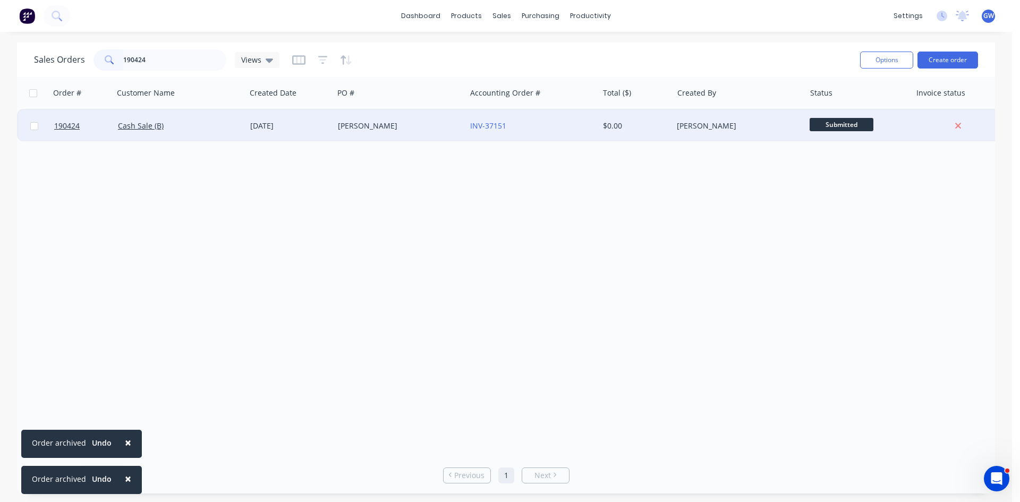
click at [670, 128] on div "$0.00" at bounding box center [636, 126] width 74 height 32
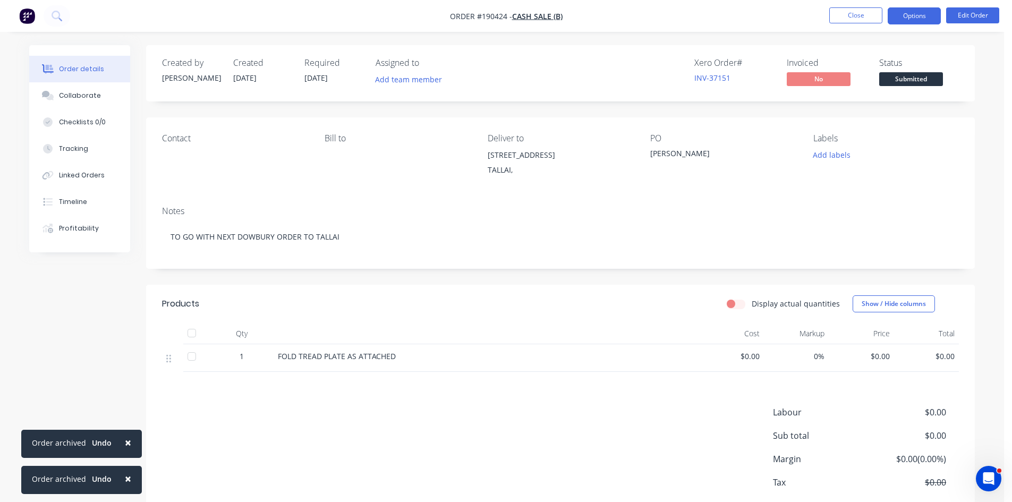
drag, startPoint x: 910, startPoint y: 13, endPoint x: 921, endPoint y: 22, distance: 14.8
click at [910, 13] on button "Options" at bounding box center [914, 15] width 53 height 17
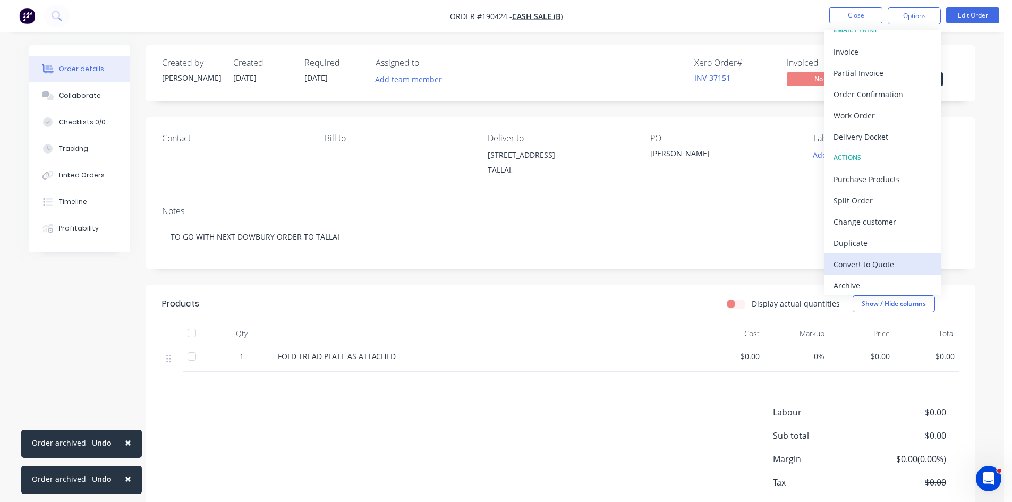
scroll to position [16, 0]
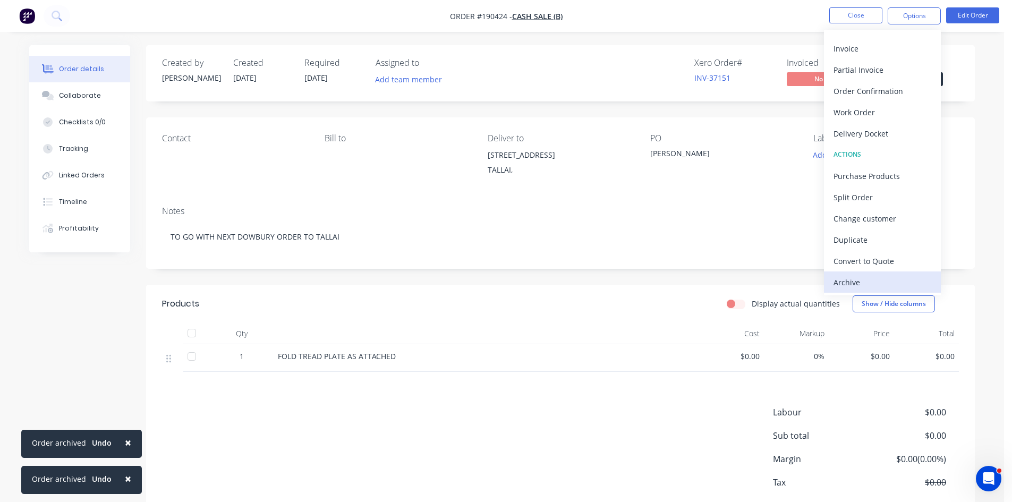
click at [864, 283] on div "Archive" at bounding box center [883, 282] width 98 height 15
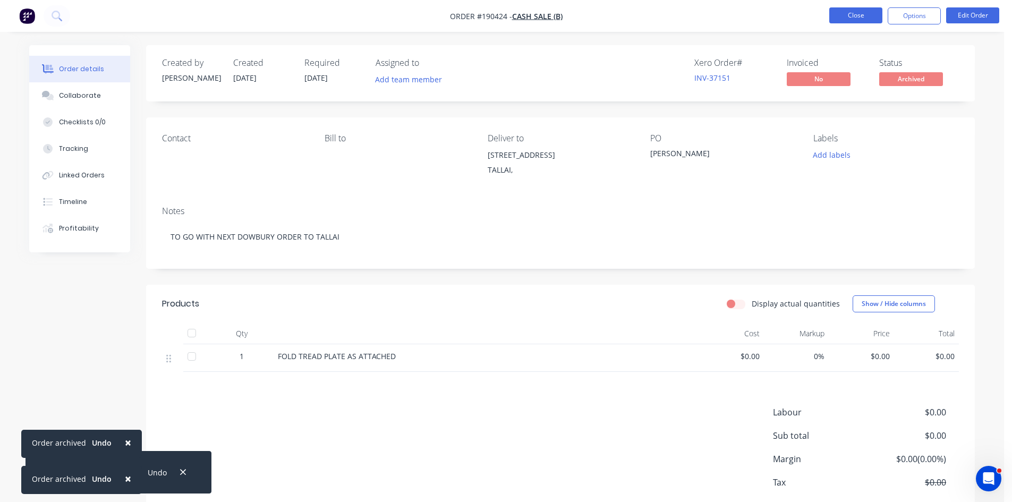
click at [849, 14] on button "Close" at bounding box center [855, 15] width 53 height 16
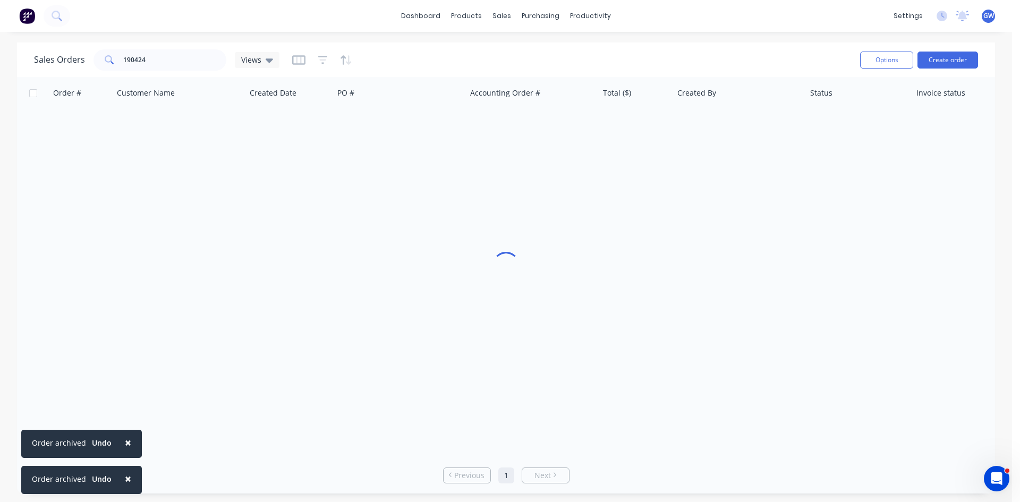
drag, startPoint x: 216, startPoint y: 75, endPoint x: 227, endPoint y: 61, distance: 18.6
click at [215, 72] on div "Sales Orders 190424 Views Options Create order" at bounding box center [506, 60] width 978 height 35
drag, startPoint x: 227, startPoint y: 61, endPoint x: 101, endPoint y: 57, distance: 126.0
click at [101, 57] on div "Sales Orders 190424 Views" at bounding box center [156, 59] width 245 height 21
click at [171, 66] on input "190424" at bounding box center [175, 59] width 104 height 21
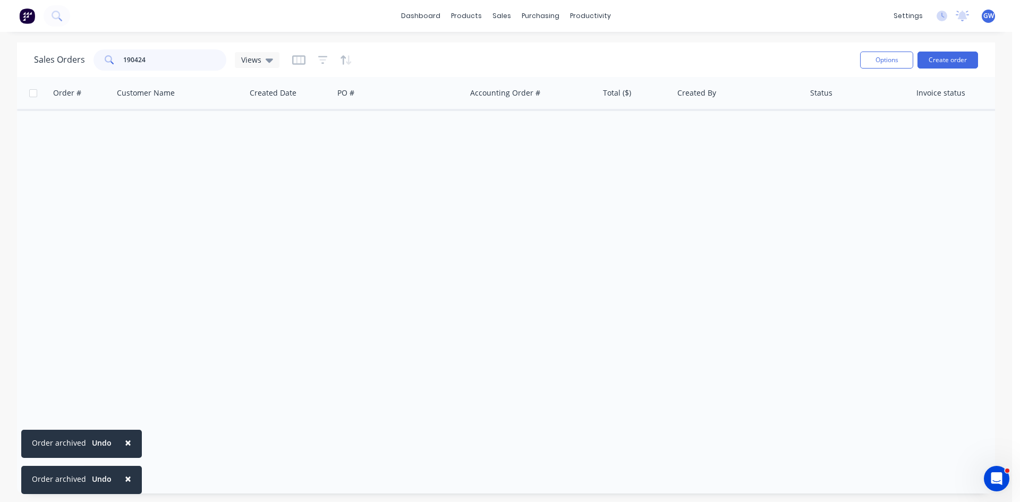
click at [171, 66] on input "190424" at bounding box center [175, 59] width 104 height 21
type input "190893"
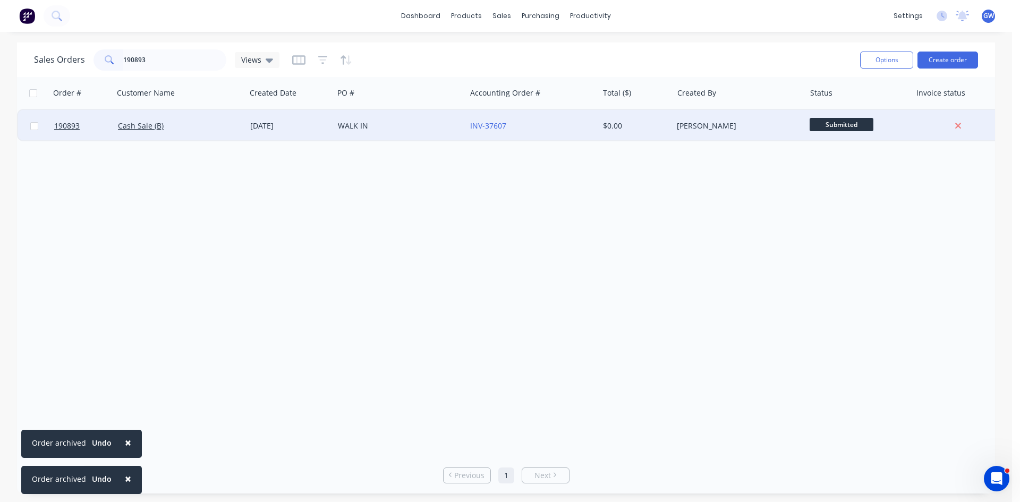
click at [712, 137] on div "[PERSON_NAME]" at bounding box center [739, 126] width 132 height 32
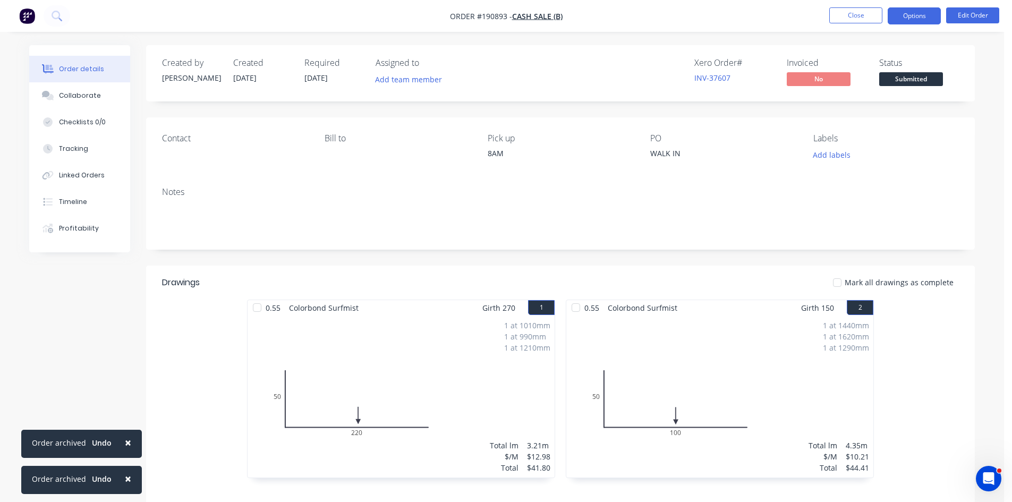
click at [921, 19] on button "Options" at bounding box center [914, 15] width 53 height 17
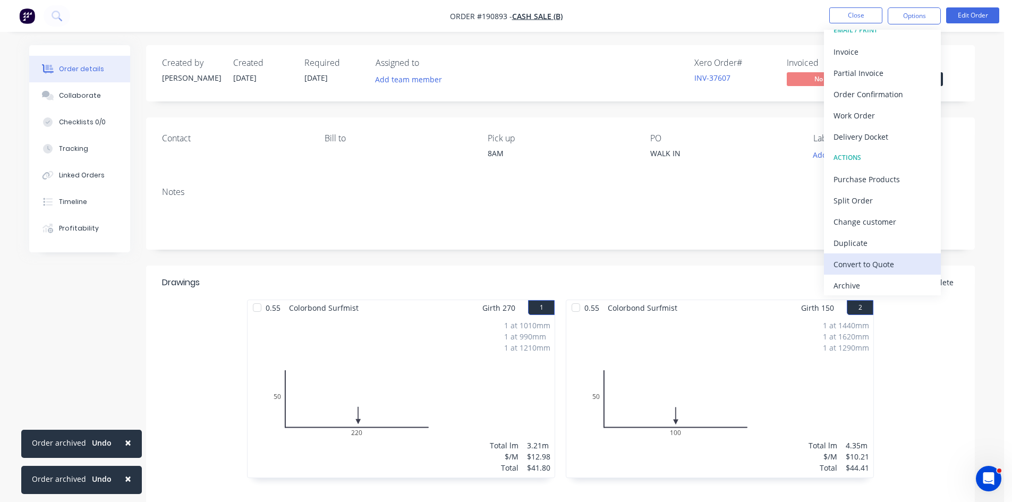
scroll to position [16, 0]
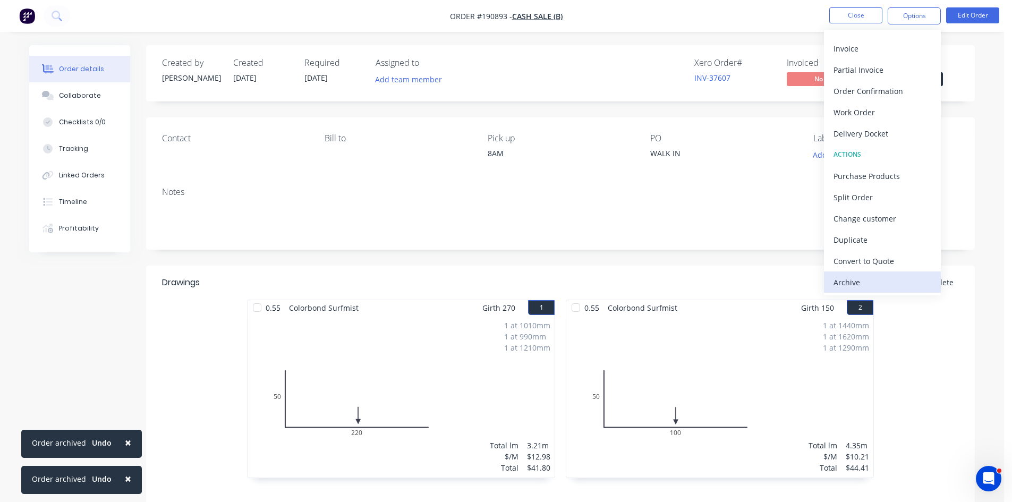
click at [868, 275] on div "Archive" at bounding box center [883, 282] width 98 height 15
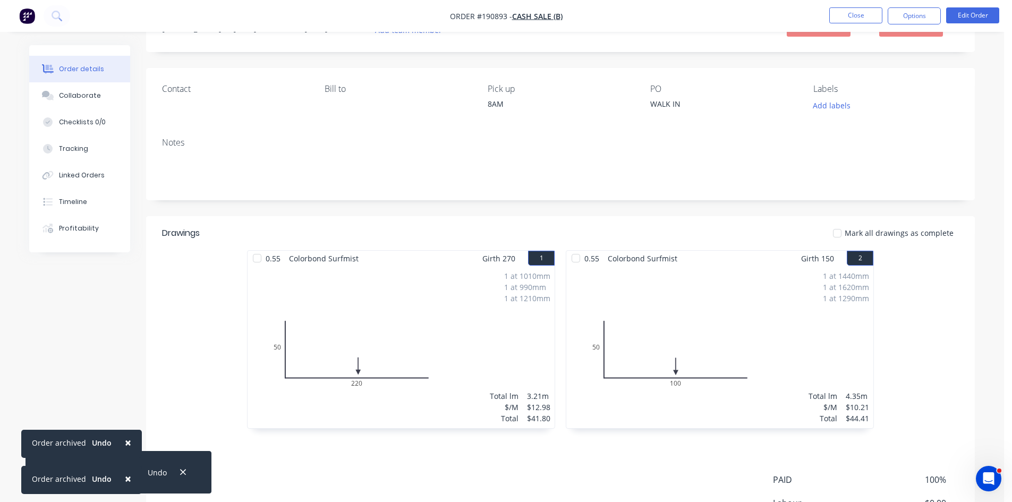
scroll to position [0, 0]
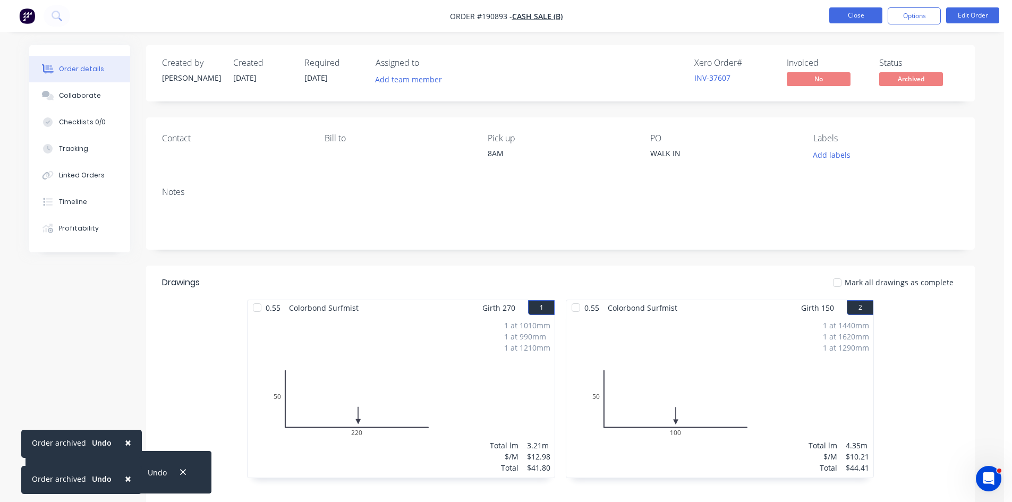
click at [860, 13] on button "Close" at bounding box center [855, 15] width 53 height 16
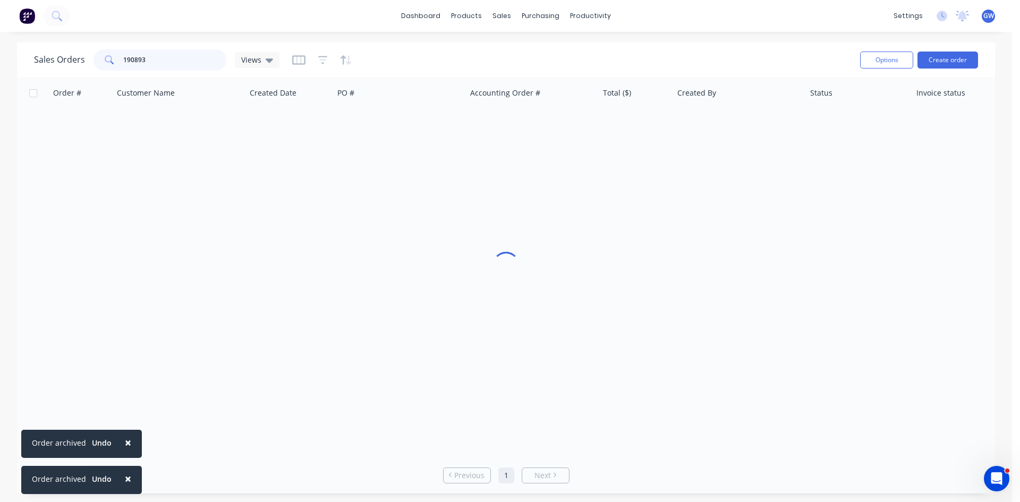
drag, startPoint x: 182, startPoint y: 64, endPoint x: 0, endPoint y: 60, distance: 181.8
click at [0, 60] on div "Sales Orders 190893 Views Options Create order Order # Customer Name Created Da…" at bounding box center [506, 268] width 1012 height 451
type input "189288"
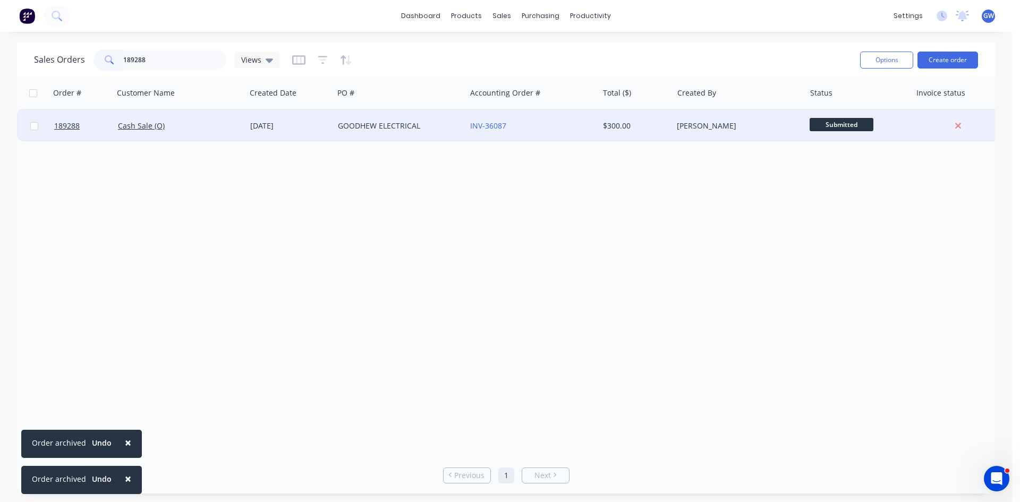
click at [609, 128] on div "$300.00" at bounding box center [634, 126] width 62 height 11
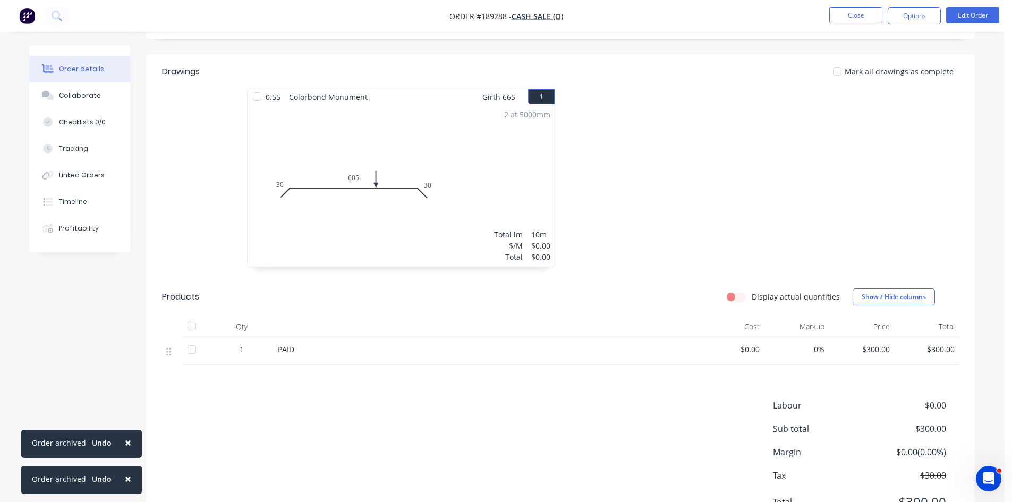
scroll to position [282, 0]
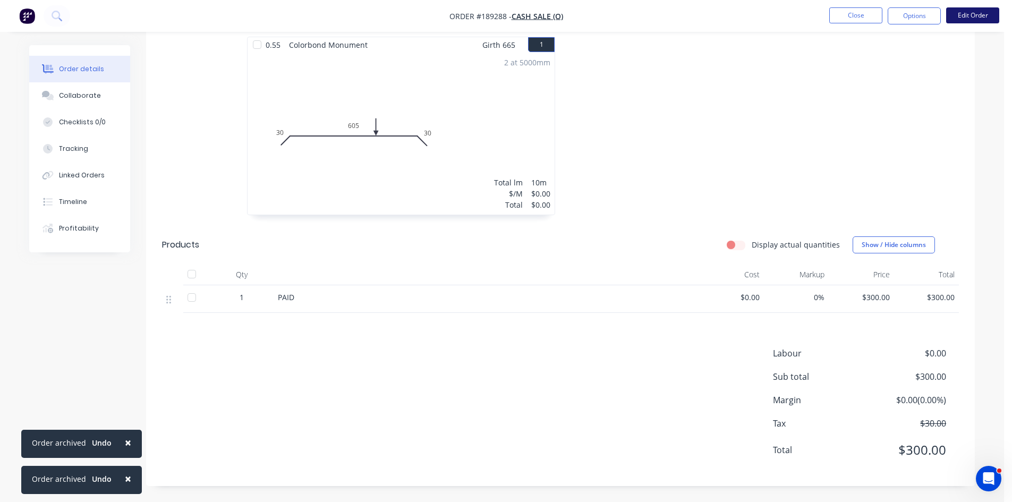
click at [972, 14] on button "Edit Order" at bounding box center [972, 15] width 53 height 16
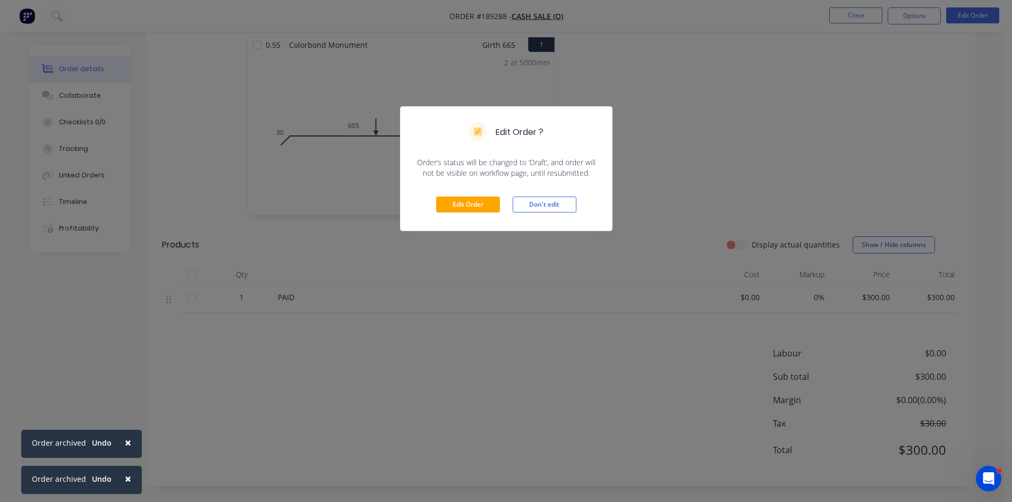
click at [471, 194] on div "Edit Order Don't edit" at bounding box center [506, 205] width 211 height 52
click at [479, 210] on button "Edit Order" at bounding box center [468, 205] width 64 height 16
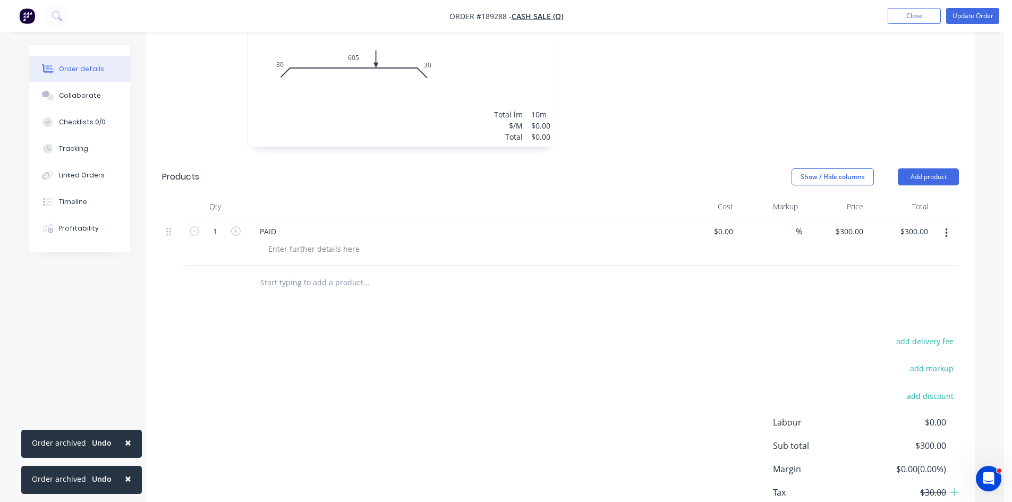
scroll to position [425, 0]
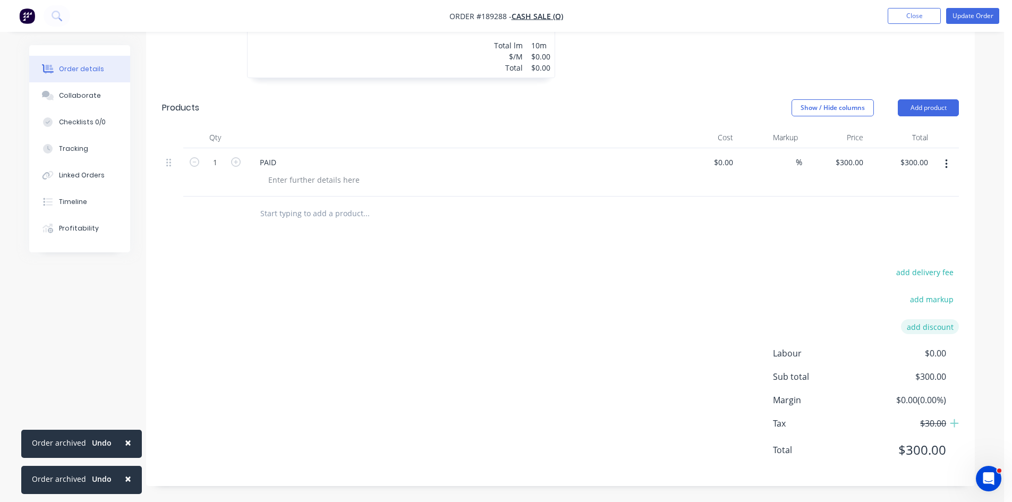
click at [936, 333] on button "add discount" at bounding box center [930, 326] width 58 height 14
drag, startPoint x: 929, startPoint y: 330, endPoint x: 925, endPoint y: 336, distance: 7.2
click at [928, 332] on input at bounding box center [918, 331] width 48 height 16
type input "100"
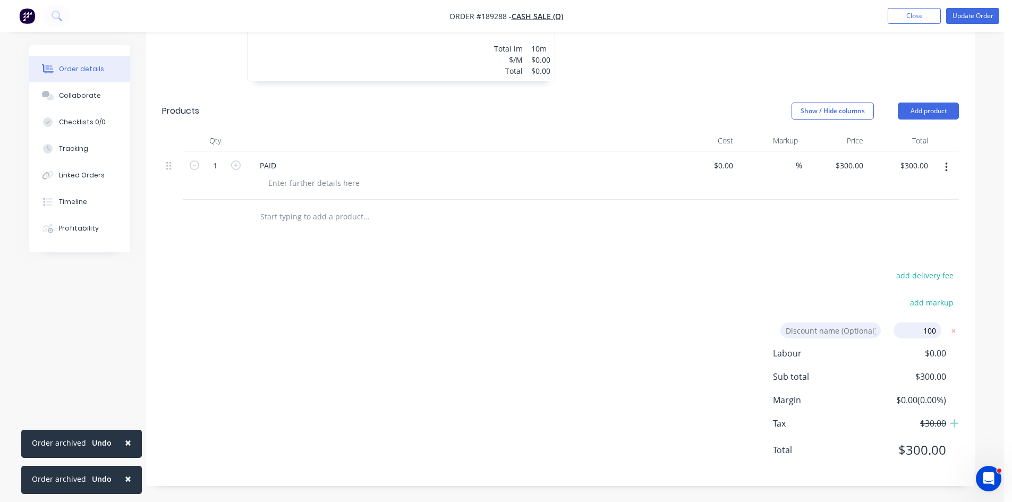
click input "submit" at bounding box center [0, 0] width 0 height 0
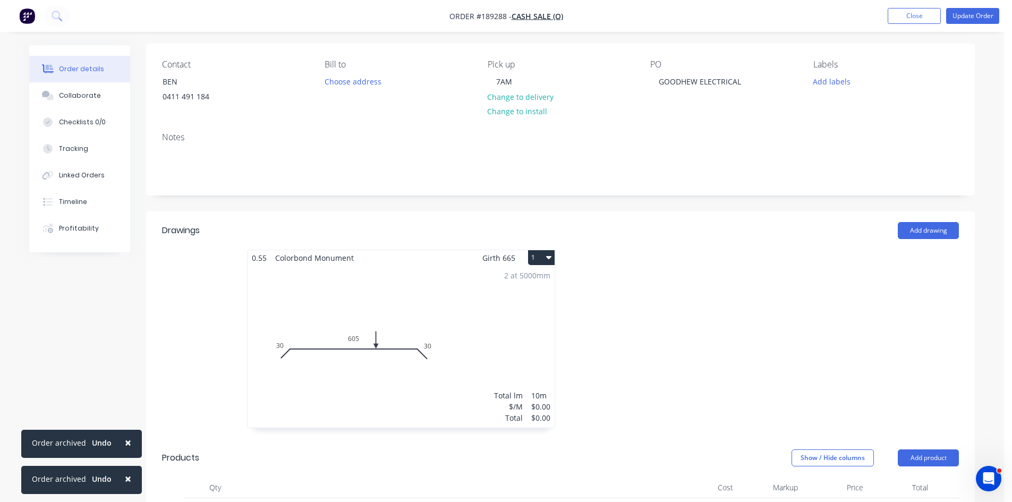
scroll to position [0, 0]
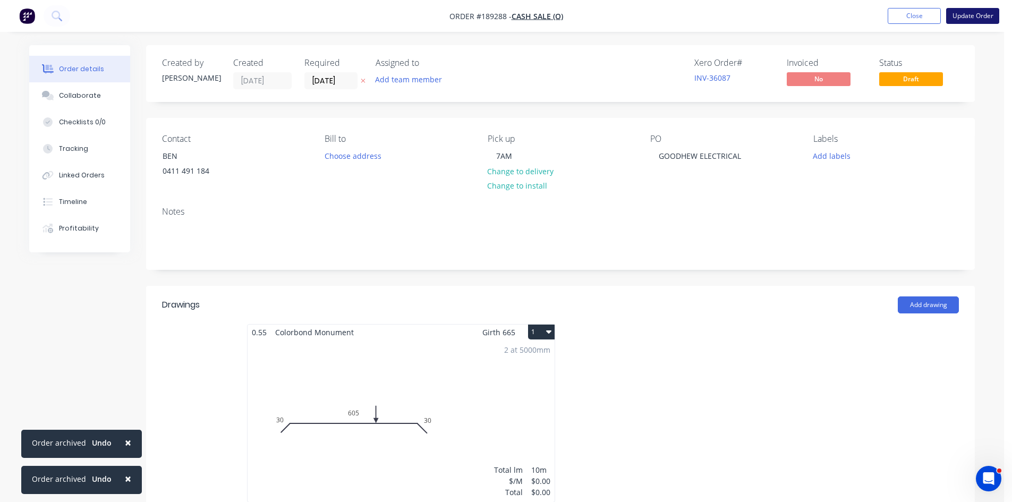
click at [980, 14] on button "Update Order" at bounding box center [972, 16] width 53 height 16
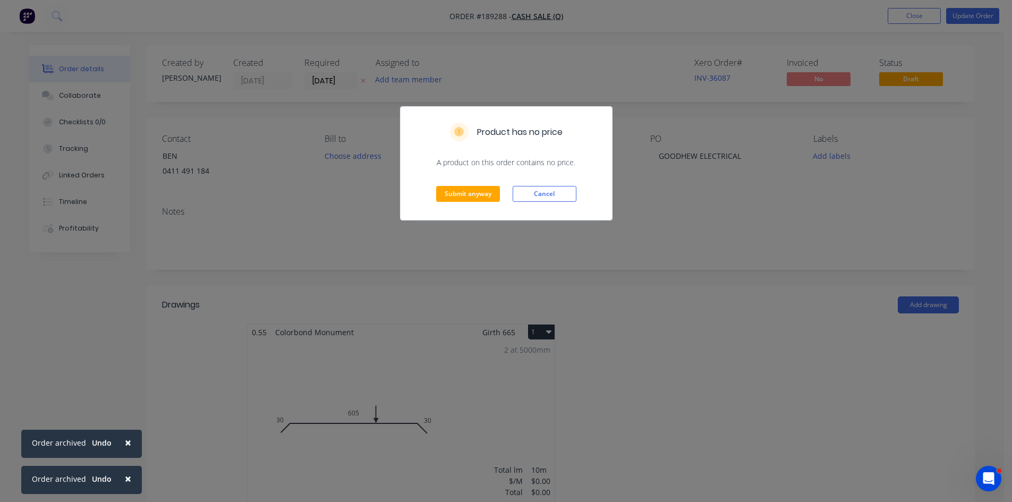
click at [462, 204] on div "Submit anyway Cancel" at bounding box center [506, 194] width 211 height 52
click at [474, 196] on button "Submit anyway" at bounding box center [468, 194] width 64 height 16
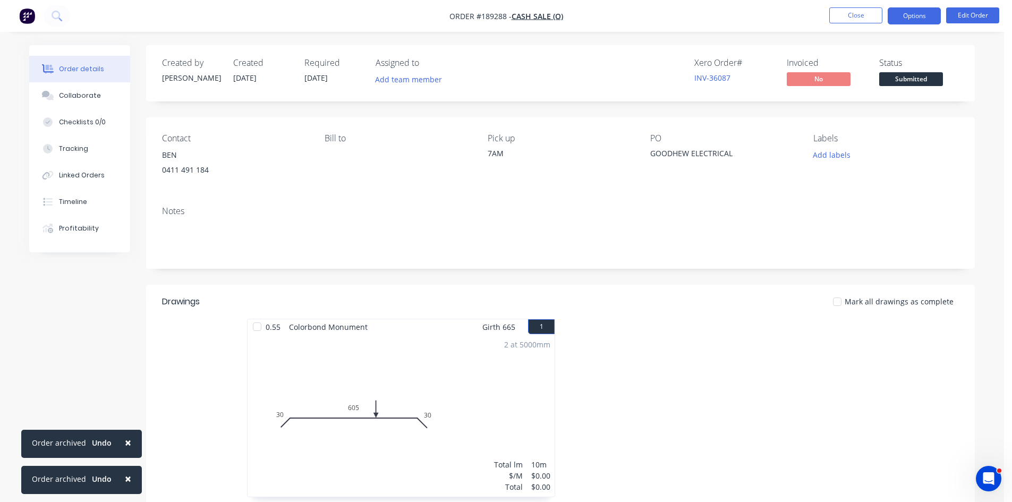
click at [919, 18] on button "Options" at bounding box center [914, 15] width 53 height 17
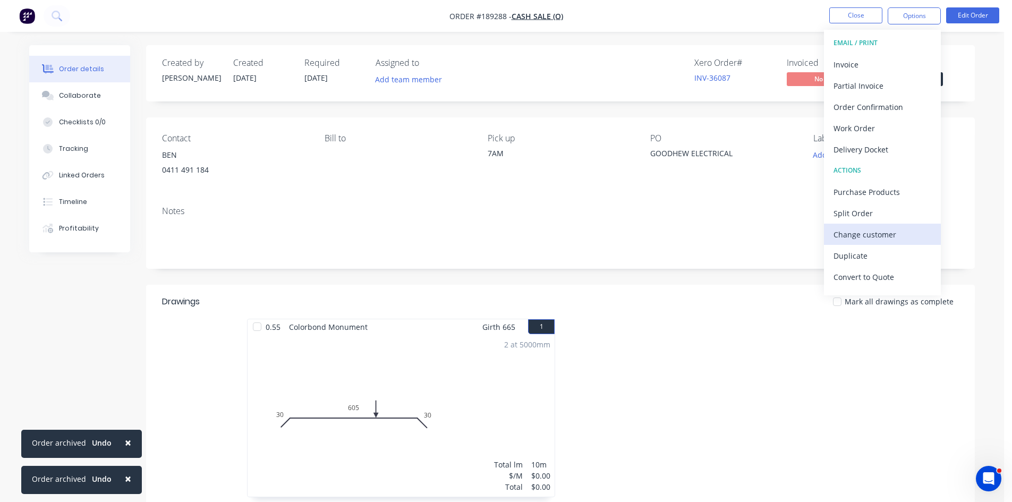
scroll to position [16, 0]
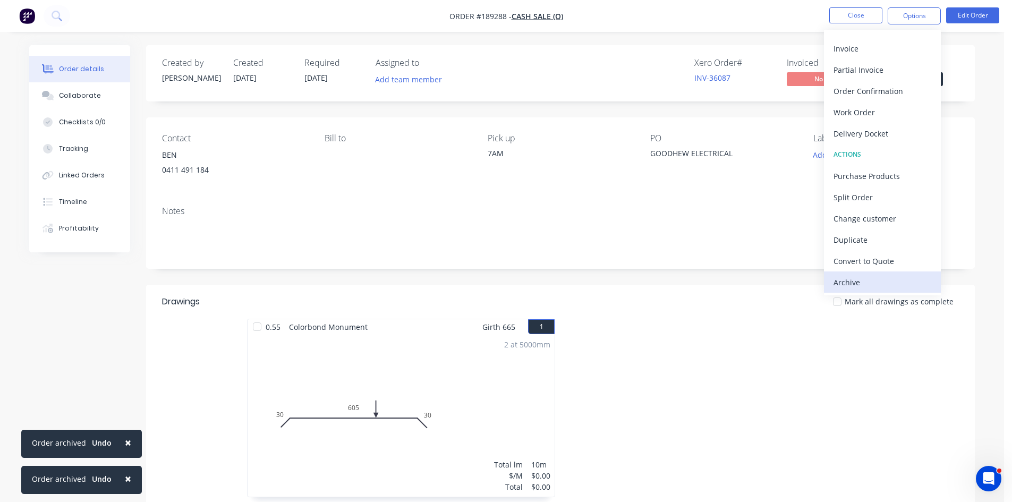
click at [853, 282] on div "Archive" at bounding box center [883, 282] width 98 height 15
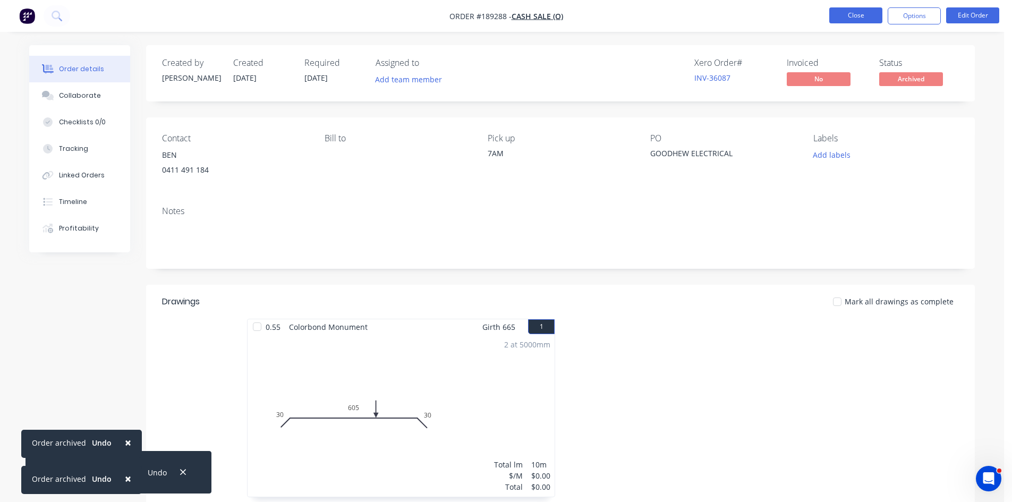
click at [840, 16] on button "Close" at bounding box center [855, 15] width 53 height 16
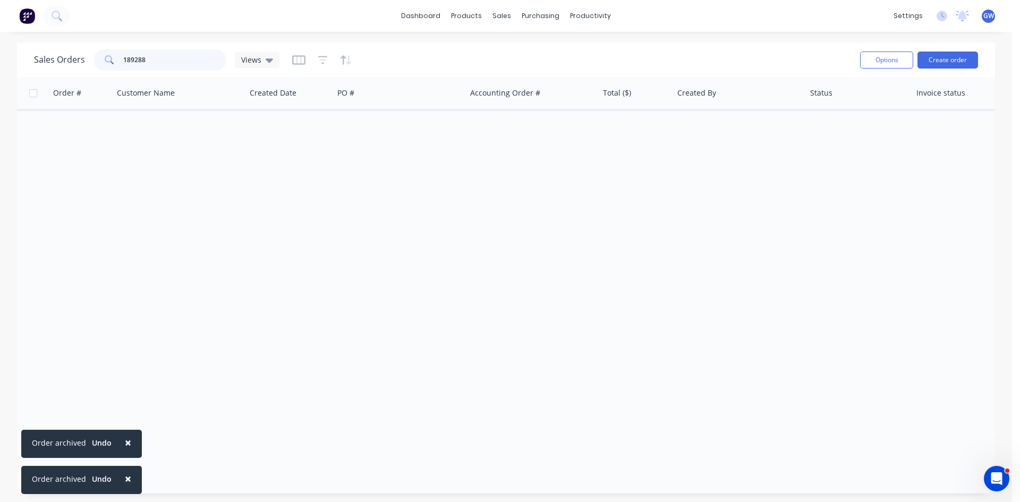
drag, startPoint x: 171, startPoint y: 60, endPoint x: 0, endPoint y: 77, distance: 171.9
click at [0, 77] on div "Sales Orders 189288 Views Options Create order Order # Customer Name Created Da…" at bounding box center [506, 268] width 1012 height 451
type input "189246"
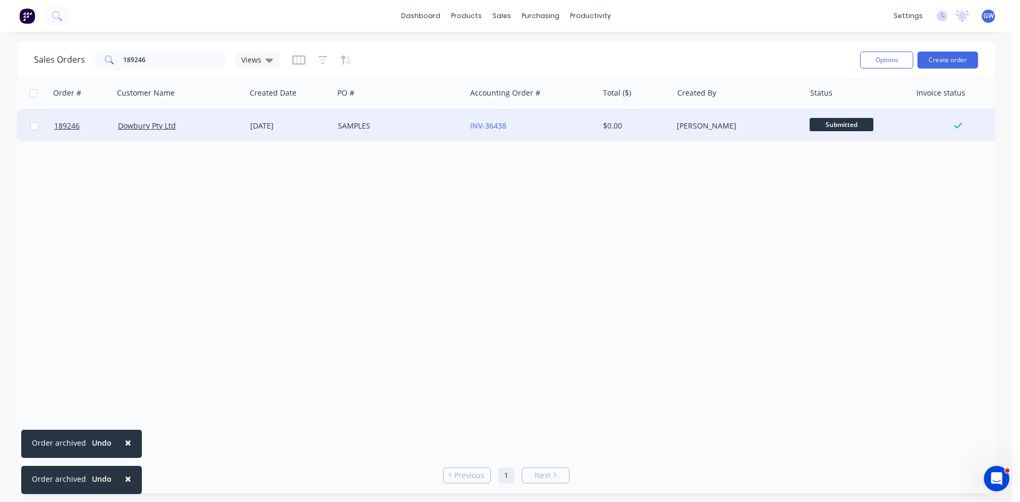
click at [725, 134] on div "[PERSON_NAME]" at bounding box center [739, 126] width 132 height 32
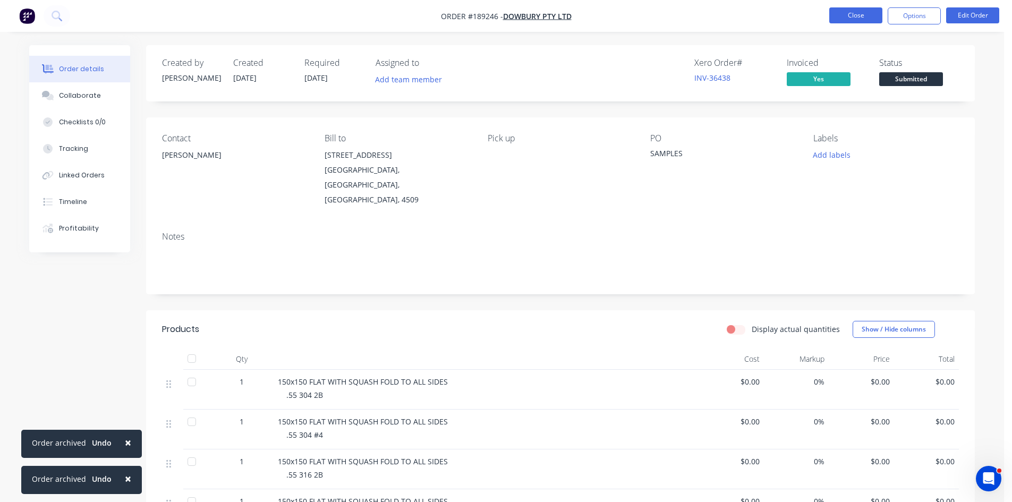
click at [843, 19] on button "Close" at bounding box center [855, 15] width 53 height 16
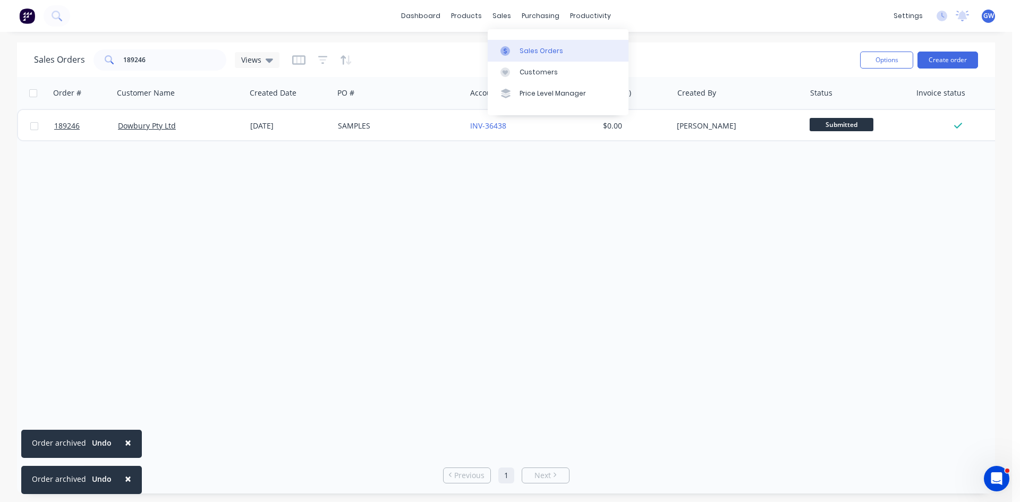
click at [518, 56] on link "Sales Orders" at bounding box center [558, 50] width 141 height 21
drag, startPoint x: 191, startPoint y: 64, endPoint x: 104, endPoint y: 60, distance: 87.8
click at [104, 60] on div "189246" at bounding box center [160, 59] width 133 height 21
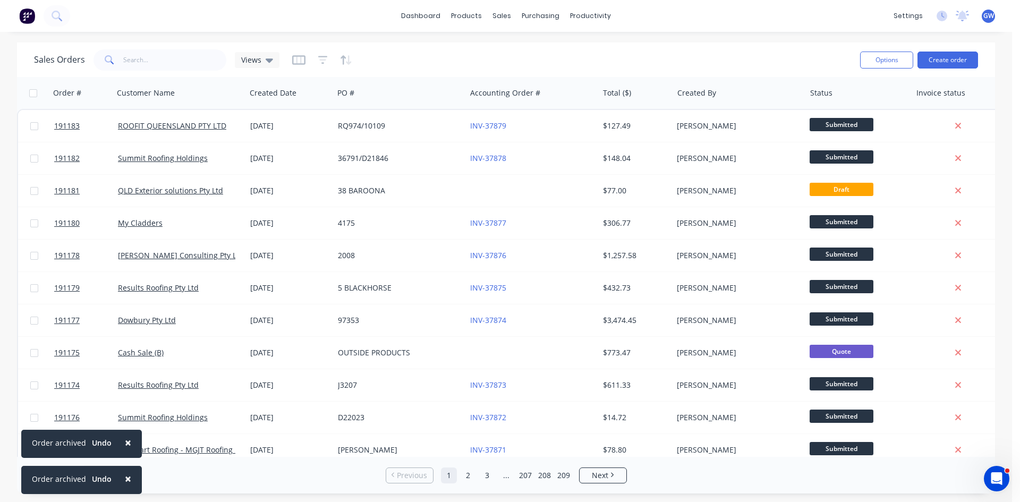
click at [543, 71] on div "Sales Orders Views" at bounding box center [443, 60] width 818 height 26
